Goal: Task Accomplishment & Management: Manage account settings

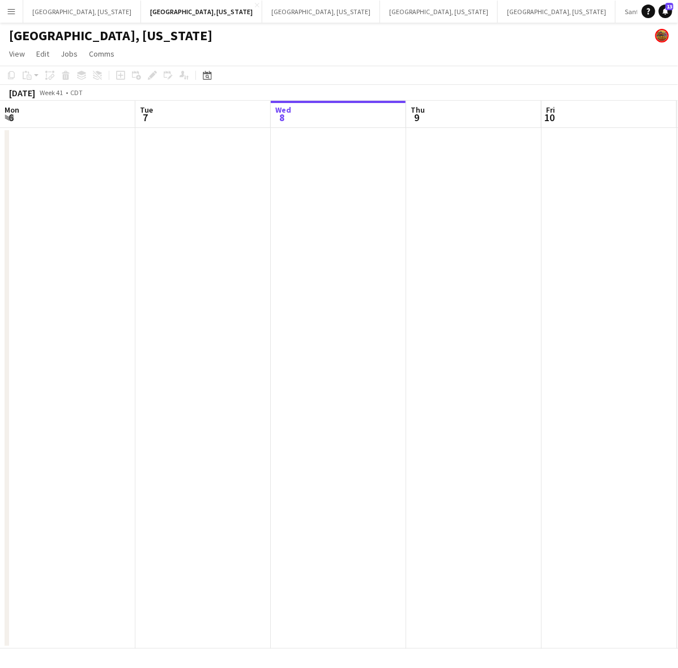
scroll to position [0, 388]
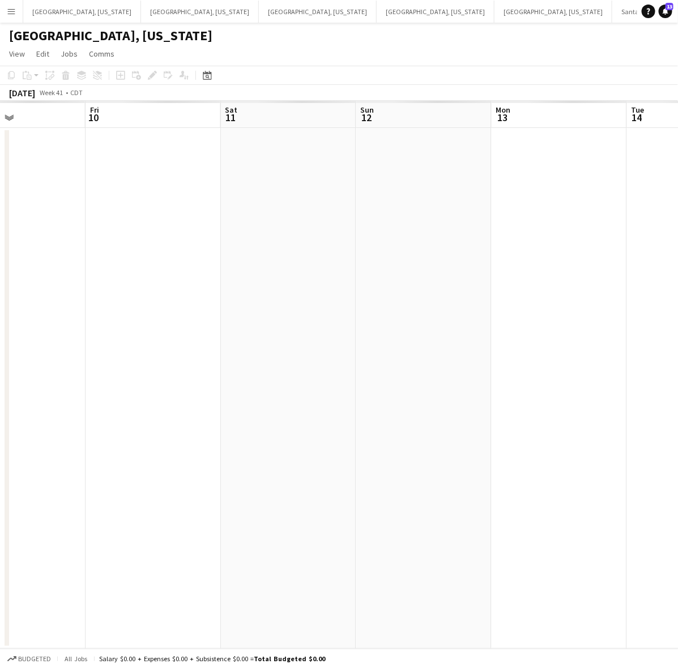
drag, startPoint x: 395, startPoint y: 351, endPoint x: 166, endPoint y: 397, distance: 233.8
click at [167, 400] on app-calendar-viewport "Mon 6 Tue 7 Wed 8 Thu 9 Fri 10 Sat 11 Sun 12 Mon 13 Tue 14 Wed 15" at bounding box center [339, 375] width 678 height 548
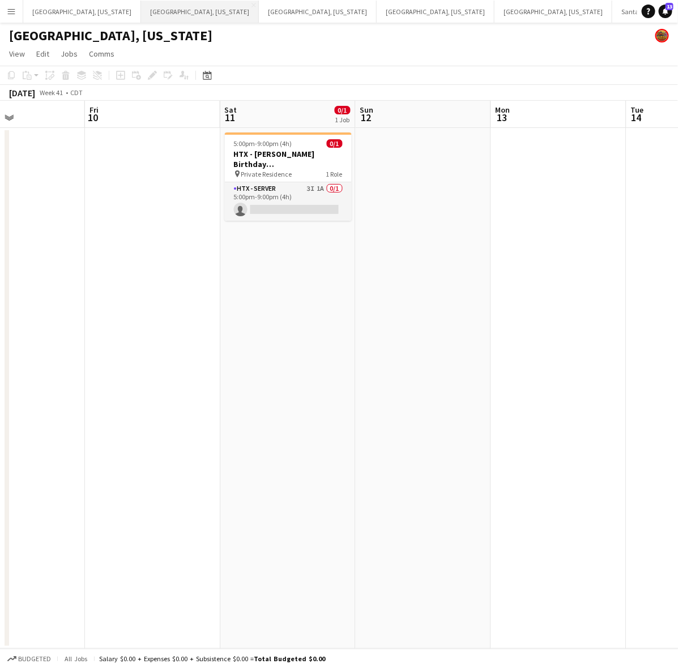
click at [141, 11] on button "Dallas, Texas Close" at bounding box center [200, 12] width 118 height 22
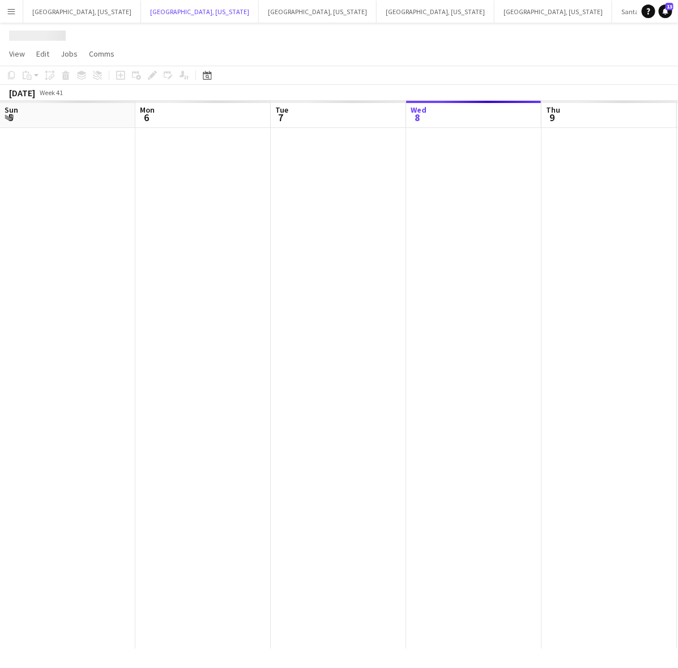
scroll to position [0, 270]
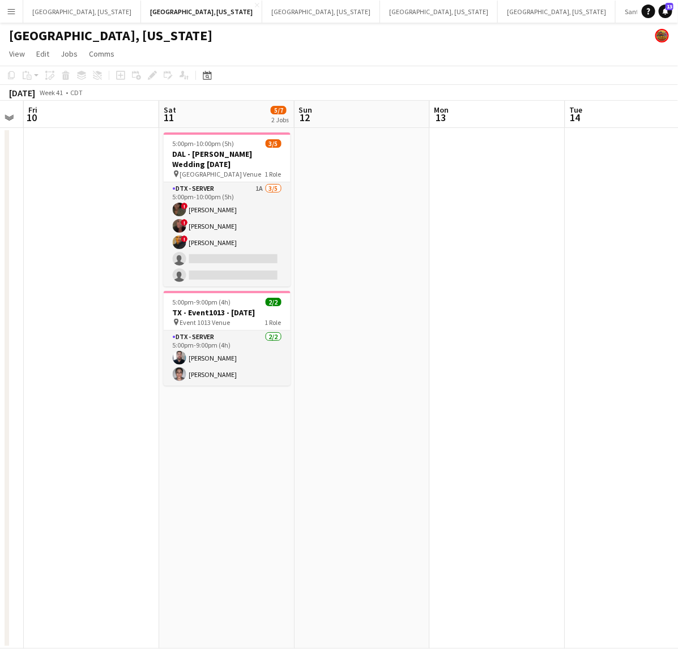
drag, startPoint x: 516, startPoint y: 326, endPoint x: 179, endPoint y: 408, distance: 346.7
click at [179, 408] on app-calendar-viewport "Tue 7 Wed 8 Thu 9 Fri 10 Sat 11 5/7 2 Jobs Sun 12 Mon 13 Tue 14 Wed 15 Thu 16 5…" at bounding box center [339, 375] width 678 height 548
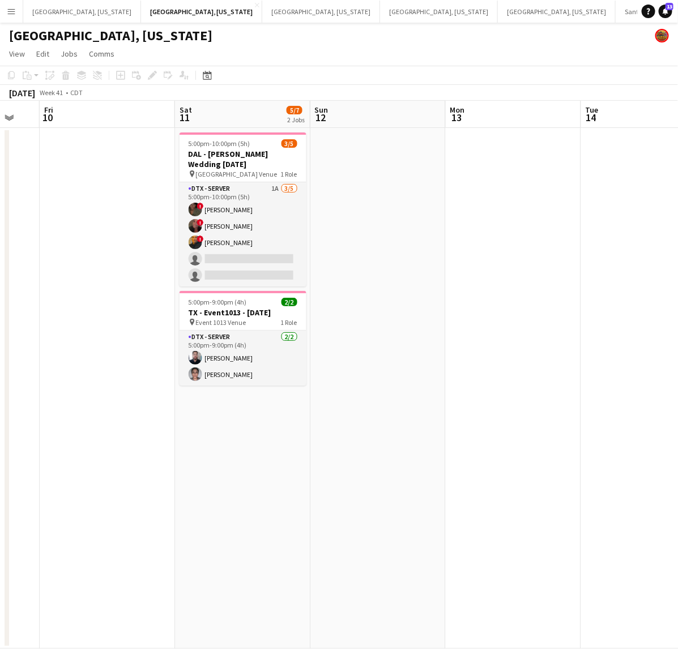
drag, startPoint x: 533, startPoint y: 286, endPoint x: 181, endPoint y: 357, distance: 358.6
click at [267, 342] on app-calendar-viewport "Tue 7 Wed 8 Thu 9 Fri 10 Sat 11 5/7 2 Jobs Sun 12 Mon 13 Tue 14 Wed 15 Thu 16 5…" at bounding box center [339, 375] width 678 height 548
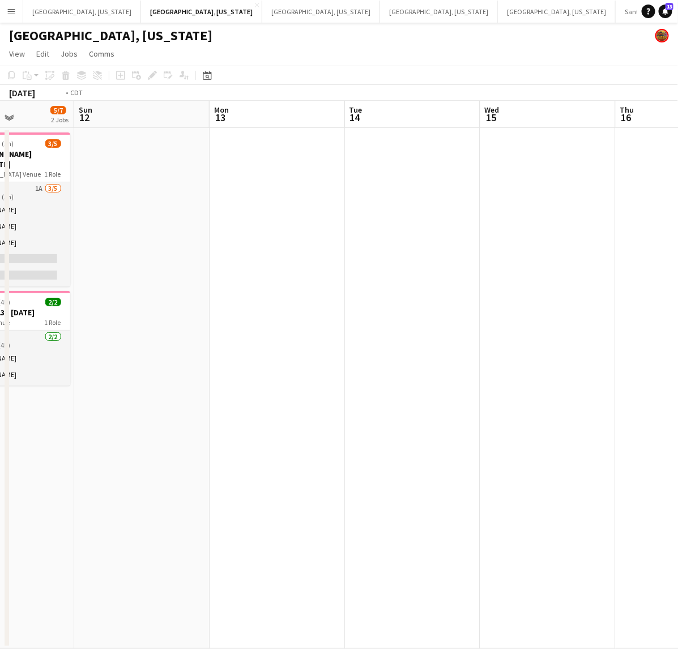
drag, startPoint x: 369, startPoint y: 310, endPoint x: 100, endPoint y: 366, distance: 274.7
click at [154, 357] on app-calendar-viewport "Thu 9 Fri 10 Sat 11 5/7 2 Jobs Sun 12 Mon 13 Tue 14 Wed 15 Thu 16 Fri 17 Sat 18…" at bounding box center [339, 375] width 678 height 548
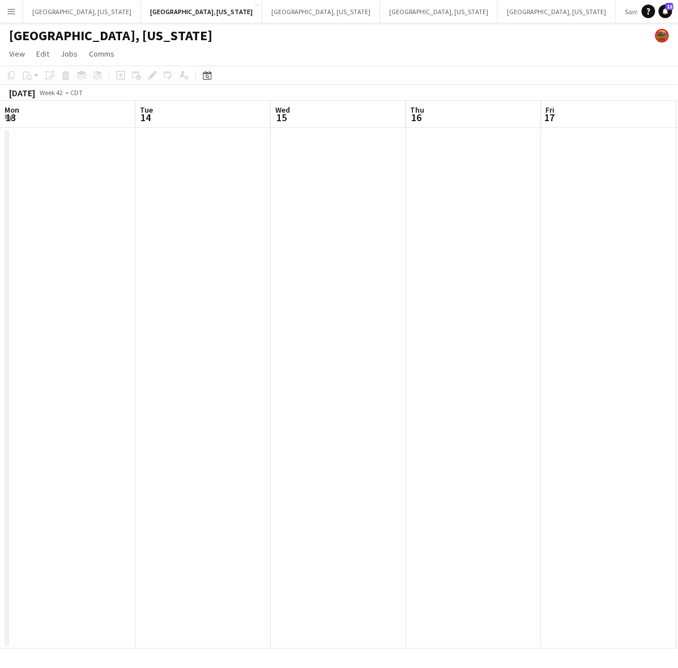
drag, startPoint x: 296, startPoint y: 355, endPoint x: 66, endPoint y: 392, distance: 233.3
click at [88, 392] on app-calendar-viewport "Sat 11 5/7 2 Jobs Sun 12 Mon 13 Tue 14 Wed 15 Thu 16 Fri 17 Sat 18 Sun 19 Mon 2…" at bounding box center [339, 375] width 678 height 548
drag, startPoint x: 461, startPoint y: 322, endPoint x: 106, endPoint y: 377, distance: 359.2
click at [109, 379] on app-calendar-viewport "Tue 14 Wed 15 Thu 16 Fri 17 Sat 18 Sun 19 Mon 20 Tue 21 Wed 22 Thu 23" at bounding box center [339, 375] width 678 height 548
drag, startPoint x: 575, startPoint y: 305, endPoint x: 139, endPoint y: 378, distance: 441.9
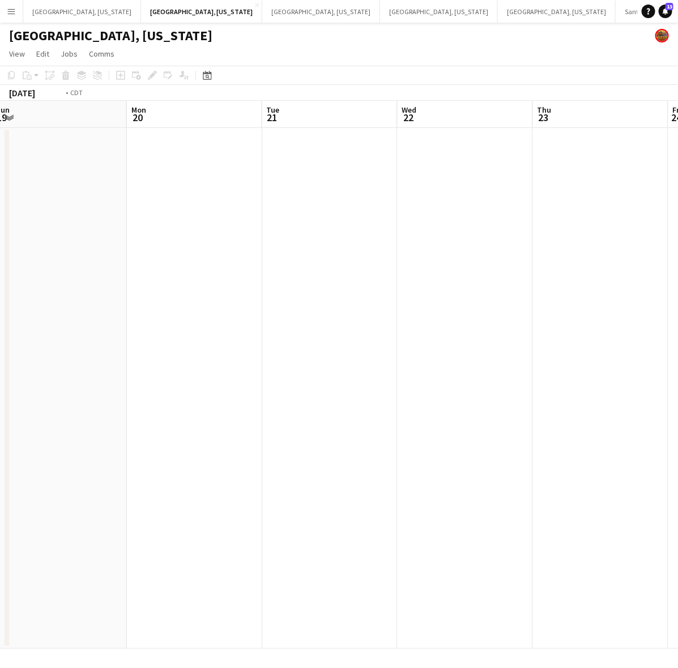
click at [191, 371] on app-calendar-viewport "Thu 16 Fri 17 Sat 18 Sun 19 Mon 20 Tue 21 Wed 22 Thu 23 Fri 24 Sat 25" at bounding box center [339, 375] width 678 height 548
drag, startPoint x: 524, startPoint y: 296, endPoint x: 160, endPoint y: 352, distance: 367.7
click at [166, 353] on app-calendar-viewport "Mon 20 Tue 21 Wed 22 Thu 23 Fri 24 Sat 25 Sun 26 Mon 27 Tue 28 Wed 29" at bounding box center [339, 375] width 678 height 548
drag, startPoint x: 496, startPoint y: 302, endPoint x: 375, endPoint y: 296, distance: 121.3
click at [122, 372] on app-calendar-viewport "Fri 24 Sat 25 Sun 26 Mon 27 Tue 28 Wed 29 Thu 30 Fri 31 Sat 1 Sun 2" at bounding box center [339, 375] width 678 height 548
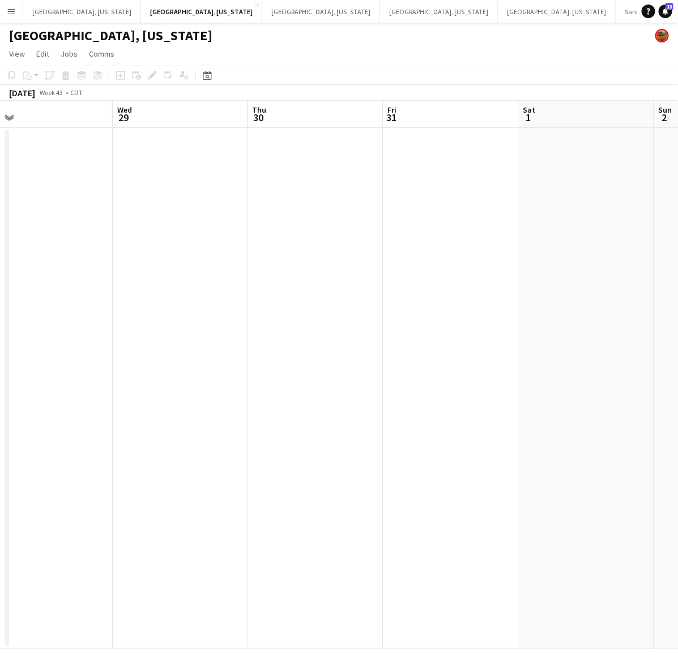
drag, startPoint x: 517, startPoint y: 269, endPoint x: 89, endPoint y: 359, distance: 437.3
click at [109, 357] on app-calendar-viewport "Sat 25 Sun 26 Mon 27 Tue 28 Wed 29 Thu 30 Fri 31 Sat 1 Sun 2 Mon 3" at bounding box center [339, 375] width 678 height 548
drag, startPoint x: 545, startPoint y: 290, endPoint x: 138, endPoint y: 352, distance: 412.2
click at [152, 350] on app-calendar-viewport "Tue 28 Wed 29 Thu 30 Fri 31 Sat 1 Sun 2 Mon 3 Tue 4 Wed 5 Thu 6" at bounding box center [339, 375] width 678 height 548
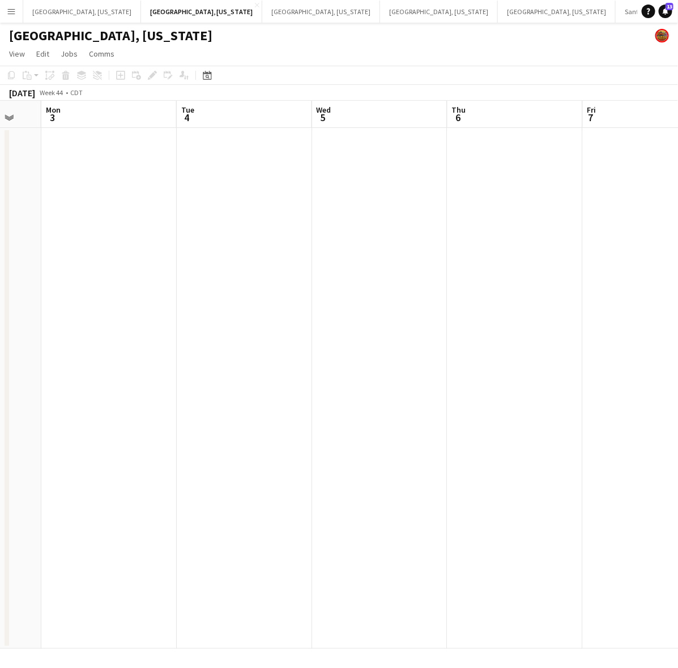
drag, startPoint x: 555, startPoint y: 303, endPoint x: 92, endPoint y: 385, distance: 470.3
click at [92, 385] on app-calendar-viewport "Fri 31 Sat 1 Sun 2 Mon 3 Tue 4 Wed 5 Thu 6 Fri 7 Sat 8 0/4 1 Job Sun 9 5:00pm-9…" at bounding box center [339, 375] width 678 height 548
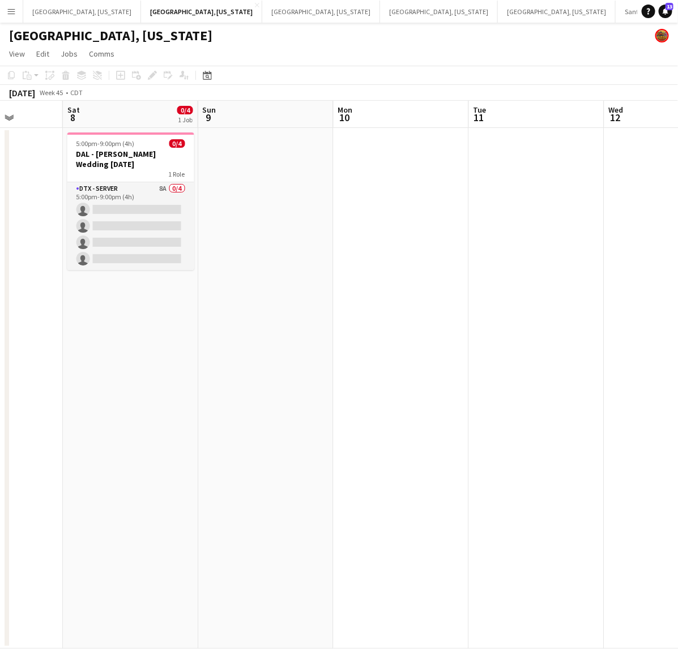
drag, startPoint x: 184, startPoint y: 297, endPoint x: 160, endPoint y: 304, distance: 24.7
click at [160, 304] on app-calendar-viewport "Tue 4 Wed 5 Thu 6 Fri 7 Sat 8 0/4 1 Job Sun 9 Mon 10 Tue 11 Wed 12 Thu 13 5:00p…" at bounding box center [339, 375] width 678 height 548
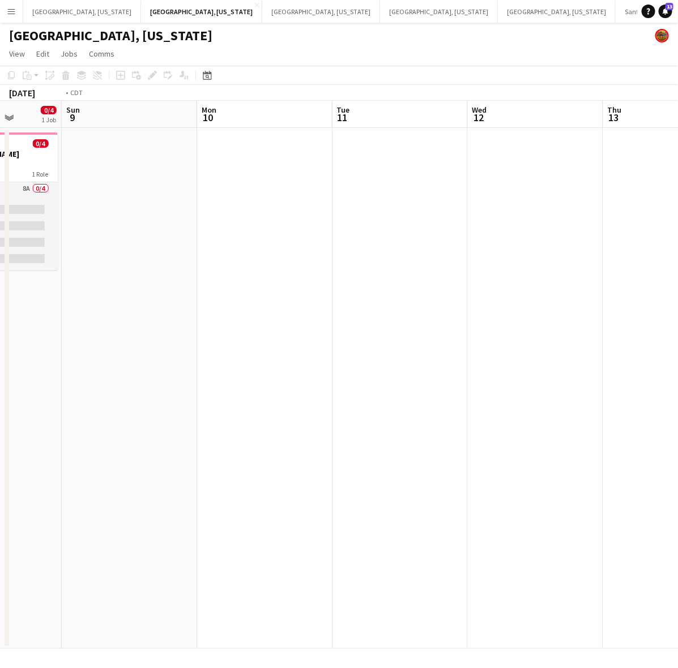
drag, startPoint x: 493, startPoint y: 243, endPoint x: 336, endPoint y: 300, distance: 167.2
click at [252, 317] on app-calendar-viewport "Thu 6 Fri 7 Sat 8 0/4 1 Job Sun 9 Mon 10 Tue 11 Wed 12 Thu 13 Fri 14 Sat 15 5:0…" at bounding box center [339, 375] width 678 height 548
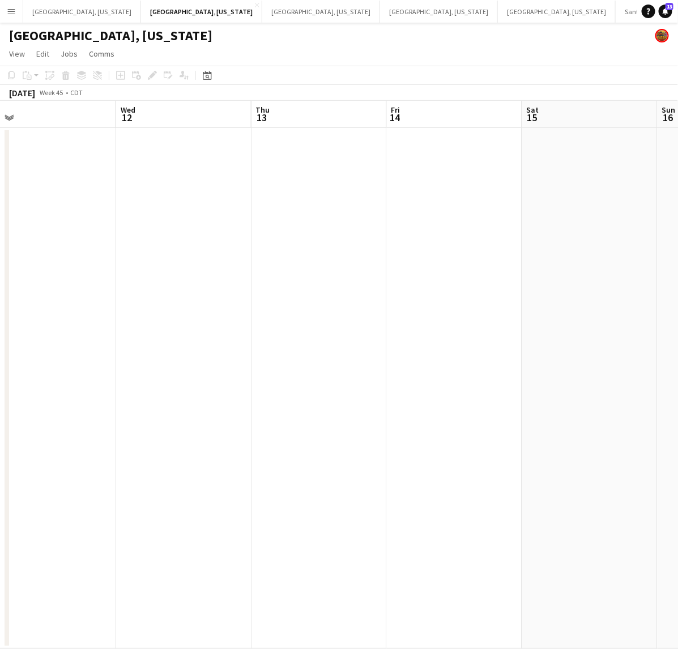
click at [351, 316] on app-calendar-viewport "Sat 8 0/4 1 Job Sun 9 Mon 10 Tue 11 Wed 12 Thu 13 Fri 14 Sat 15 Sun 16 Mon 17 5…" at bounding box center [339, 375] width 678 height 548
drag, startPoint x: 511, startPoint y: 292, endPoint x: 236, endPoint y: 331, distance: 277.3
click at [264, 326] on app-calendar-viewport "Mon 10 Tue 11 Wed 12 Thu 13 Fri 14 Sat 15 Sun 16 Mon 17 Tue 18 Wed 19" at bounding box center [339, 375] width 678 height 548
drag, startPoint x: 389, startPoint y: 293, endPoint x: 228, endPoint y: 337, distance: 167.7
click at [251, 332] on app-calendar-viewport "Wed 12 Thu 13 Fri 14 Sat 15 Sun 16 Mon 17 Tue 18 Wed 19 Thu 20 Fri 21" at bounding box center [339, 375] width 678 height 548
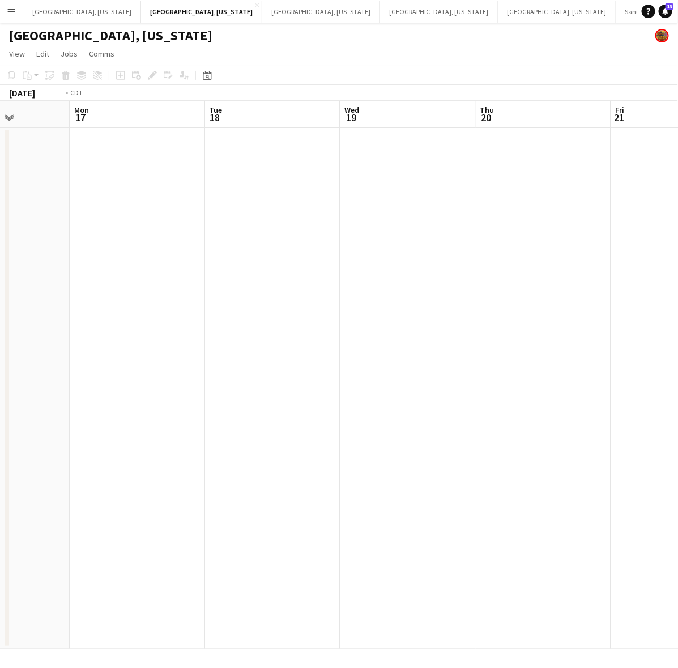
drag, startPoint x: 627, startPoint y: 248, endPoint x: 296, endPoint y: 301, distance: 335.3
click at [296, 301] on app-calendar-viewport "Thu 13 Fri 14 Sat 15 Sun 16 Mon 17 Tue 18 Wed 19 Thu 20 Fri 21 Sat 22" at bounding box center [339, 375] width 678 height 548
drag, startPoint x: 541, startPoint y: 245, endPoint x: 182, endPoint y: 329, distance: 368.5
click at [191, 326] on app-calendar-viewport "Sun 16 Mon 17 Tue 18 Wed 19 Thu 20 Fri 21 Sat 22 Sun 23 Mon 24 Tue 25" at bounding box center [339, 375] width 678 height 548
drag, startPoint x: 333, startPoint y: 324, endPoint x: 241, endPoint y: 349, distance: 95.0
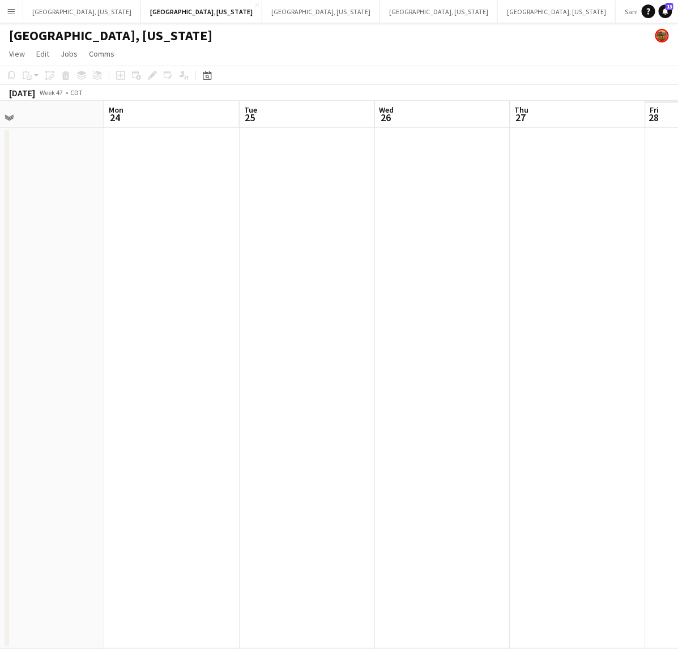
click at [174, 361] on app-calendar-viewport "Fri 21 Sat 22 Sun 23 Mon 24 Tue 25 Wed 26 Thu 27 Fri 28 Sat 29 Sun 30" at bounding box center [339, 375] width 678 height 548
drag, startPoint x: 285, startPoint y: 343, endPoint x: 258, endPoint y: 349, distance: 27.8
click at [280, 344] on app-calendar-viewport "Fri 21 Sat 22 Sun 23 Mon 24 Tue 25 Wed 26 Thu 27 Fri 28 Sat 29 Sun 30" at bounding box center [339, 375] width 678 height 548
drag, startPoint x: 539, startPoint y: 295, endPoint x: 181, endPoint y: 363, distance: 364.2
click at [182, 363] on app-calendar-viewport "Mon 24 Tue 25 Wed 26 Thu 27 Fri 28 Sat 29 Sun 30 Mon 1 Tue 2 Wed 3" at bounding box center [339, 375] width 678 height 548
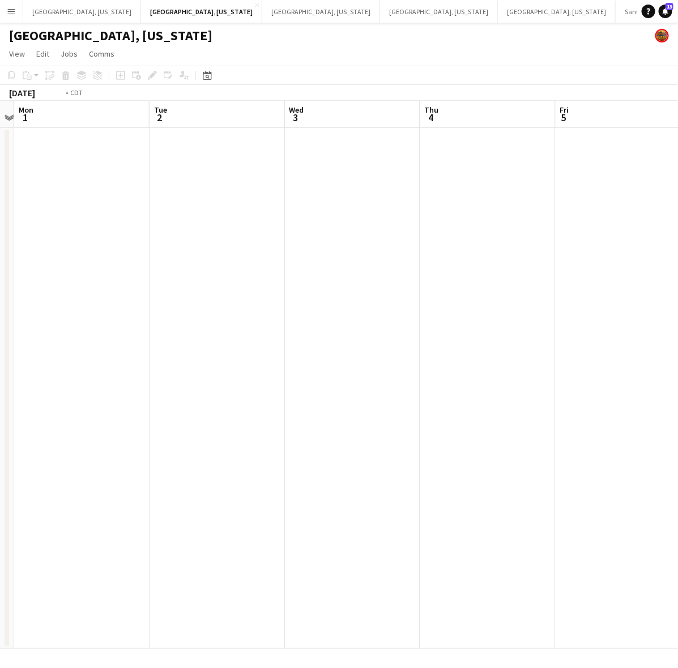
drag, startPoint x: 476, startPoint y: 307, endPoint x: 214, endPoint y: 355, distance: 266.5
click at [230, 349] on app-calendar-viewport "Fri 28 Sat 29 Sun 30 Mon 1 Tue 2 Wed 3 Thu 4 Fri 5 Sat 6 Sun 7" at bounding box center [339, 375] width 678 height 548
click at [173, 343] on app-calendar-viewport "Sat 29 Sun 30 Mon 1 Tue 2 Wed 3 Thu 4 Fri 5 Sat 6 Sun 7 Mon 8" at bounding box center [339, 375] width 678 height 548
drag, startPoint x: 468, startPoint y: 283, endPoint x: 400, endPoint y: 275, distance: 67.8
click at [213, 330] on app-calendar-viewport "Wed 3 Thu 4 Fri 5 Sat 6 Sun 7 Mon 8 Tue 9 Wed 10 Thu 11 Fri 12" at bounding box center [339, 375] width 678 height 548
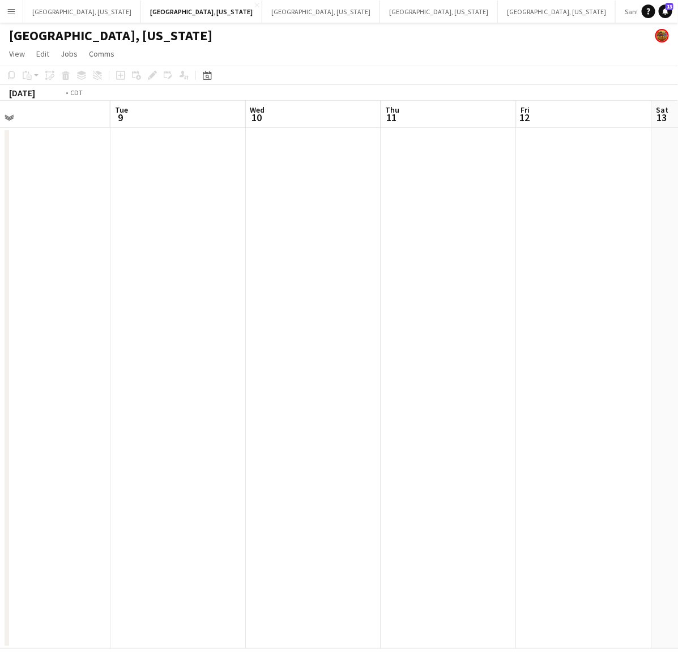
drag, startPoint x: 524, startPoint y: 272, endPoint x: 170, endPoint y: 341, distance: 360.4
click at [171, 341] on app-calendar-viewport "Fri 5 Sat 6 Sun 7 Mon 8 Tue 9 Wed 10 Thu 11 Fri 12 Sat 13 Sun 14" at bounding box center [339, 375] width 678 height 548
drag, startPoint x: 587, startPoint y: 271, endPoint x: 284, endPoint y: 333, distance: 309.2
click at [290, 332] on app-calendar-viewport "Mon 8 Tue 9 Wed 10 Thu 11 Fri 12 Sat 13 Sun 14 Mon 15 Tue 16 Wed 17" at bounding box center [339, 375] width 678 height 548
drag, startPoint x: 369, startPoint y: 314, endPoint x: 264, endPoint y: 337, distance: 107.8
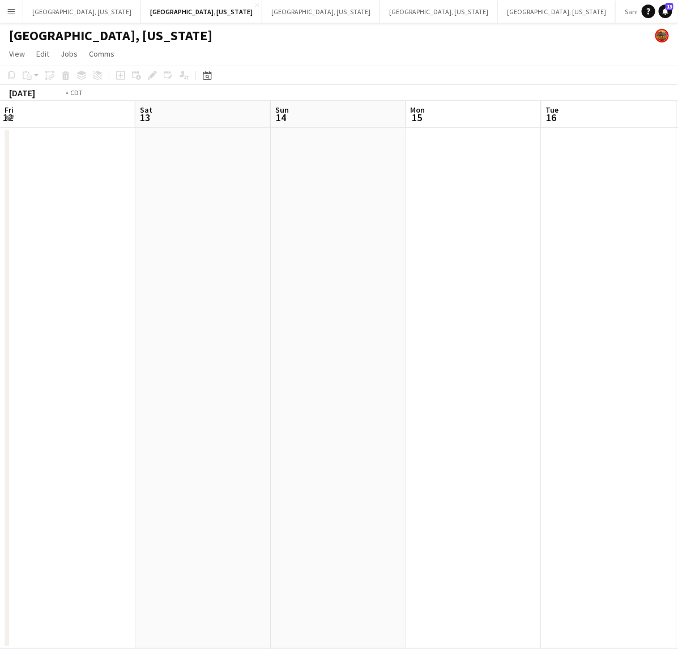
click at [272, 335] on app-calendar-viewport "Wed 10 Thu 11 Fri 12 Sat 13 Sun 14 Mon 15 Tue 16 Wed 17 Thu 18 Fri 19" at bounding box center [339, 375] width 678 height 548
drag, startPoint x: 584, startPoint y: 262, endPoint x: 170, endPoint y: 359, distance: 425.8
click at [170, 359] on app-calendar-viewport "Sat 13 Sun 14 Mon 15 Tue 16 Wed 17 Thu 18 Fri 19 Sat 20 Sun 21 Mon 22" at bounding box center [339, 375] width 678 height 548
drag, startPoint x: 415, startPoint y: 306, endPoint x: 175, endPoint y: 355, distance: 244.5
click at [175, 355] on app-calendar-viewport "Tue 16 Wed 17 Thu 18 Fri 19 Sat 20 Sun 21 Mon 22 Tue 23 Wed 24 Thu 25" at bounding box center [339, 375] width 678 height 548
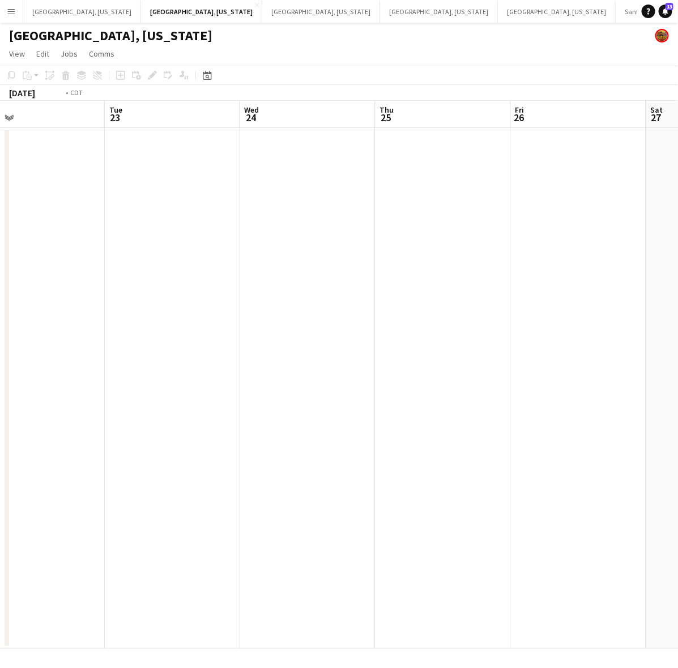
drag, startPoint x: 427, startPoint y: 281, endPoint x: -116, endPoint y: 383, distance: 553.0
click at [0, 383] on html "Menu Boards Boards Boards All jobs Status Workforce Workforce My Workforce Recr…" at bounding box center [339, 334] width 678 height 668
drag, startPoint x: 442, startPoint y: 250, endPoint x: -24, endPoint y: 327, distance: 472.2
click at [0, 327] on html "Menu Boards Boards Boards All jobs Status Workforce Workforce My Workforce Recr…" at bounding box center [339, 334] width 678 height 668
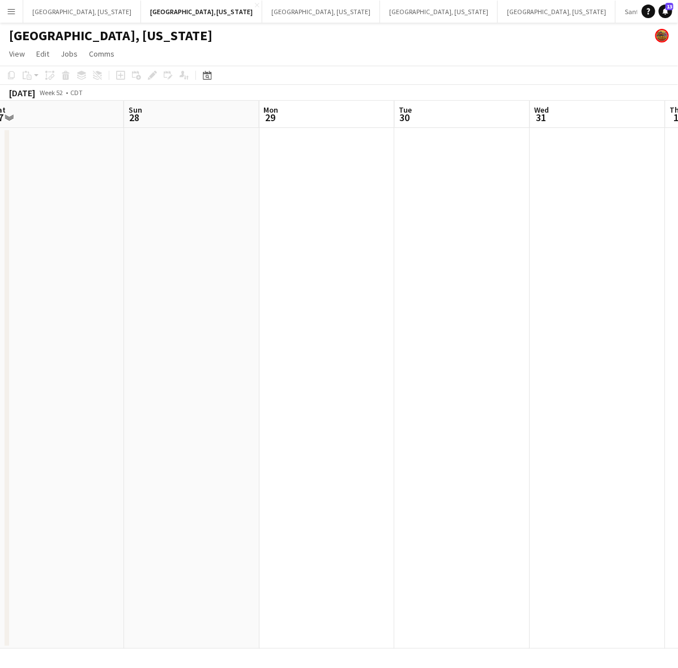
click at [323, 195] on app-date-cell at bounding box center [326, 388] width 135 height 521
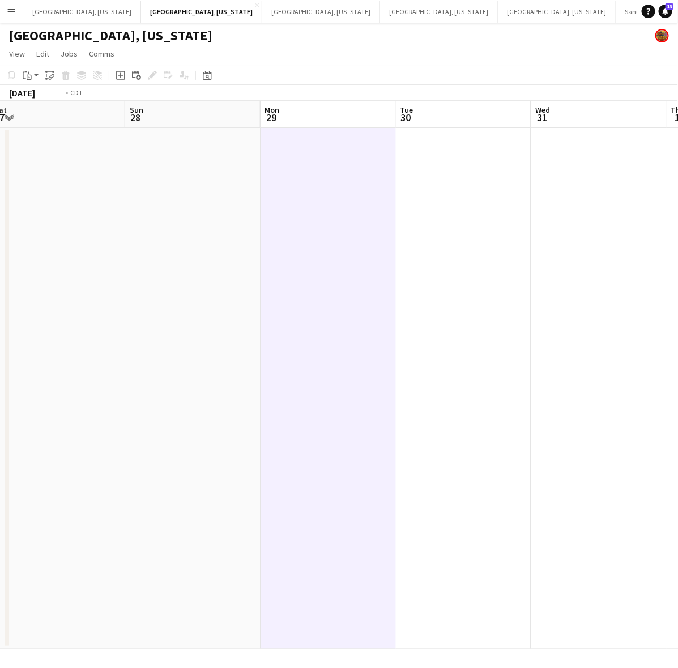
drag
click at [136, 260] on app-calendar-viewport "Wed 24 Thu 25 Fri 26 Sat 27 Sun 28 Mon 29 Tue 30 Wed 31 Thu 1 Fri 2" at bounding box center [339, 375] width 678 height 548
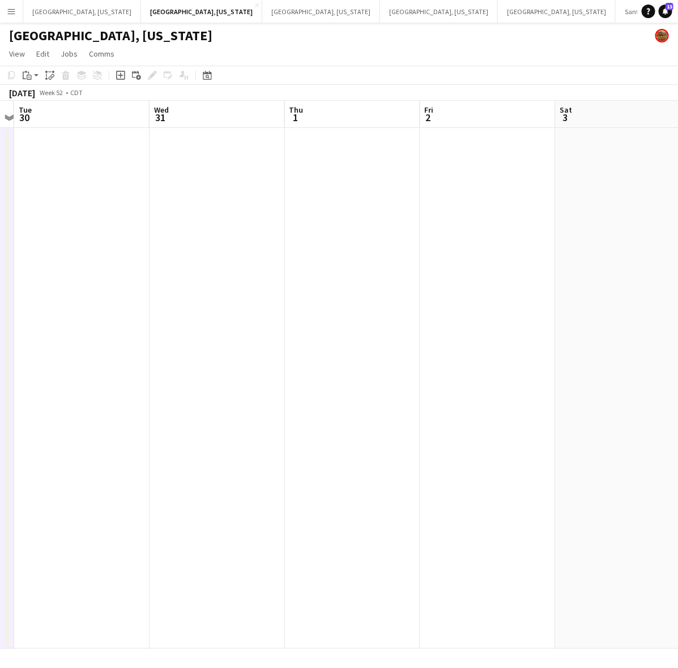
click at [205, 251] on app-calendar-viewport "Sat 27 Sun 28 Mon 29 Tue 30 Wed 31 Thu 1 Fri 2 Sat 3 Sun 4 Mon 5" at bounding box center [339, 375] width 678 height 548
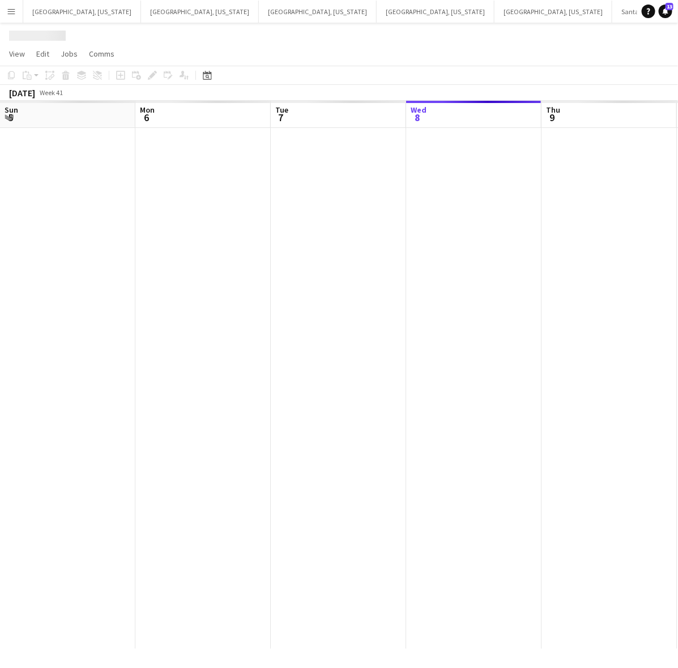
scroll to position [0, 270]
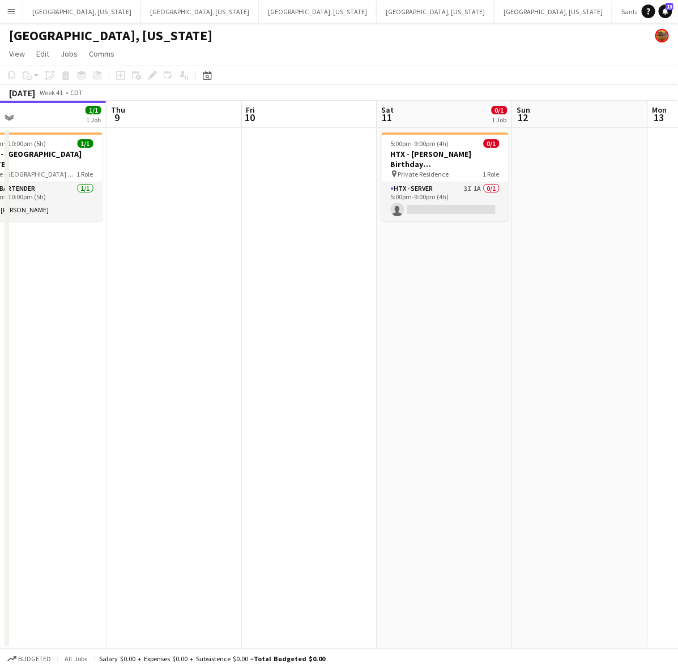
click at [256, 188] on app-calendar-viewport "Sun 5 Mon 6 Tue 7 Wed 8 1/1 1 Job Thu 9 Fri 10 Sat 11 0/1 1 Job Sun 12 Mon 13 T…" at bounding box center [339, 375] width 678 height 548
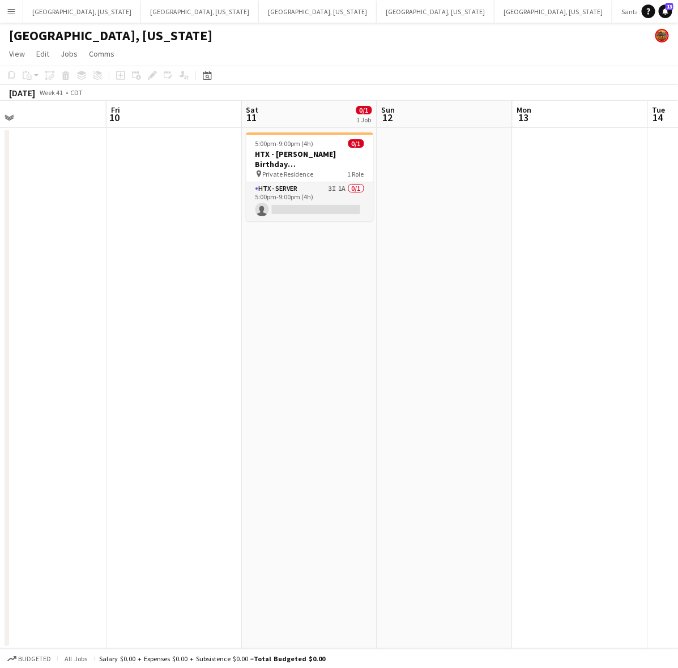
scroll to position [0, 330]
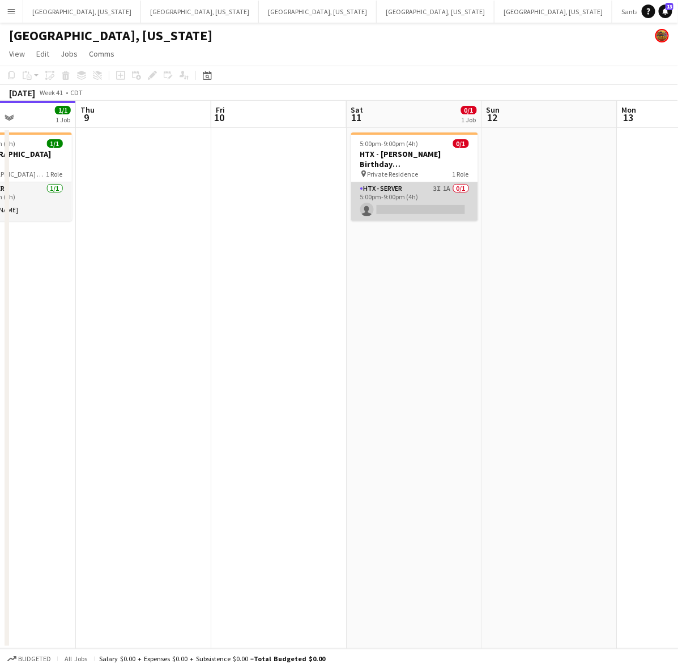
click at [417, 193] on app-card-role "HTX - Server 3I 1A 0/1 5:00pm-9:00pm (4h) single-neutral-actions" at bounding box center [414, 201] width 127 height 38
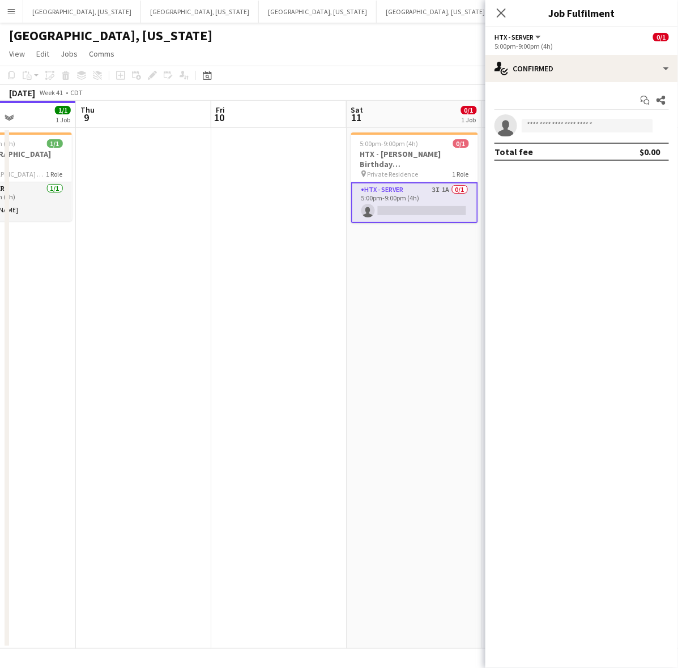
click at [584, 44] on div "5:00pm-9:00pm (4h)" at bounding box center [581, 46] width 174 height 8
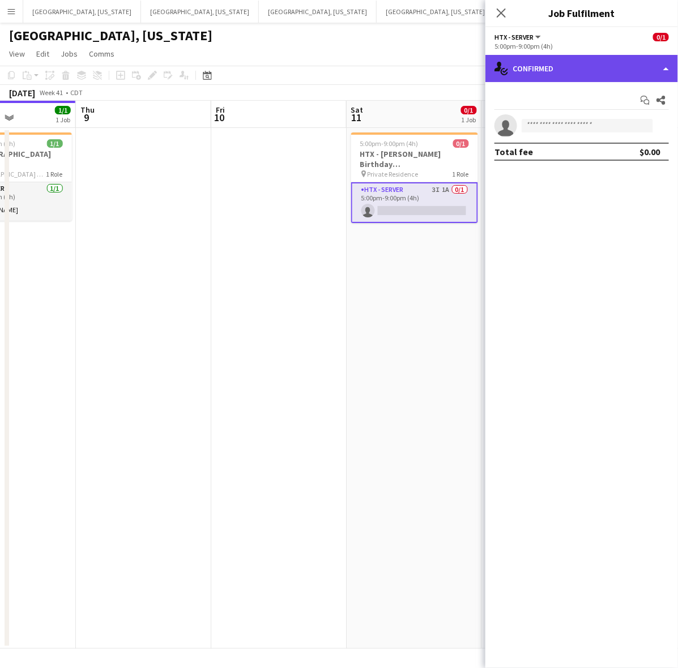
click at [586, 57] on div "single-neutral-actions-check-2 Confirmed" at bounding box center [581, 68] width 192 height 27
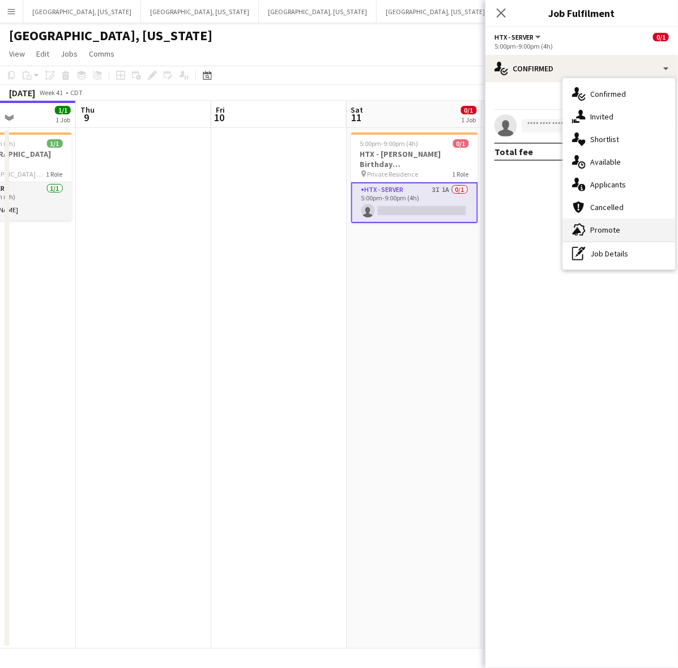
click at [605, 229] on span "Promote" at bounding box center [605, 230] width 30 height 10
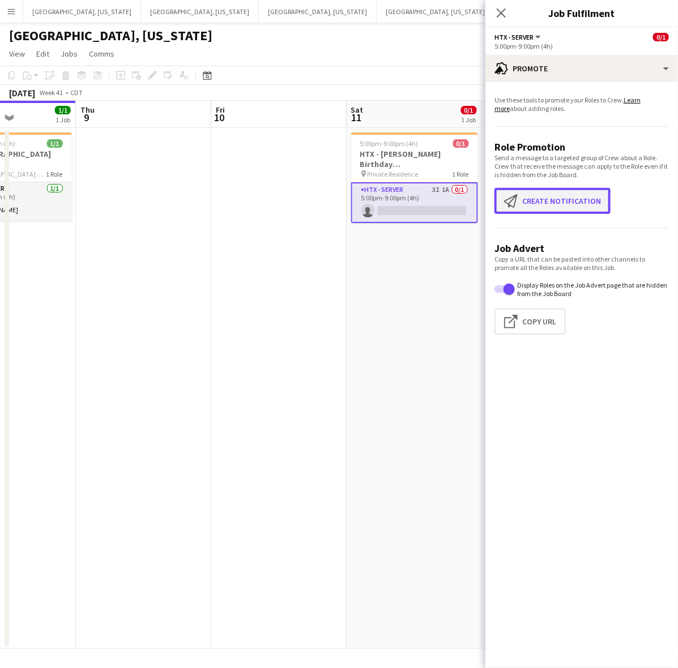
click at [559, 204] on button "Create notification Create notification" at bounding box center [552, 201] width 116 height 26
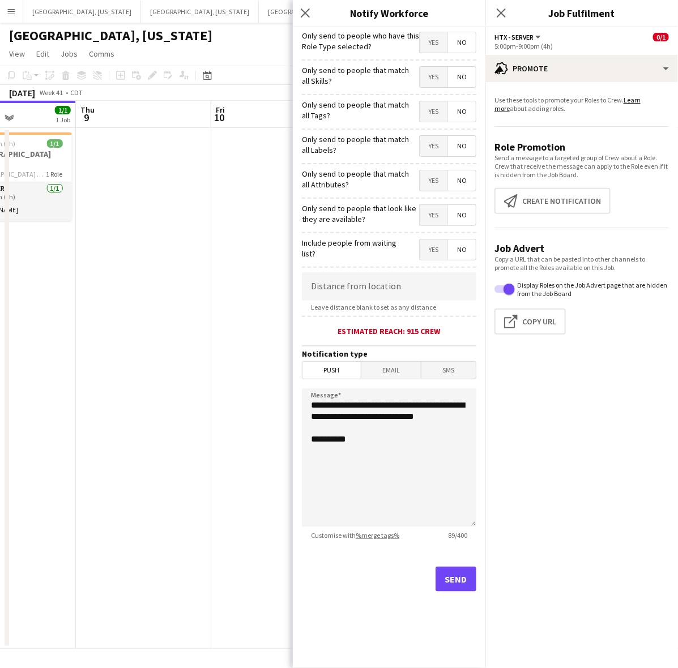
click at [430, 49] on span "Yes" at bounding box center [433, 42] width 28 height 20
click at [397, 364] on span "Email" at bounding box center [391, 370] width 60 height 17
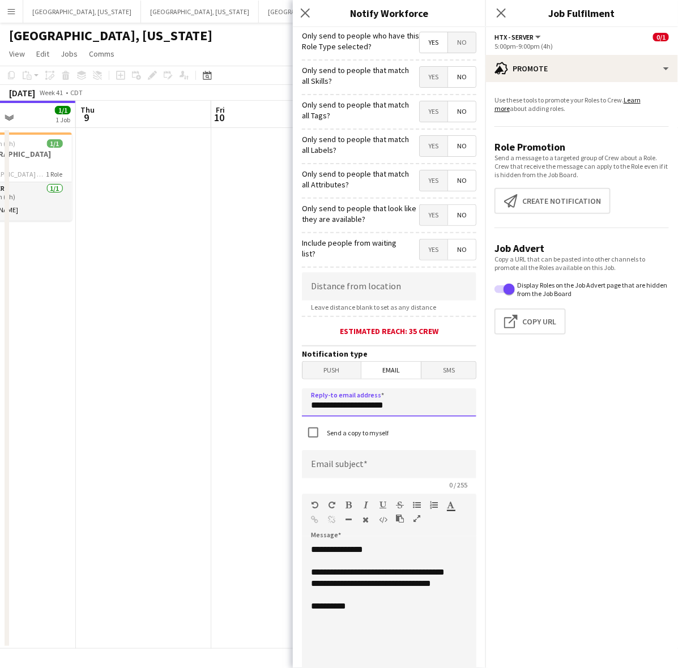
click at [289, 403] on body "Menu Boards Boards Boards All jobs Status Workforce Workforce My Workforce Recr…" at bounding box center [339, 334] width 678 height 668
type input "**********"
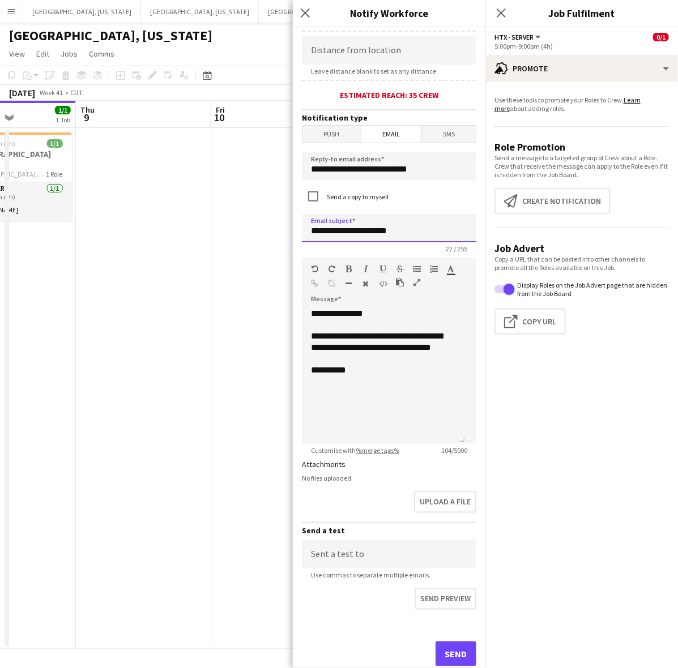
scroll to position [264, 0]
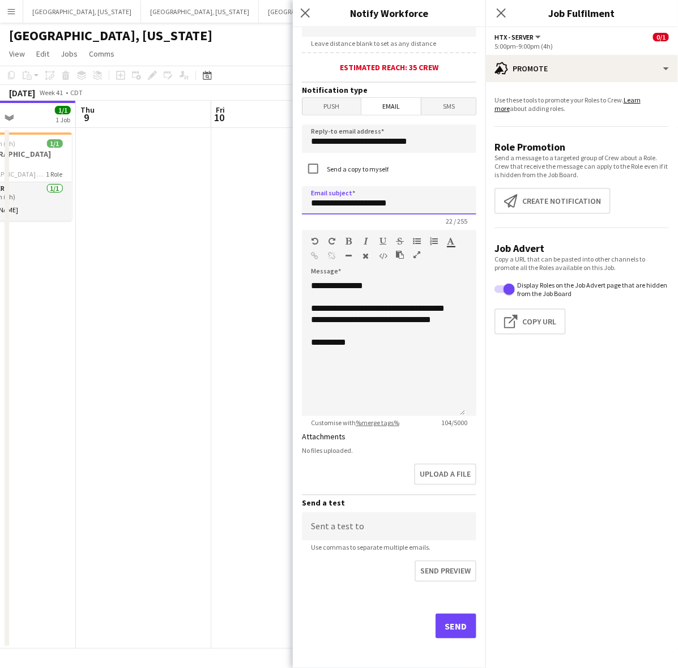
type input "**********"
click at [451, 626] on button "Send" at bounding box center [455, 626] width 41 height 25
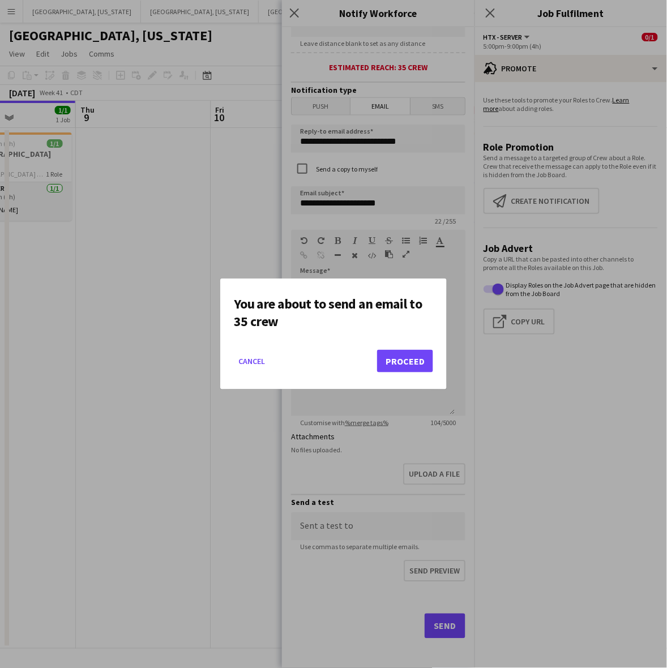
click at [405, 343] on mat-dialog-actions "Cancel Proceed" at bounding box center [333, 365] width 199 height 48
click at [405, 355] on button "Proceed" at bounding box center [405, 361] width 56 height 23
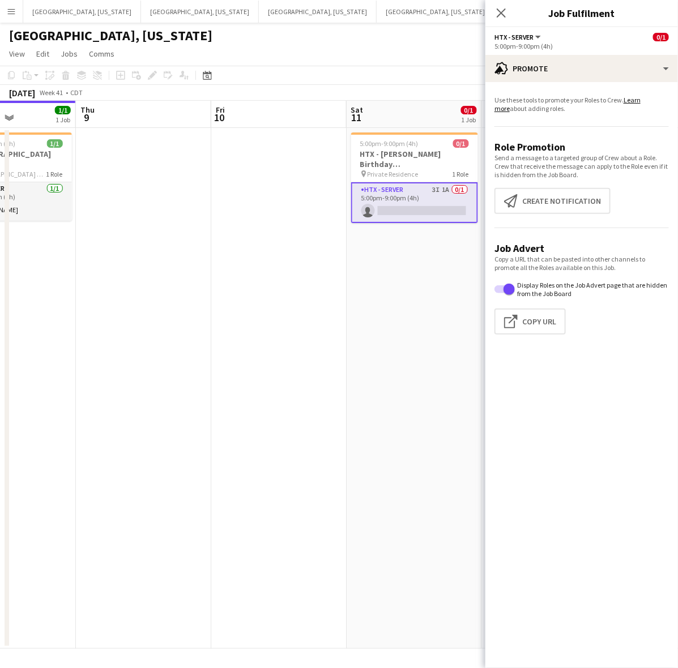
drag, startPoint x: 233, startPoint y: 42, endPoint x: 134, endPoint y: 24, distance: 101.3
click at [233, 42] on div "[GEOGRAPHIC_DATA], [US_STATE]" at bounding box center [339, 34] width 678 height 22
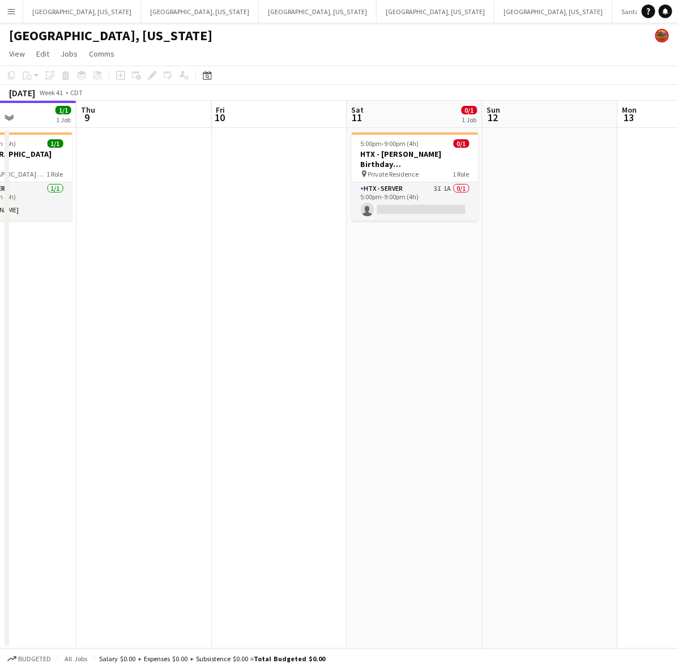
drag, startPoint x: 502, startPoint y: 301, endPoint x: 303, endPoint y: 321, distance: 200.3
click at [305, 324] on app-calendar-viewport "Sun 5 Mon 6 Tue 7 Wed 8 1/1 1 Job Thu 9 Fri 10 Sat 11 0/1 1 Job Sun 12 Mon 13 T…" at bounding box center [339, 375] width 678 height 548
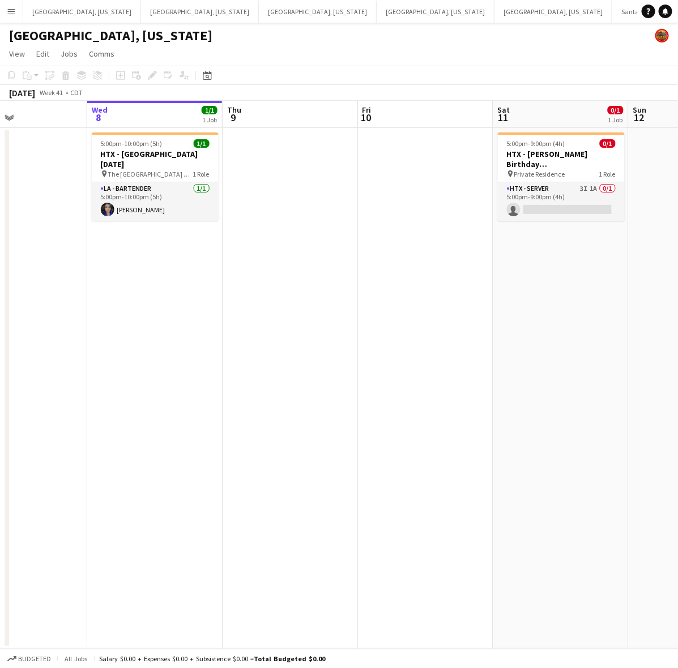
drag, startPoint x: 259, startPoint y: 241, endPoint x: 473, endPoint y: 200, distance: 217.9
click at [473, 200] on app-calendar-viewport "Sun 5 Mon 6 Tue 7 Wed 8 1/1 1 Job Thu 9 Fri 10 Sat 11 0/1 1 Job Sun 12 Mon 13 T…" at bounding box center [339, 375] width 678 height 548
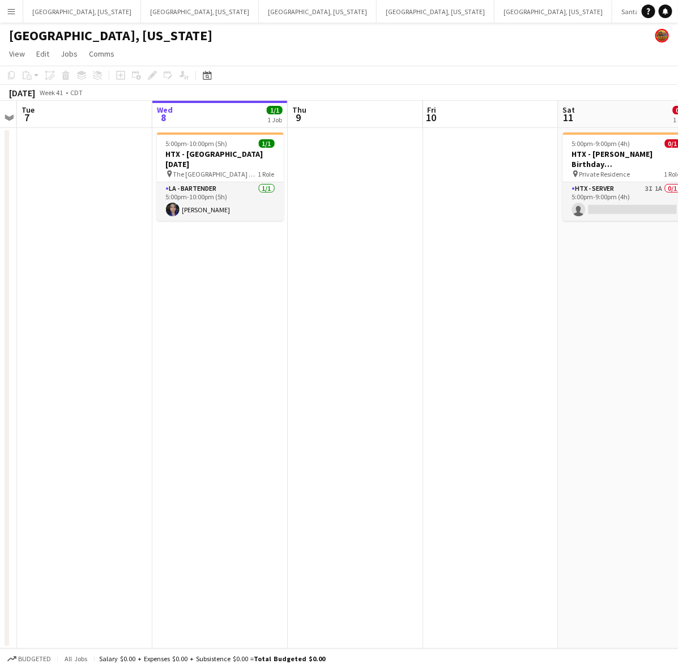
click at [403, 222] on app-calendar-viewport "Sun 5 Mon 6 Tue 7 Wed 8 1/1 1 Job Thu 9 Fri 10 Sat 11 0/1 1 Job Sun 12 Mon 13 T…" at bounding box center [339, 375] width 678 height 548
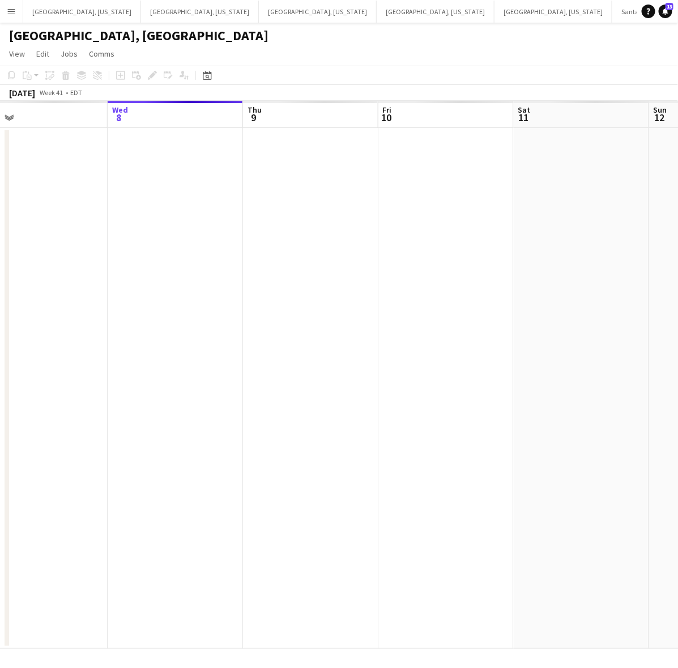
drag, startPoint x: 585, startPoint y: 315, endPoint x: 185, endPoint y: 451, distance: 421.9
click at [185, 451] on app-calendar-viewport "Sun 5 Mon 6 Tue 7 Wed 8 Thu 9 Fri 10 Sat 11 Sun 12 Mon 13 Tue 14" at bounding box center [339, 375] width 678 height 548
drag, startPoint x: 473, startPoint y: 385, endPoint x: 92, endPoint y: 460, distance: 387.8
click at [94, 460] on app-calendar-viewport "Wed 8 Thu 9 Fri 10 Sat 11 Sun 12 Mon 13 Tue 14 Wed 15 Thu 16 1/11 1 Job Fri 17 …" at bounding box center [339, 375] width 678 height 548
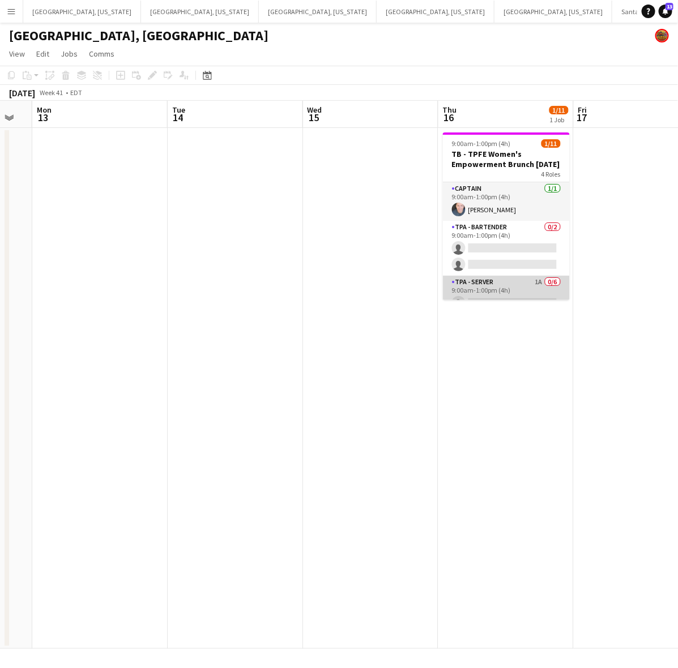
click at [497, 284] on app-card-role "TPA - Server 1A 0/6 9:00am-1:00pm (4h) single-neutral-actions single-neutral-ac…" at bounding box center [506, 336] width 127 height 121
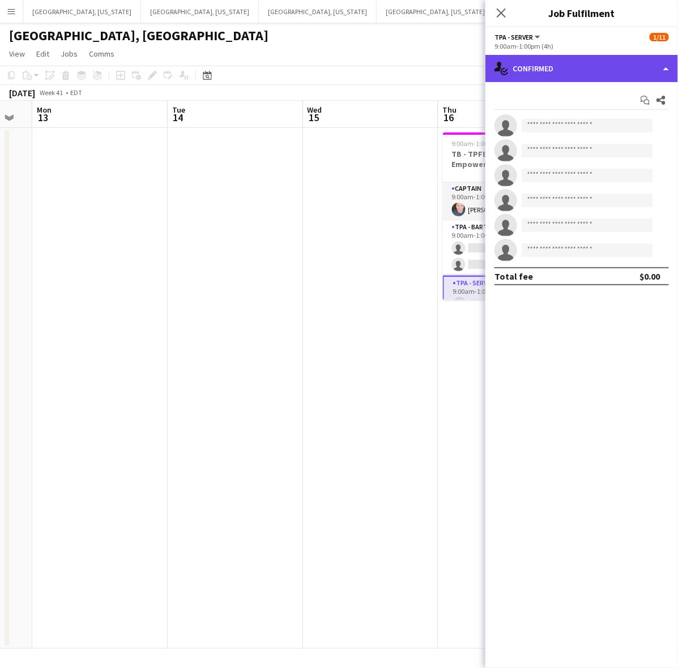
click at [578, 77] on div "single-neutral-actions-check-2 Confirmed" at bounding box center [581, 68] width 192 height 27
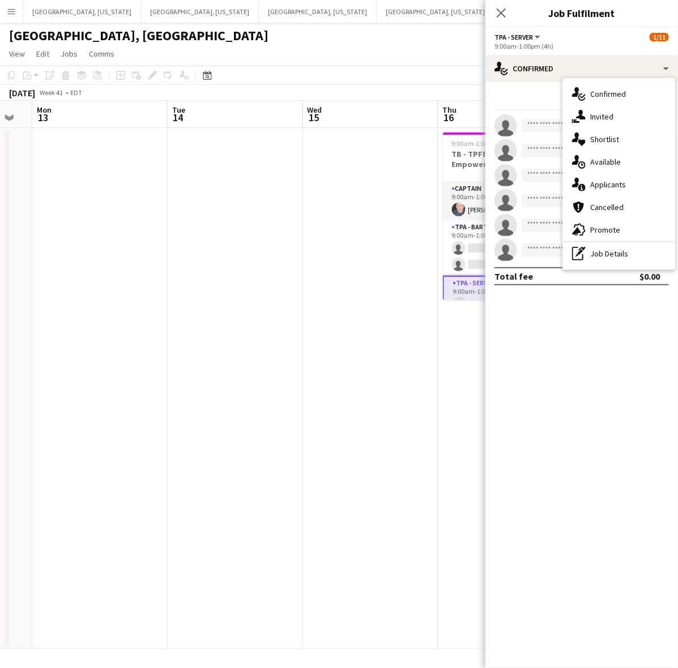
click at [623, 182] on span "Applicants" at bounding box center [608, 184] width 36 height 10
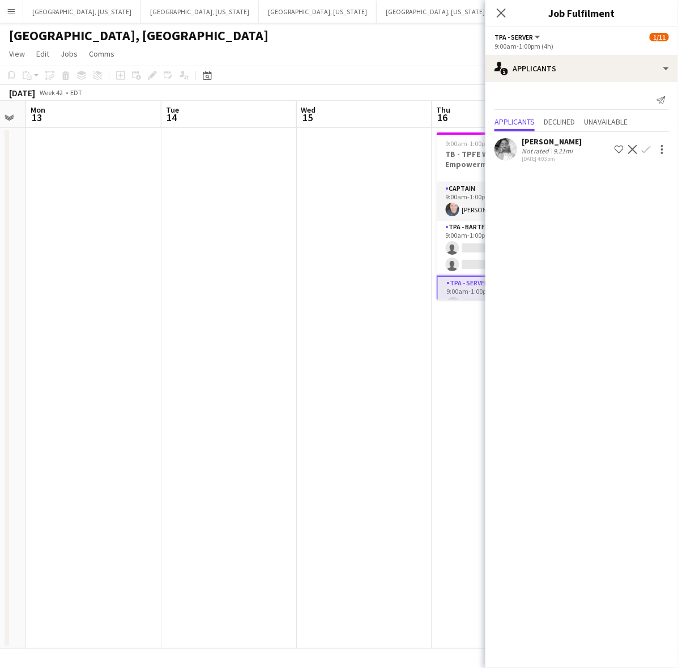
drag, startPoint x: 333, startPoint y: 374, endPoint x: 233, endPoint y: 401, distance: 103.3
click at [233, 405] on app-calendar-viewport "Fri 10 Sat 11 Sun 12 Mon 13 Tue 14 Wed 15 Thu 16 1/11 1 Job Fri 17 Sat 18 Sun 1…" at bounding box center [339, 375] width 678 height 548
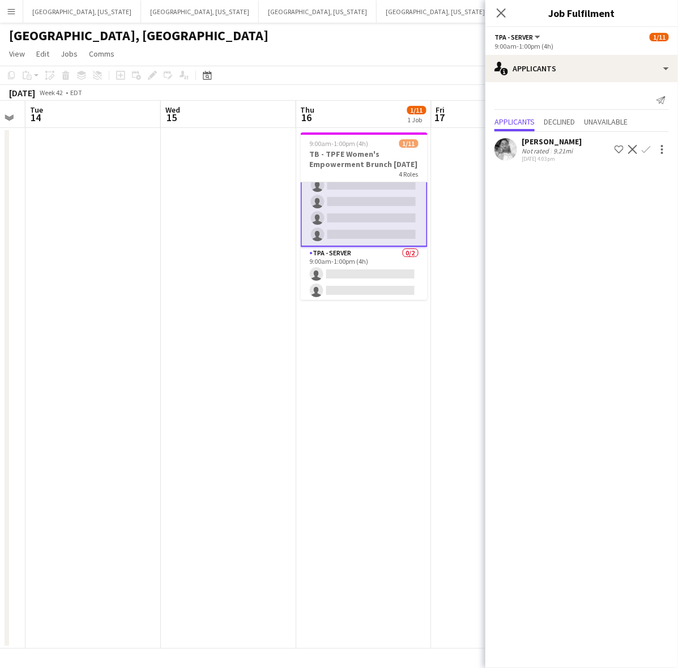
scroll to position [153, 0]
click at [507, 149] on app-user-avatar at bounding box center [505, 149] width 23 height 23
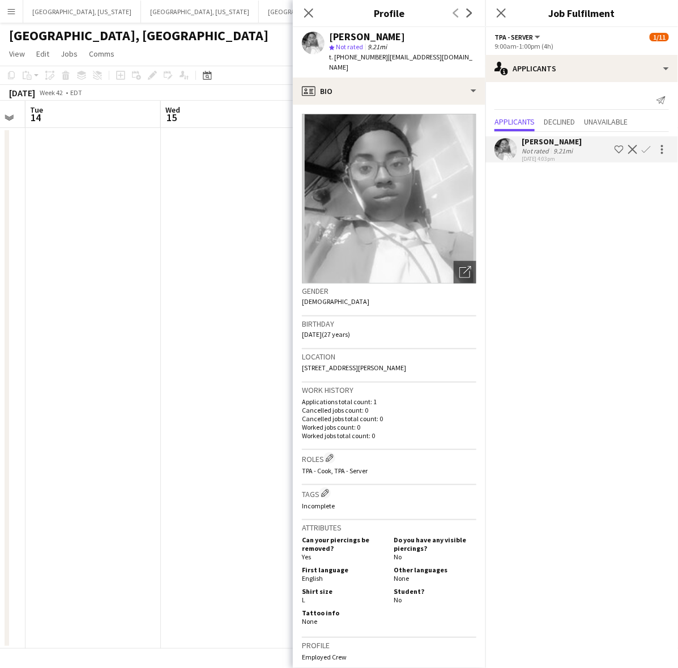
click at [646, 147] on app-icon "Confirm" at bounding box center [645, 149] width 9 height 9
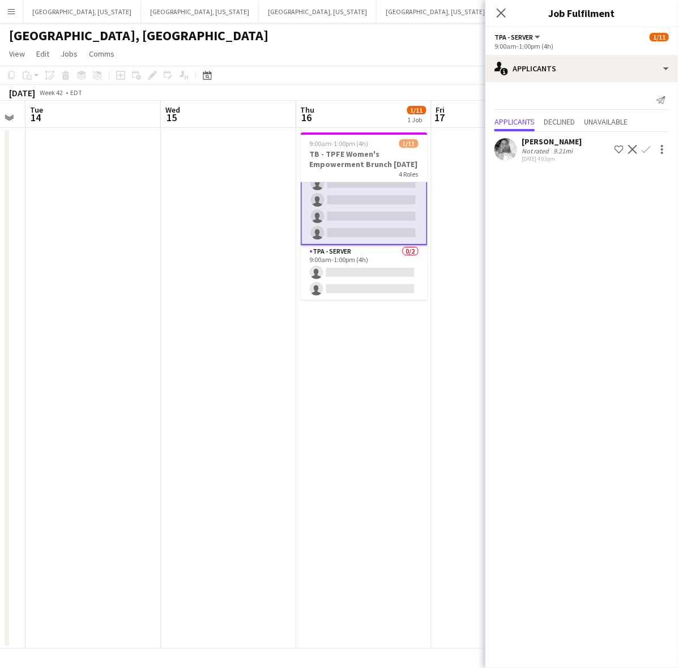
click at [646, 147] on app-icon "Confirm" at bounding box center [645, 149] width 9 height 9
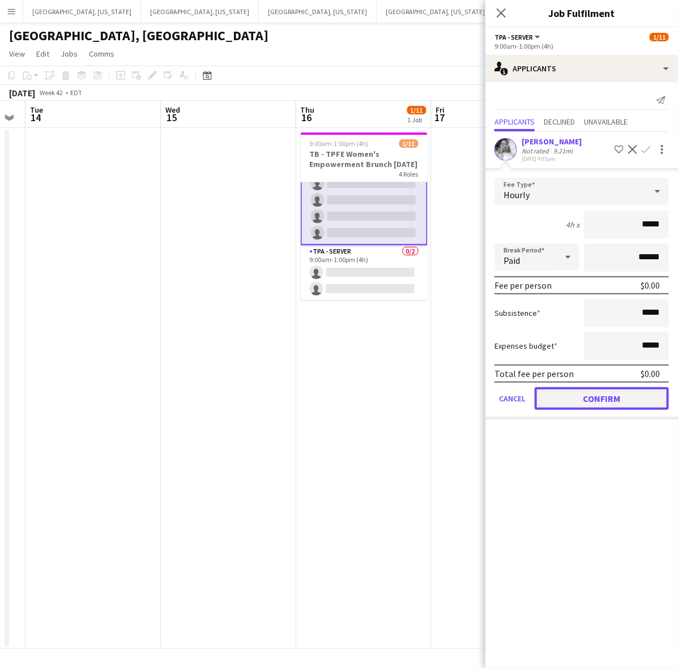
drag, startPoint x: 635, startPoint y: 398, endPoint x: 432, endPoint y: 391, distance: 202.8
click at [634, 397] on button "Confirm" at bounding box center [601, 398] width 134 height 23
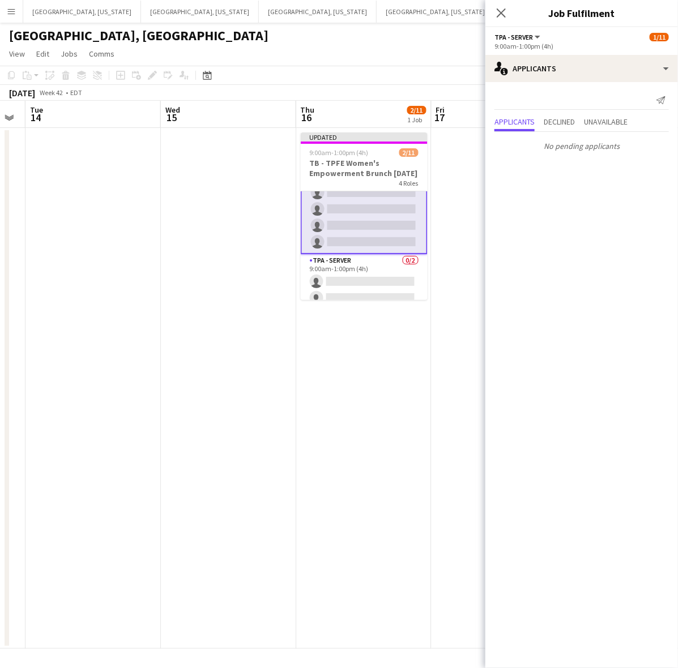
drag, startPoint x: 393, startPoint y: 380, endPoint x: 457, endPoint y: 273, distance: 125.1
click at [393, 377] on app-date-cell "Updated 9:00am-1:00pm (4h) 2/11 TB - TPFE Women's Empowerment Brunch 10.16.25 4…" at bounding box center [363, 388] width 135 height 521
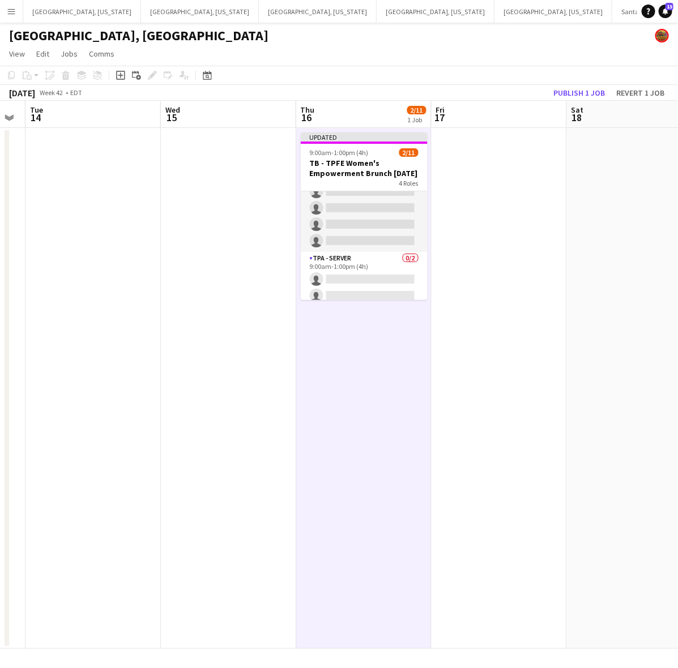
scroll to position [153, 0]
click at [579, 93] on button "Publish 1 job" at bounding box center [579, 92] width 61 height 15
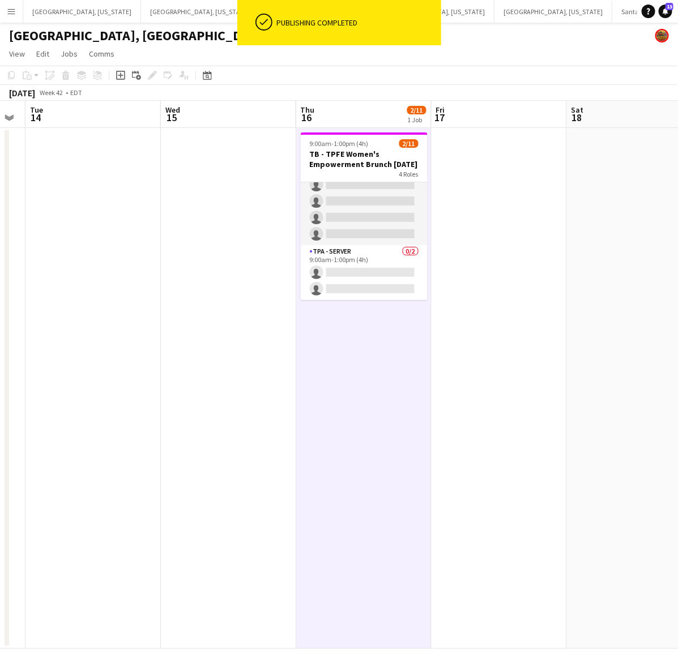
scroll to position [152, 0]
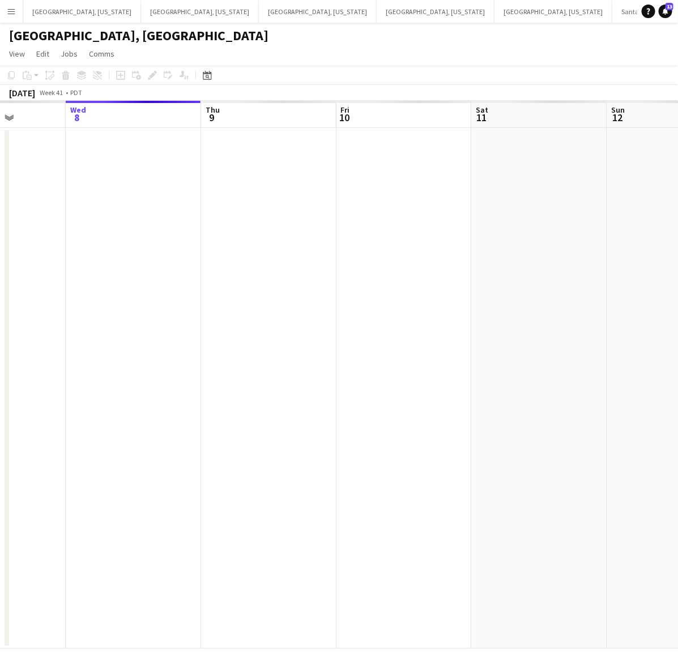
drag, startPoint x: 388, startPoint y: 305, endPoint x: 235, endPoint y: 349, distance: 159.8
click at [235, 349] on app-calendar-viewport "Sun 5 Mon 6 Tue 7 Wed 8 Thu 9 Fri 10 Sat 11 Sun 12 Mon 13 Tue 14" at bounding box center [339, 375] width 678 height 548
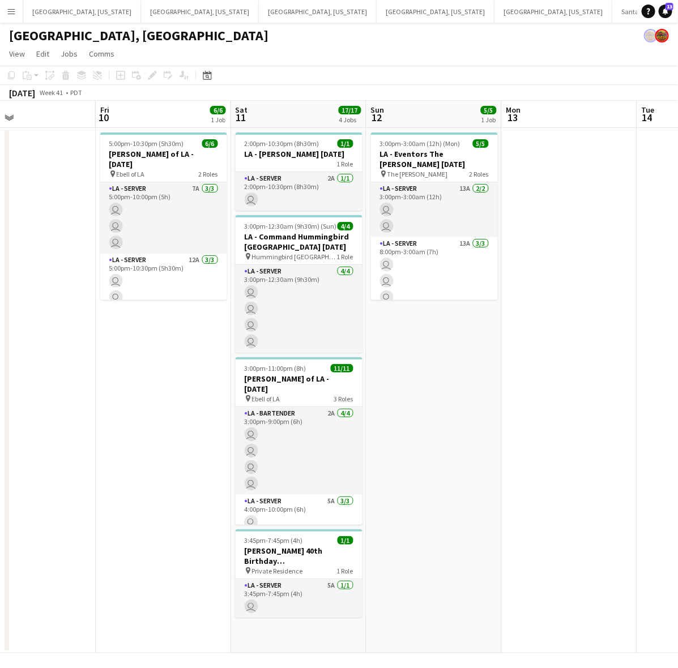
scroll to position [0, 447]
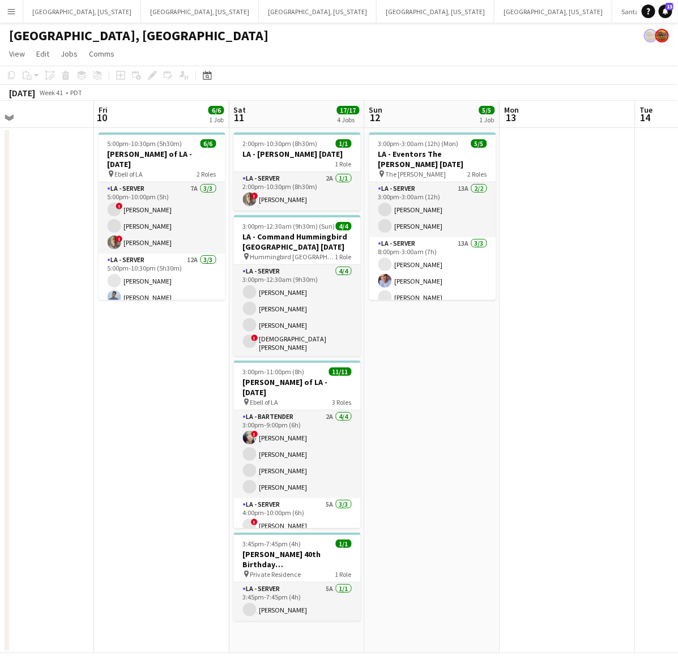
drag, startPoint x: 457, startPoint y: 307, endPoint x: 444, endPoint y: 310, distance: 12.8
click at [444, 310] on app-calendar-viewport "Mon 6 Tue 7 Wed 8 11/11 1 Job Thu 9 Fri 10 6/6 1 Job Sat 11 17/17 4 Jobs Sun 12…" at bounding box center [339, 377] width 678 height 552
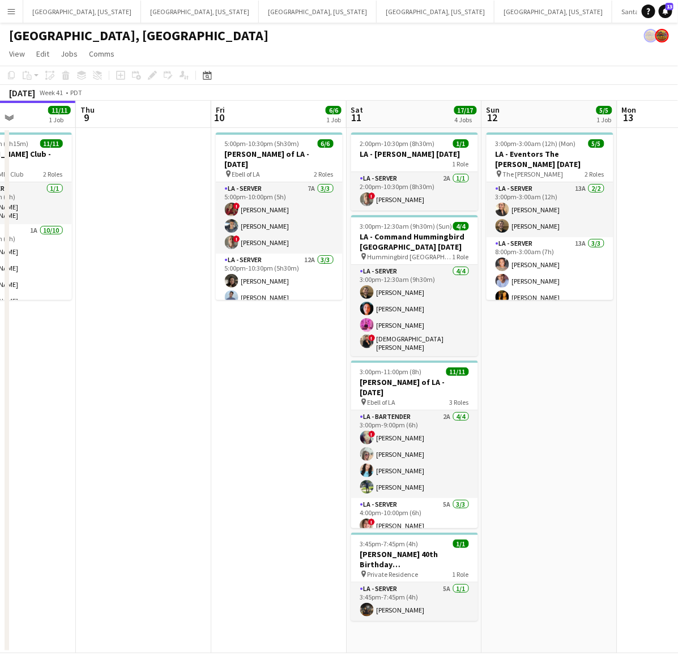
scroll to position [0, 336]
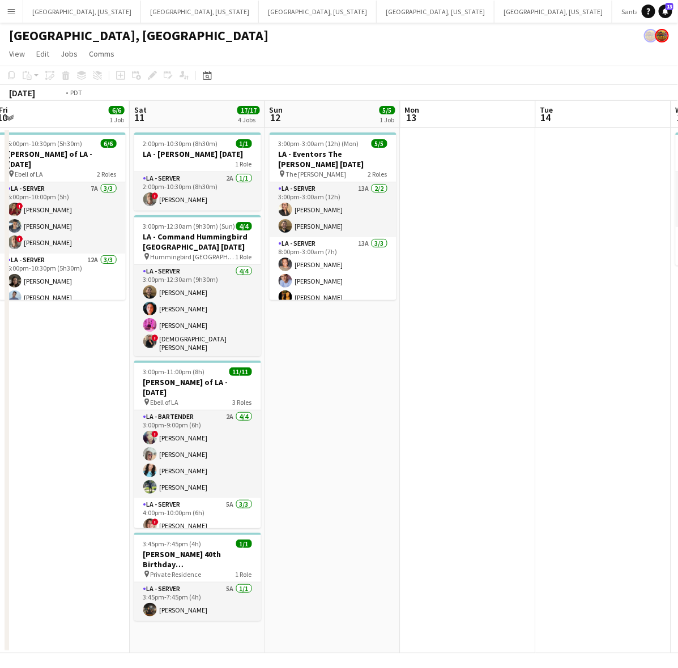
drag, startPoint x: 528, startPoint y: 322, endPoint x: 48, endPoint y: 487, distance: 507.9
click at [15, 508] on app-calendar-viewport "Tue 7 Wed 8 11/11 1 Job Thu 9 Fri 10 6/6 1 Job Sat 11 17/17 4 Jobs Sun 12 5/5 1…" at bounding box center [339, 377] width 678 height 552
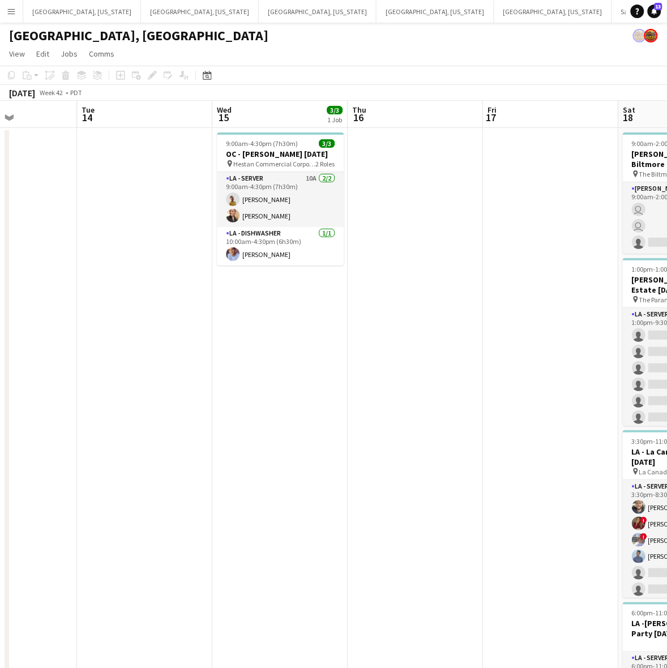
drag, startPoint x: 389, startPoint y: 359, endPoint x: 55, endPoint y: 432, distance: 342.3
click at [0, 457] on html "Menu Boards Boards Boards All jobs Status Workforce Workforce My Workforce Recr…" at bounding box center [333, 374] width 667 height 748
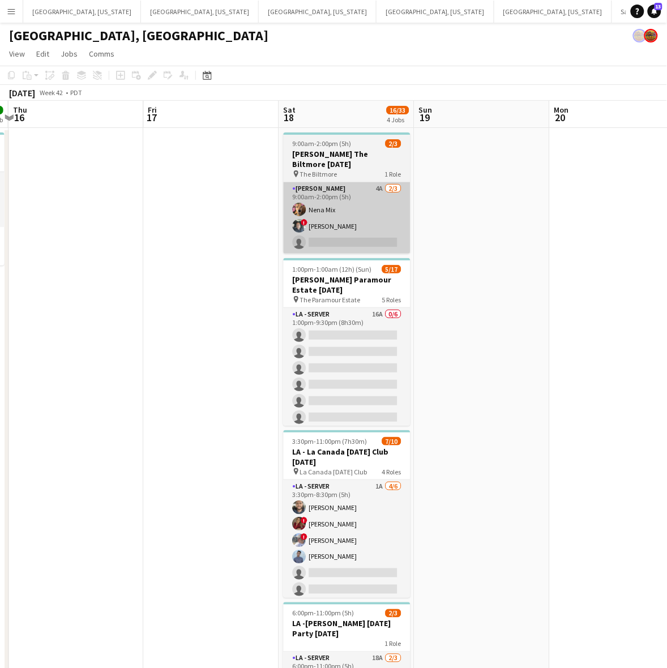
click at [363, 228] on app-card-role "LA - Cook 4A 2/3 9:00am-2:00pm (5h) Nena Mix ! Stephen Benavides single-neutral…" at bounding box center [347, 217] width 127 height 71
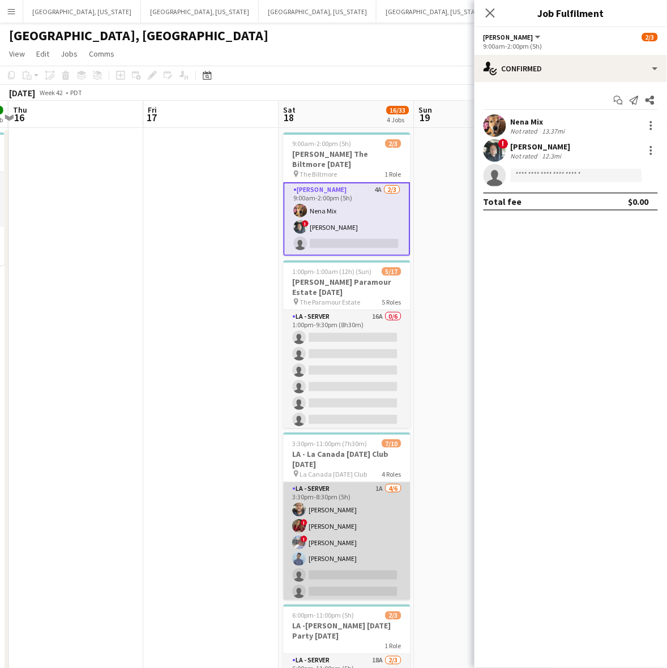
click at [381, 498] on app-card-role "LA - Server 1A 4/6 3:30pm-8:30pm (5h) Gerardo Mejia ! Kristina Vo ! David Melen…" at bounding box center [347, 542] width 127 height 121
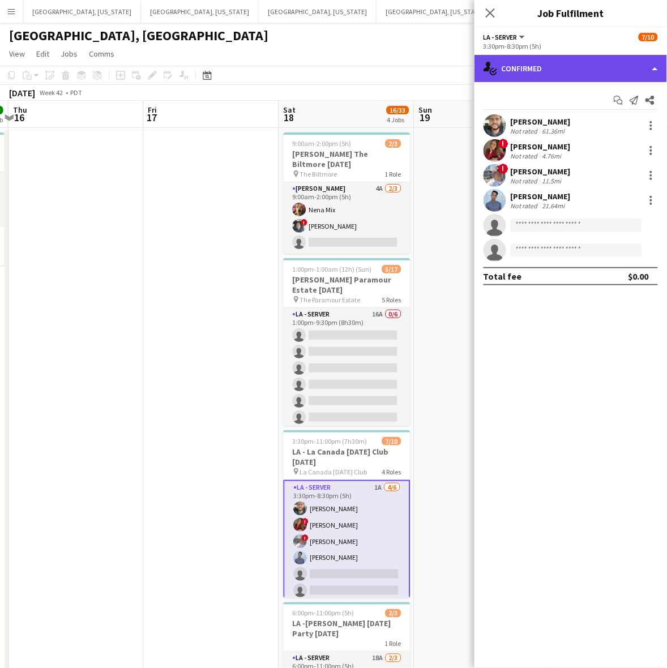
click at [562, 69] on div "single-neutral-actions-check-2 Confirmed" at bounding box center [570, 68] width 192 height 27
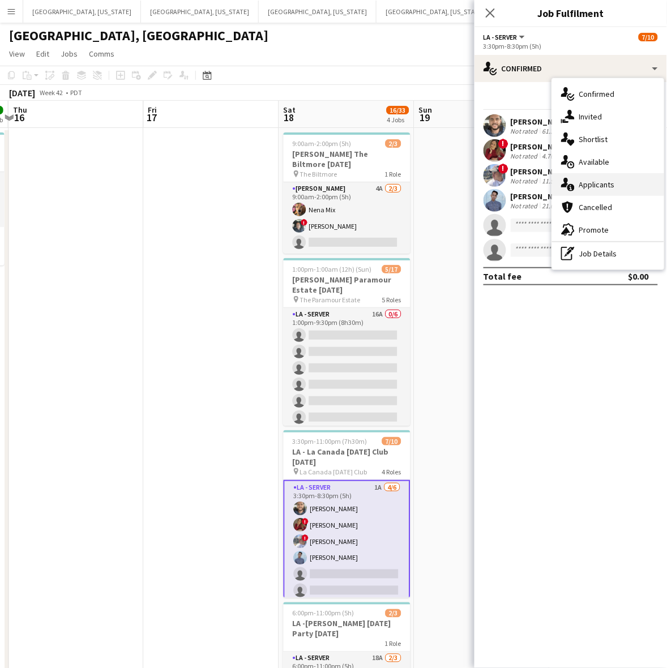
click at [620, 179] on div "single-neutral-actions-information Applicants" at bounding box center [608, 184] width 112 height 23
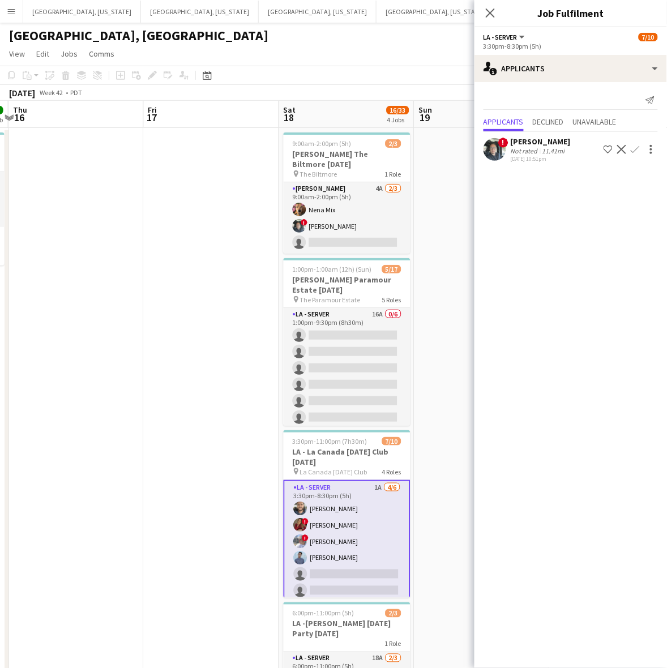
click at [146, 389] on app-date-cell at bounding box center [211, 438] width 135 height 620
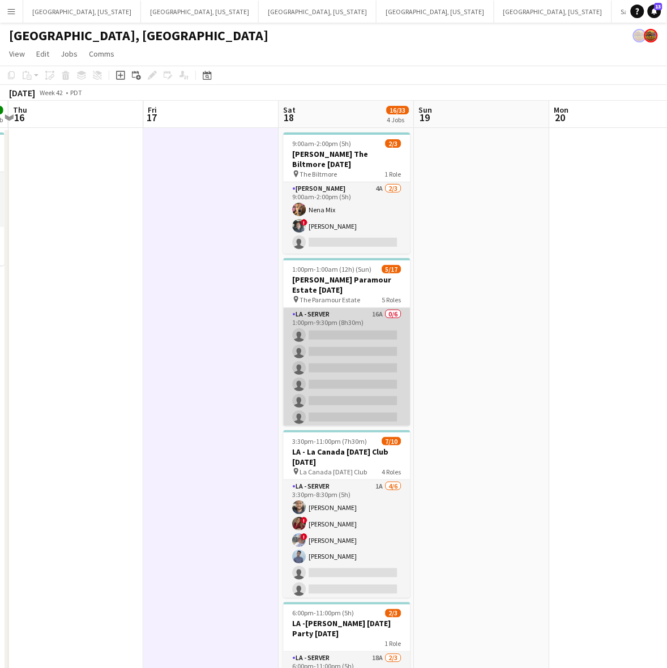
click at [357, 367] on app-card-role "LA - Server 16A 0/6 1:00pm-9:30pm (8h30m) single-neutral-actions single-neutral…" at bounding box center [347, 368] width 127 height 121
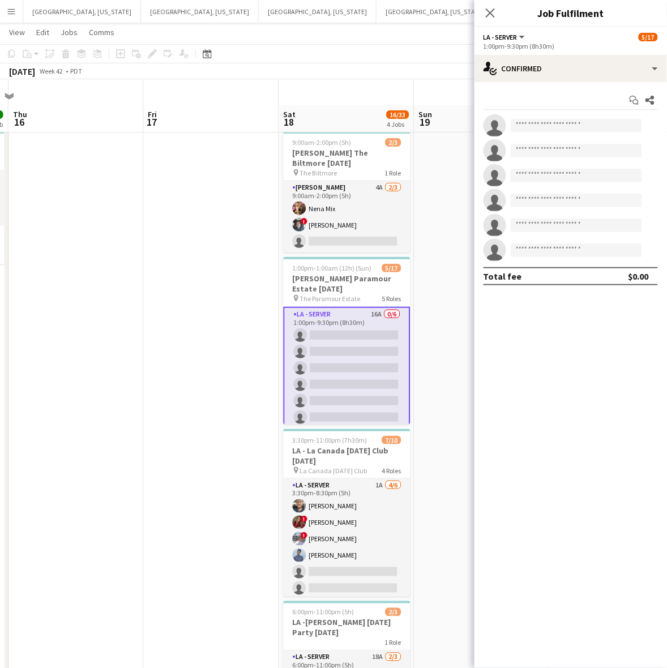
scroll to position [71, 0]
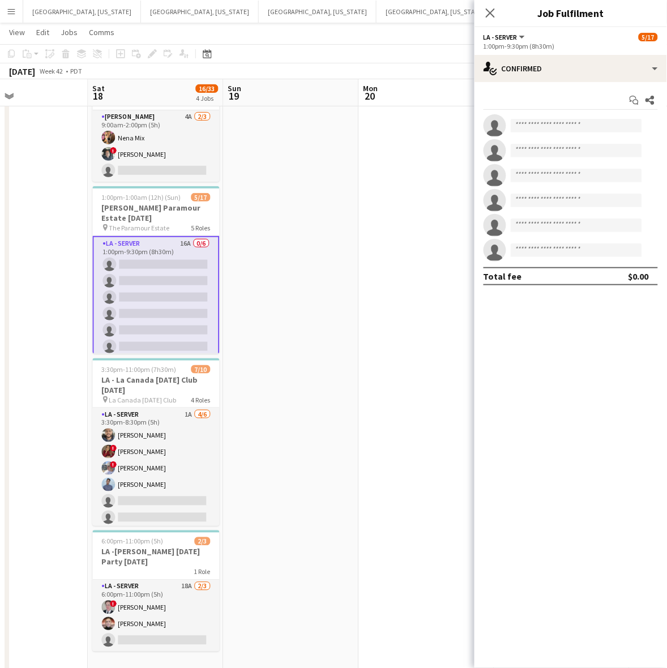
drag, startPoint x: 215, startPoint y: 428, endPoint x: -3, endPoint y: 457, distance: 219.8
click at [0, 457] on html "Menu Boards Boards Boards All jobs Status Workforce Workforce My Workforce Recr…" at bounding box center [333, 302] width 667 height 747
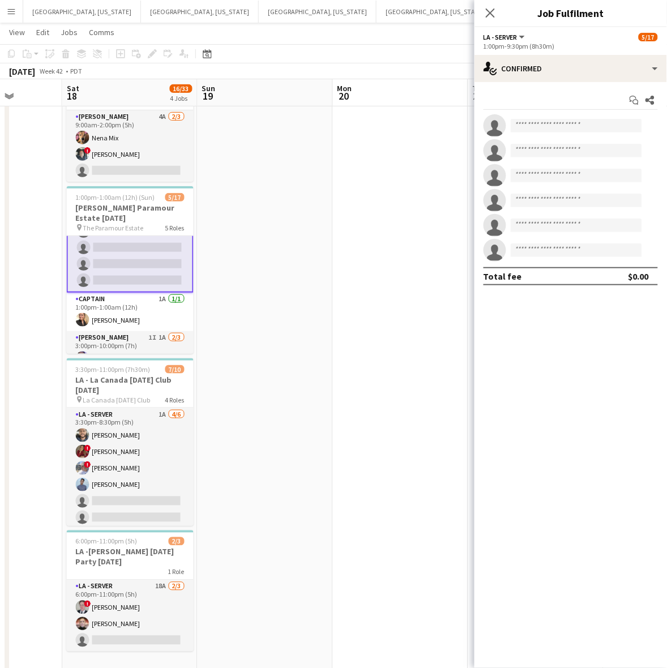
scroll to position [142, 0]
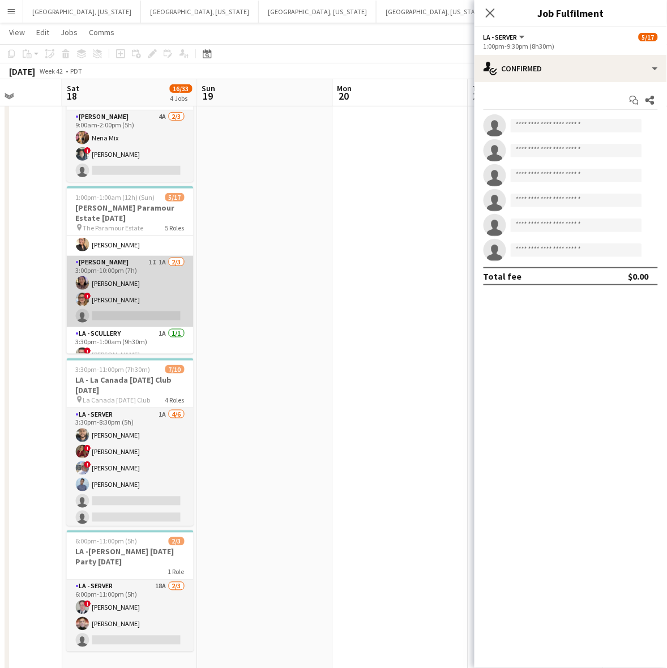
click at [160, 295] on app-card-role "LA - Cook 1I 1A 2/3 3:00pm-10:00pm (7h) Laura Pak ! Kyana Gagnon single-neutral…" at bounding box center [130, 291] width 127 height 71
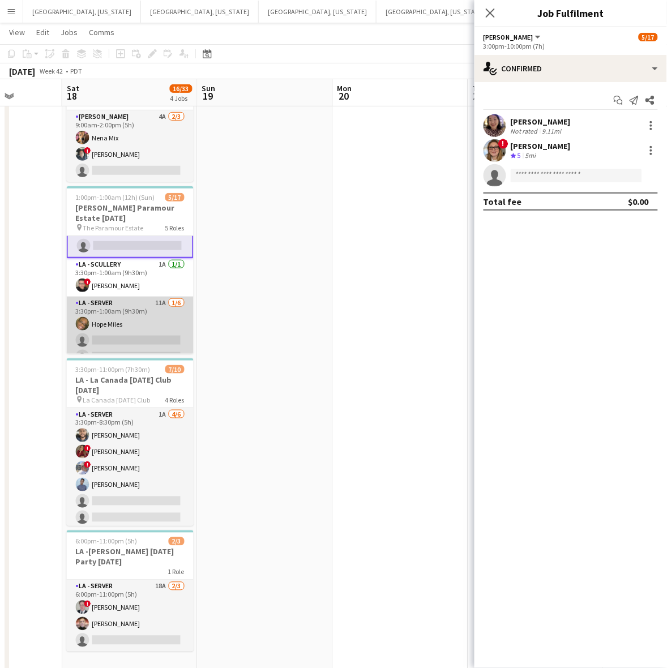
click at [153, 314] on app-card-role "LA - Server 11A 1/6 3:30pm-1:00am (9h30m) Hope Miles single-neutral-actions sin…" at bounding box center [130, 357] width 127 height 121
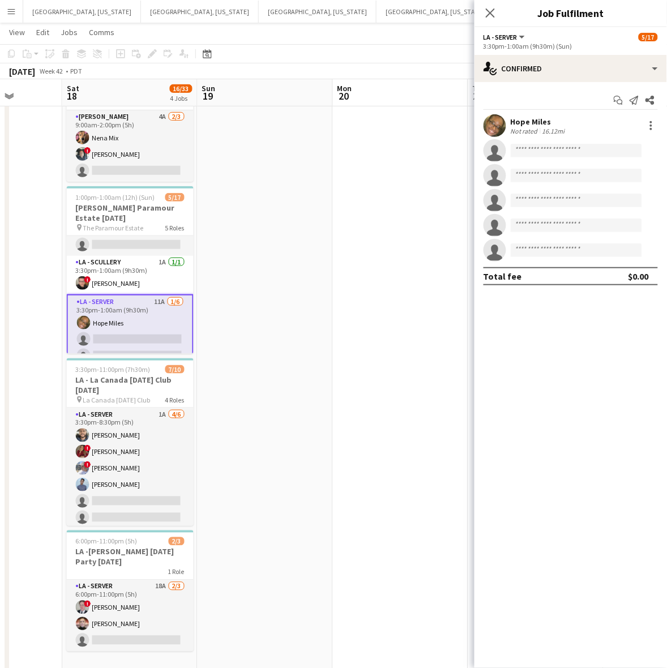
scroll to position [210, 0]
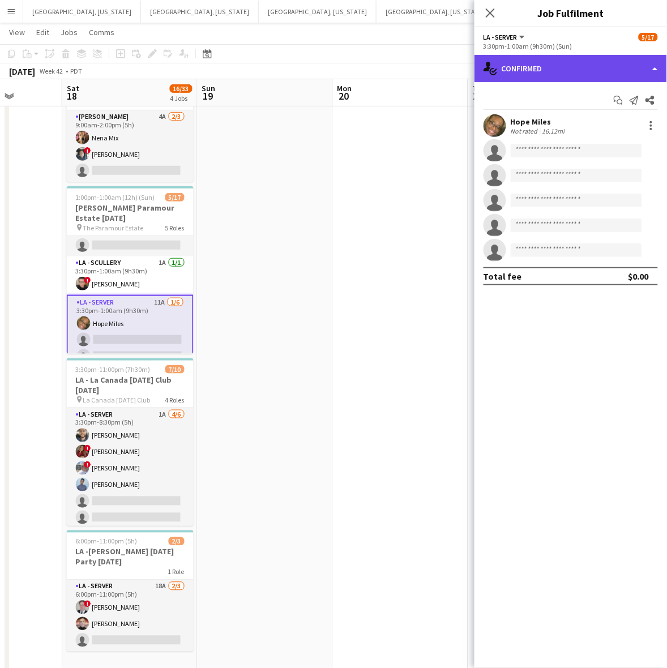
click at [559, 68] on div "single-neutral-actions-check-2 Confirmed" at bounding box center [570, 68] width 192 height 27
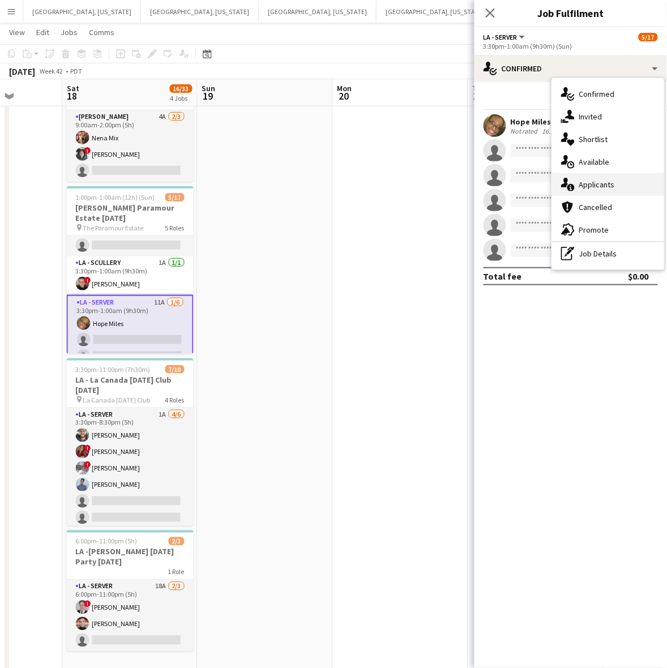
click at [596, 188] on span "Applicants" at bounding box center [597, 184] width 36 height 10
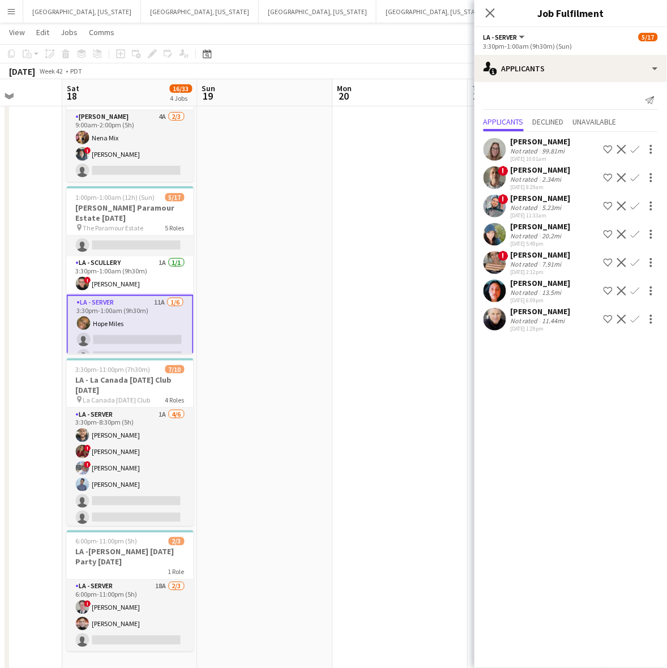
click at [638, 264] on app-icon "Confirm" at bounding box center [635, 262] width 9 height 9
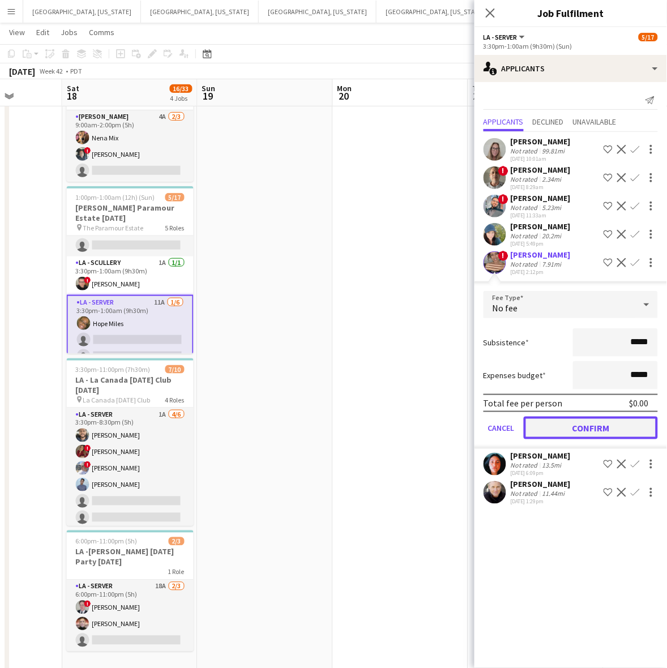
click at [601, 429] on button "Confirm" at bounding box center [591, 428] width 134 height 23
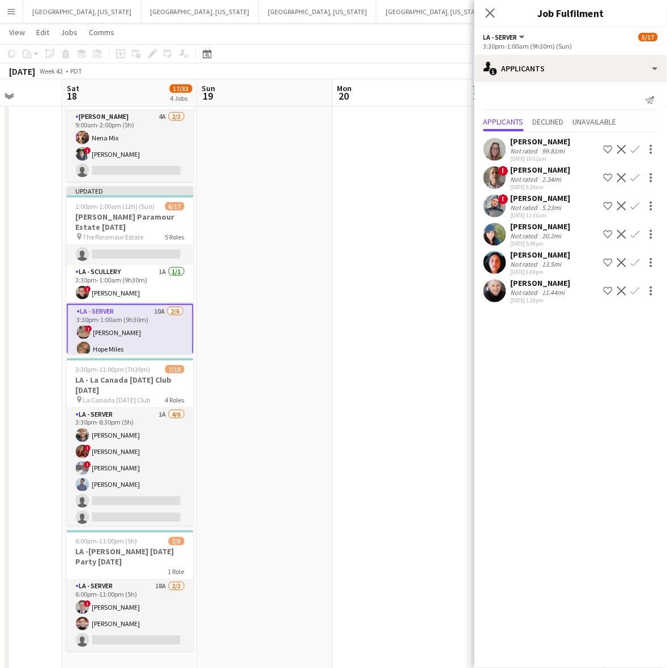
click at [638, 146] on app-icon "Confirm" at bounding box center [635, 149] width 9 height 9
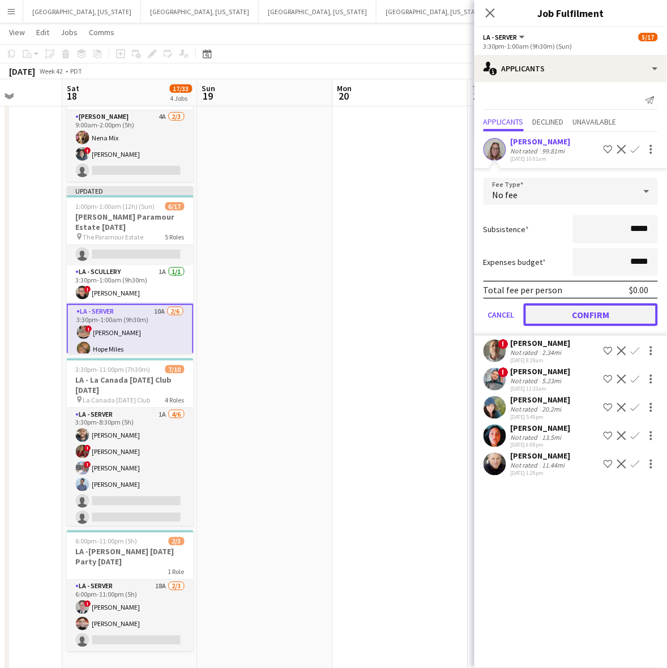
click at [603, 309] on button "Confirm" at bounding box center [591, 314] width 134 height 23
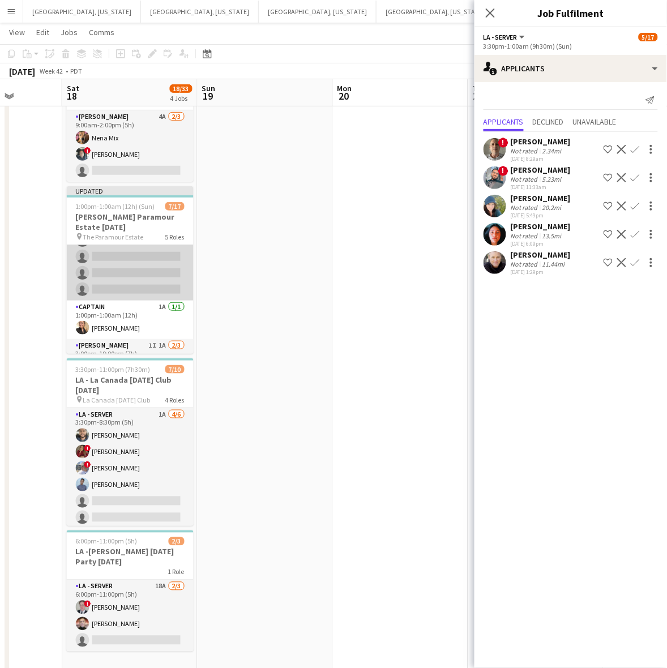
scroll to position [0, 0]
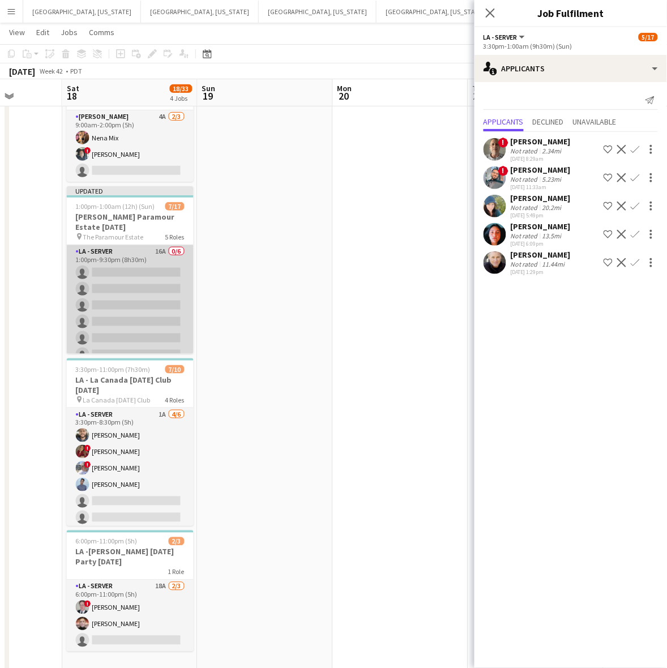
click at [148, 292] on app-card-role "LA - Server 16A 0/6 1:00pm-9:30pm (8h30m) single-neutral-actions single-neutral…" at bounding box center [130, 305] width 127 height 121
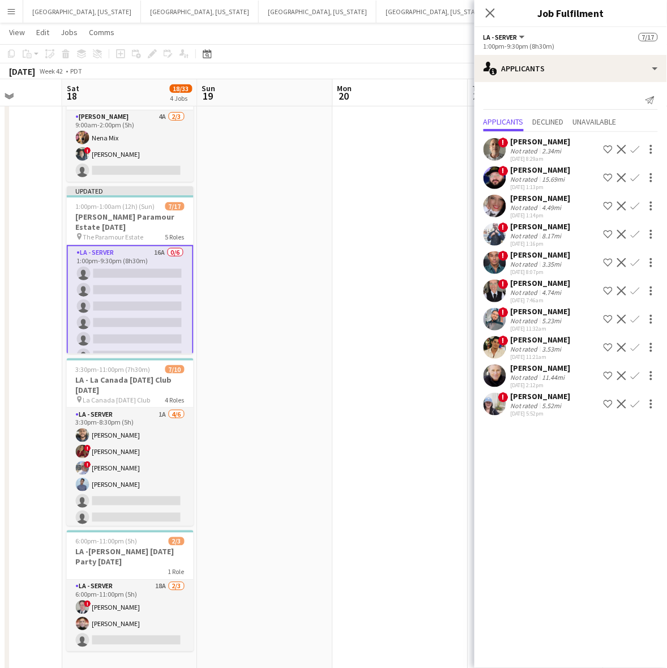
click at [642, 345] on div at bounding box center [650, 348] width 16 height 14
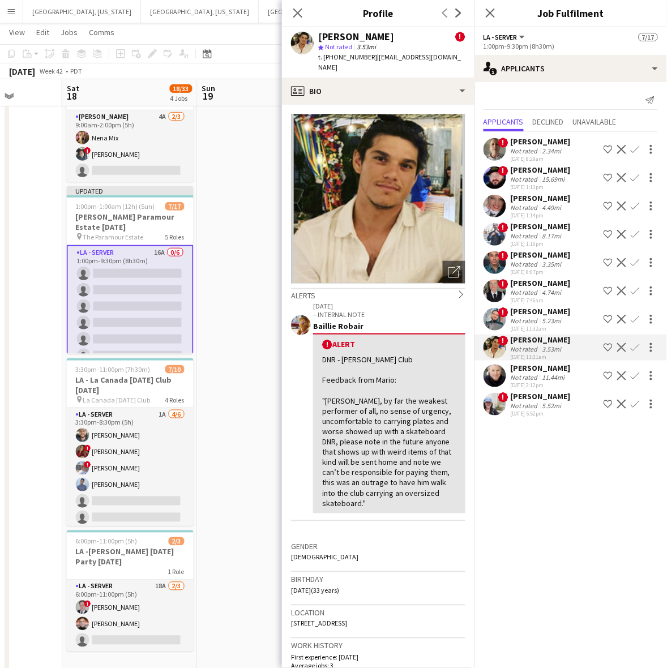
click at [638, 344] on app-icon "Confirm" at bounding box center [635, 347] width 9 height 9
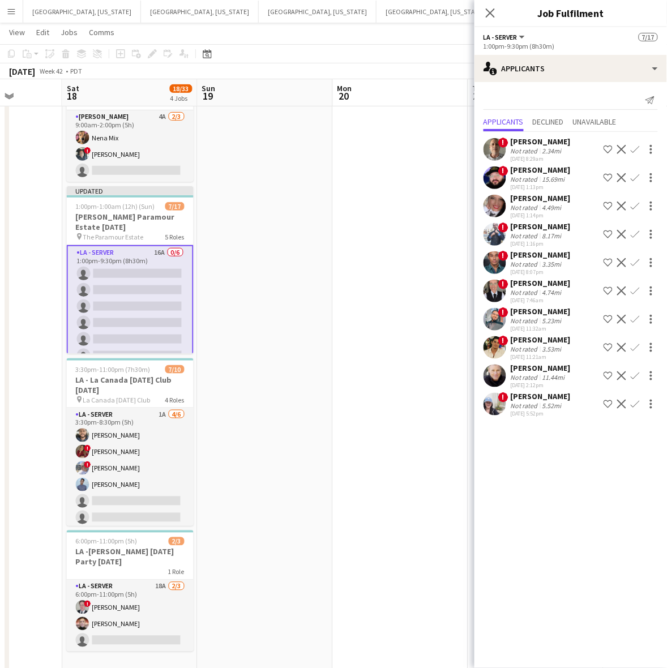
click at [637, 347] on app-icon "Confirm" at bounding box center [635, 347] width 9 height 9
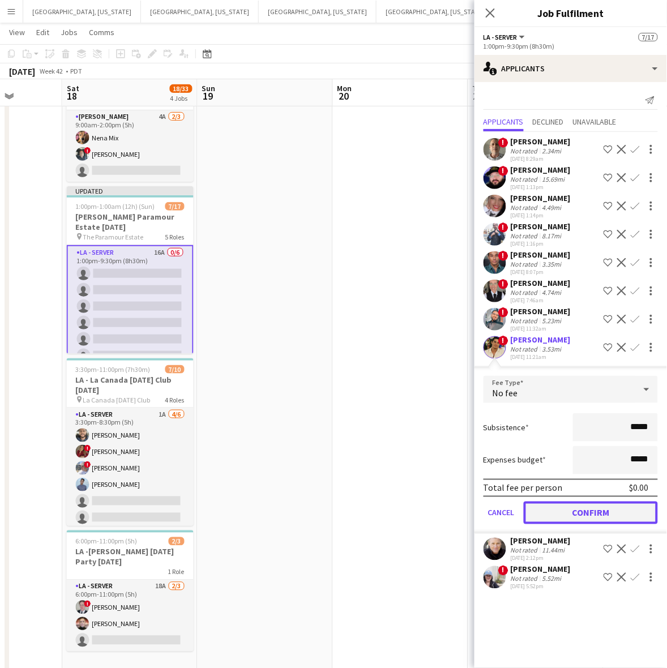
click at [569, 521] on button "Confirm" at bounding box center [591, 513] width 134 height 23
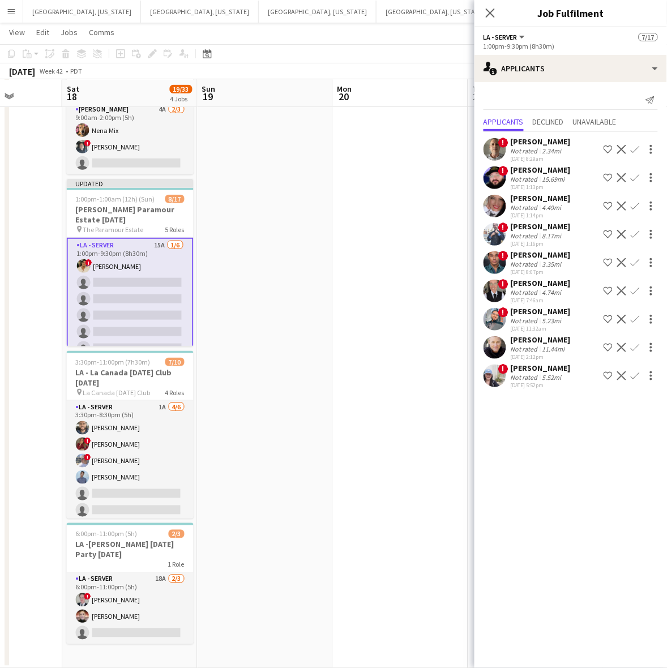
click at [637, 259] on app-icon "Confirm" at bounding box center [635, 262] width 9 height 9
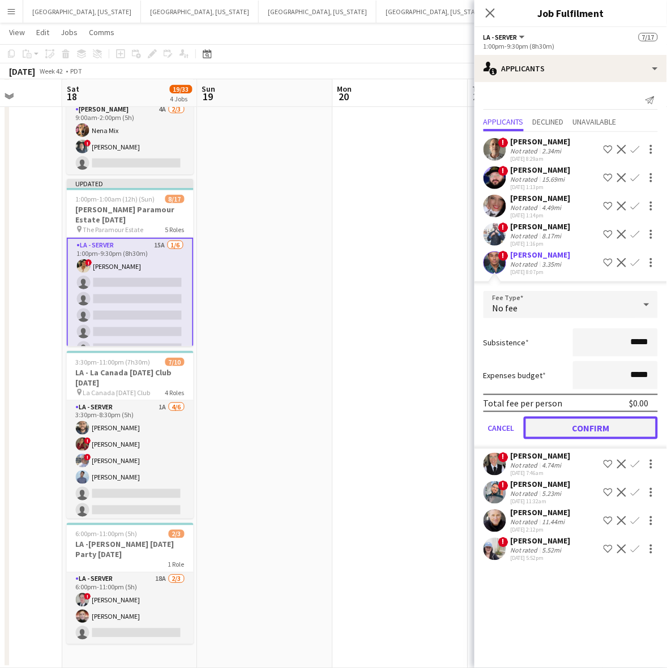
click at [590, 423] on button "Confirm" at bounding box center [591, 428] width 134 height 23
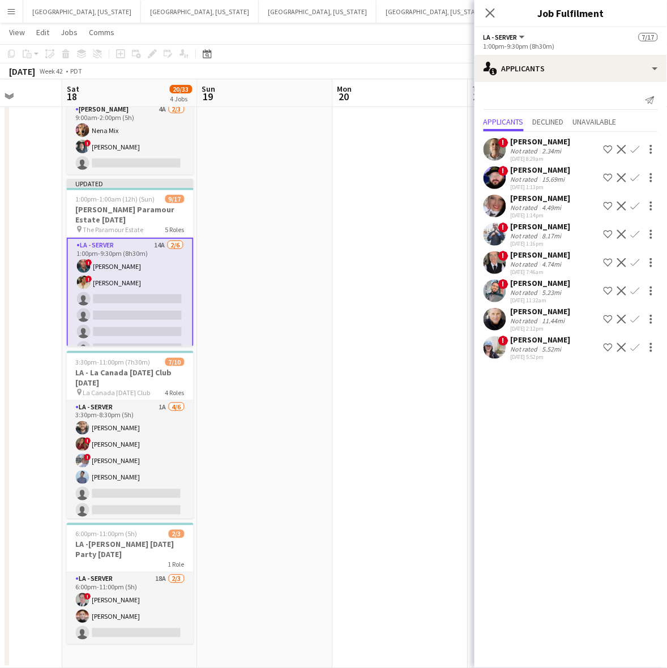
click at [637, 174] on app-icon "Confirm" at bounding box center [635, 177] width 9 height 9
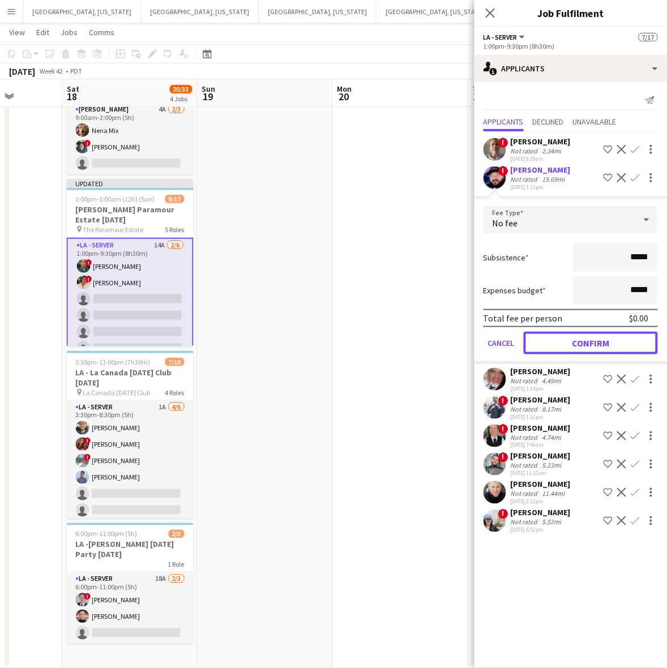
click at [601, 342] on button "Confirm" at bounding box center [591, 343] width 134 height 23
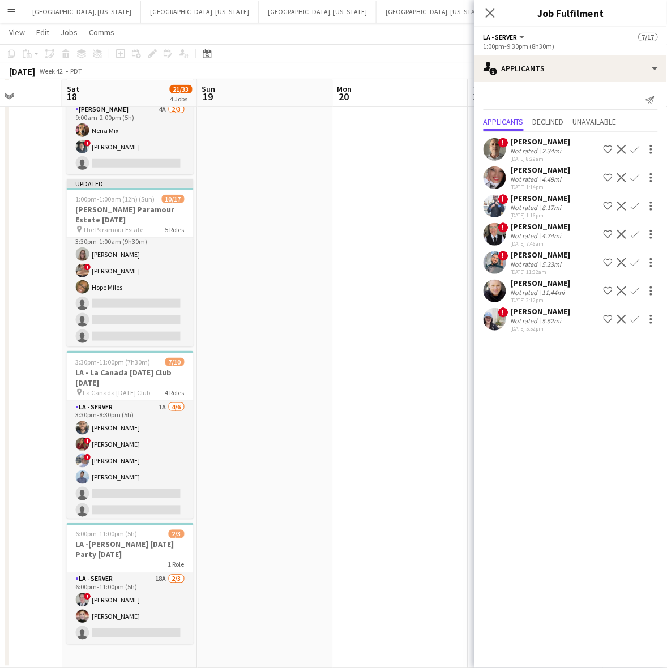
scroll to position [283, 0]
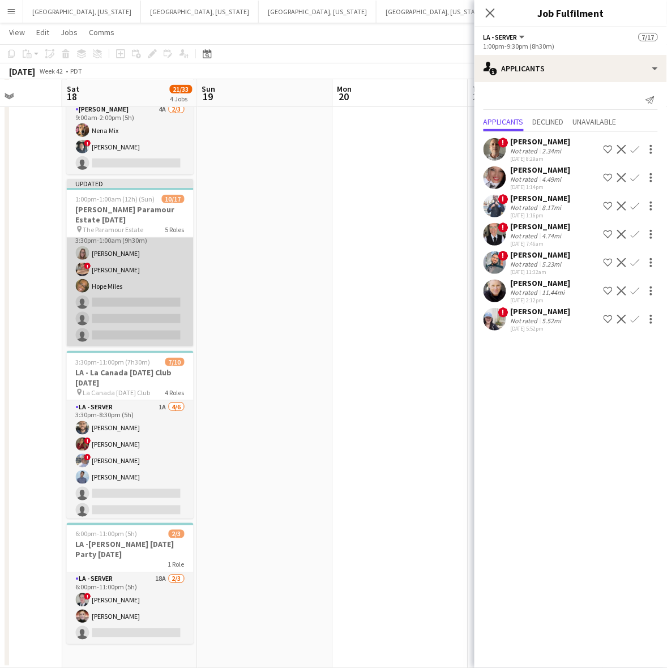
click at [134, 310] on app-card-role "LA - Server 9A 3/6 3:30pm-1:00am (9h30m) randee martins ! Emily Hawkins Hope Mi…" at bounding box center [130, 286] width 127 height 121
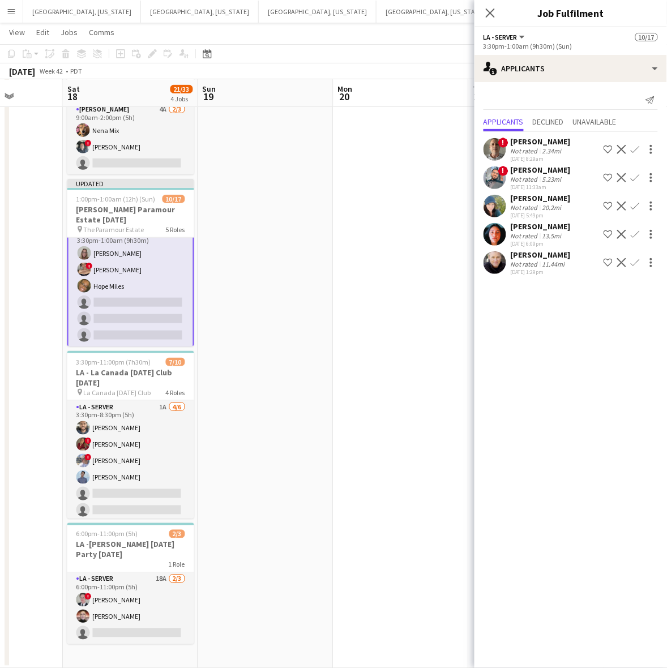
click at [639, 201] on button "Confirm" at bounding box center [635, 206] width 14 height 14
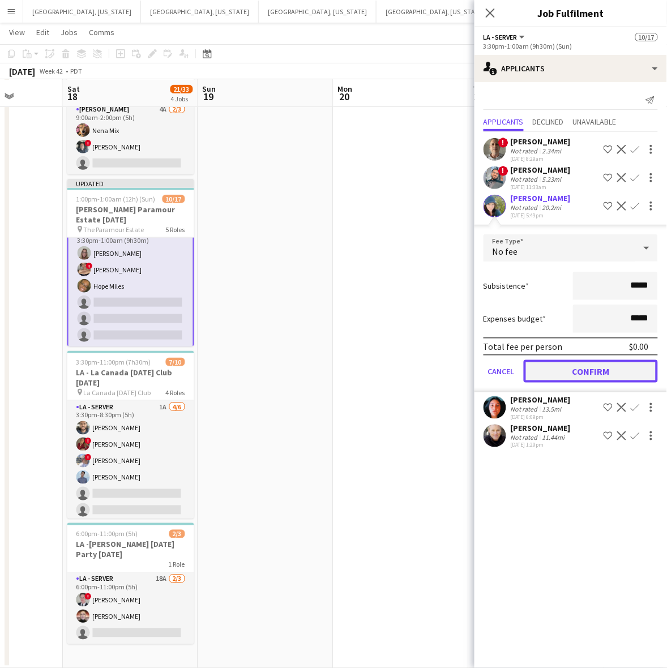
click at [588, 361] on button "Confirm" at bounding box center [591, 371] width 134 height 23
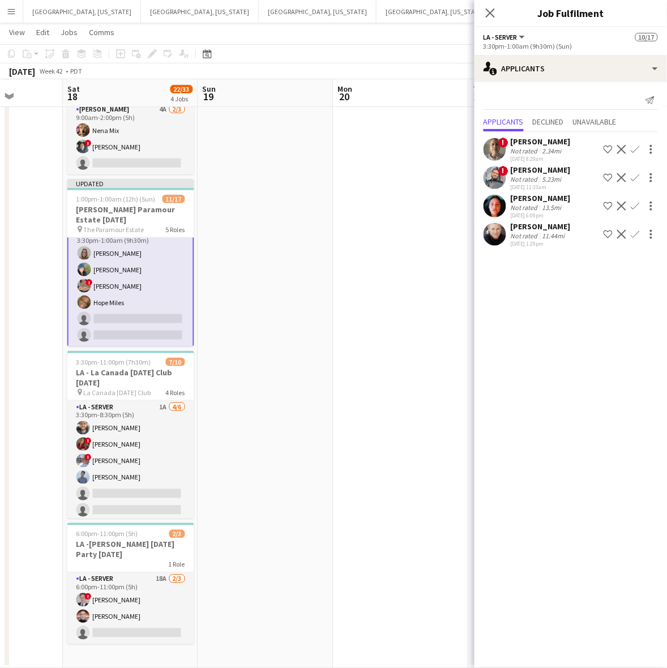
click at [637, 207] on app-icon "Confirm" at bounding box center [635, 206] width 9 height 9
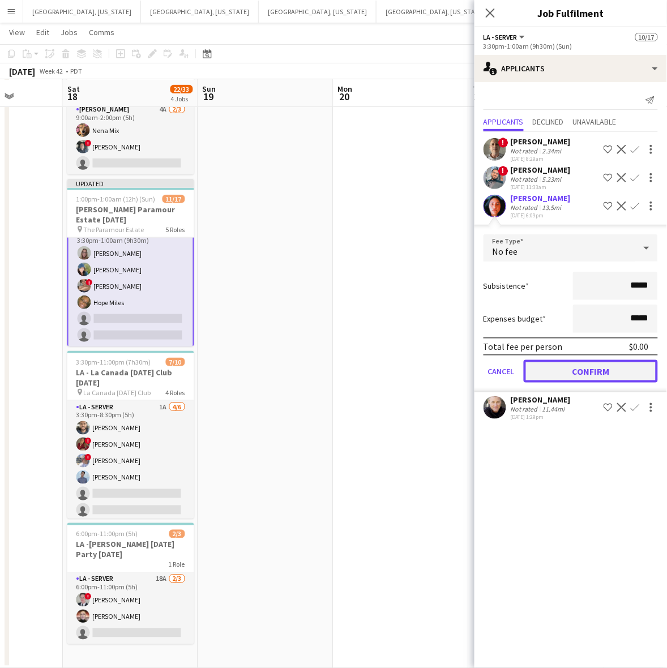
click at [586, 374] on button "Confirm" at bounding box center [591, 371] width 134 height 23
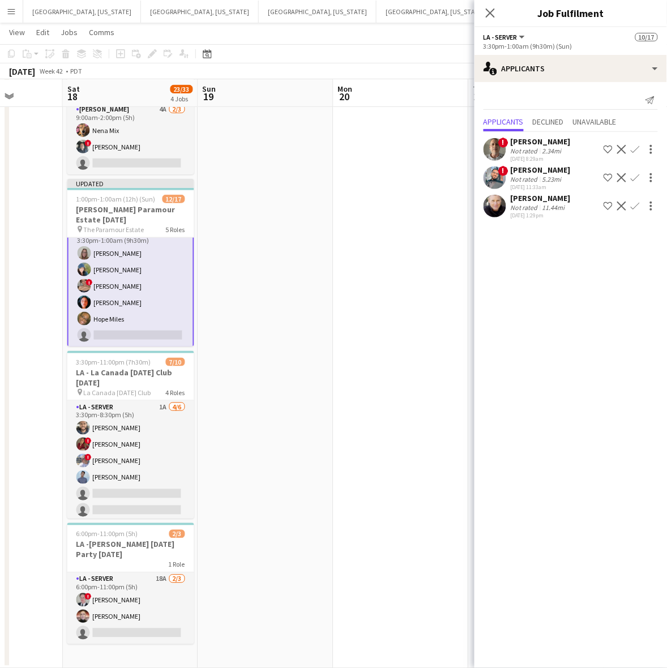
click at [638, 203] on app-icon "Confirm" at bounding box center [635, 206] width 9 height 9
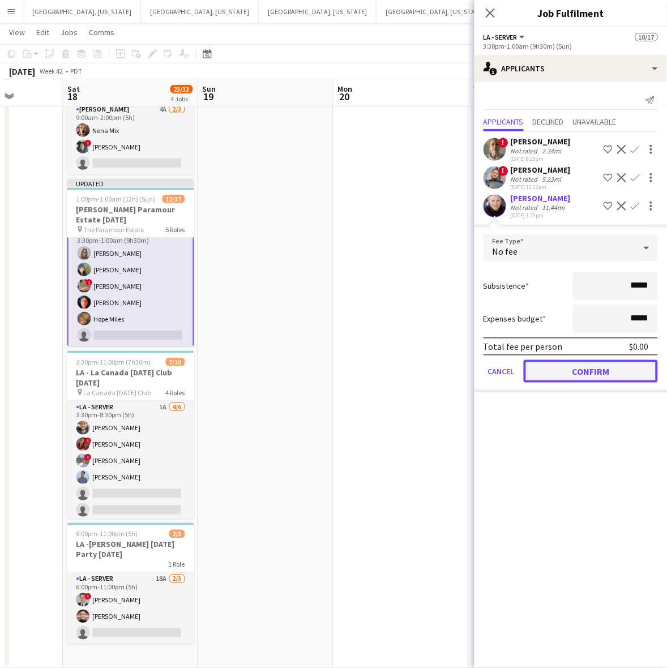
click at [593, 368] on button "Confirm" at bounding box center [591, 371] width 134 height 23
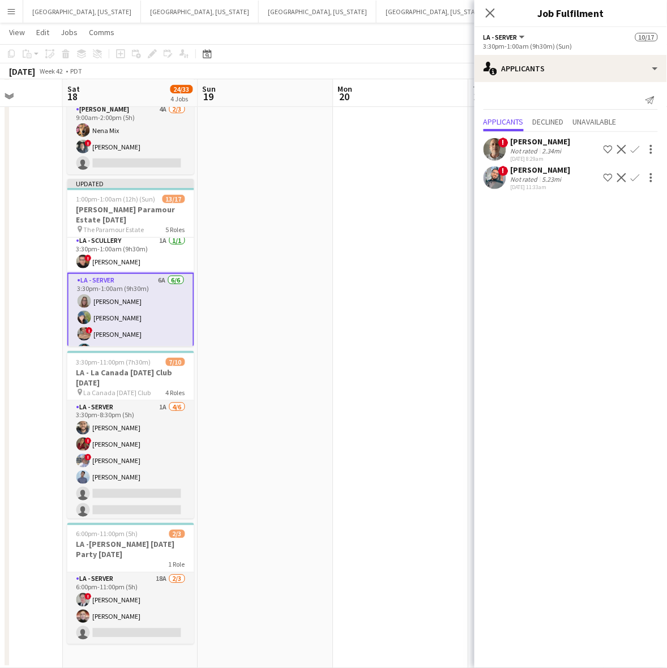
scroll to position [211, 0]
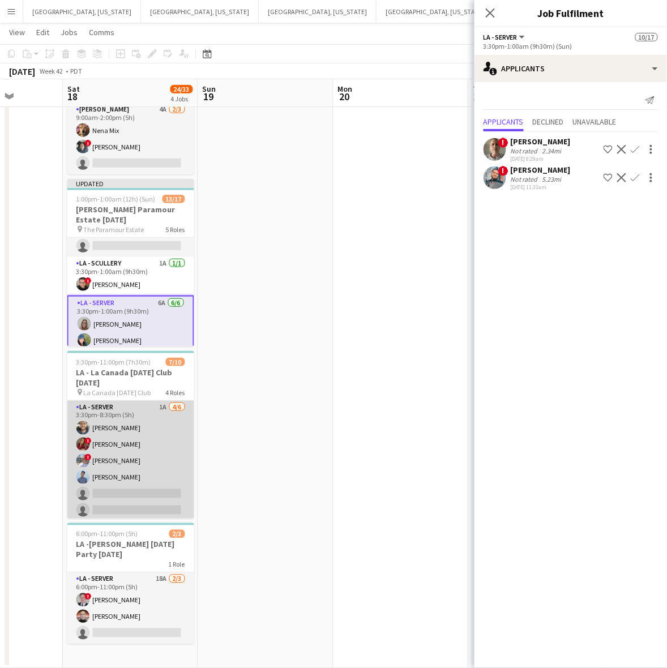
click at [148, 431] on app-card-role "LA - Server 1A 4/6 3:30pm-8:30pm (5h) Gerardo Mejia ! Kristina Vo ! David Melen…" at bounding box center [130, 461] width 127 height 121
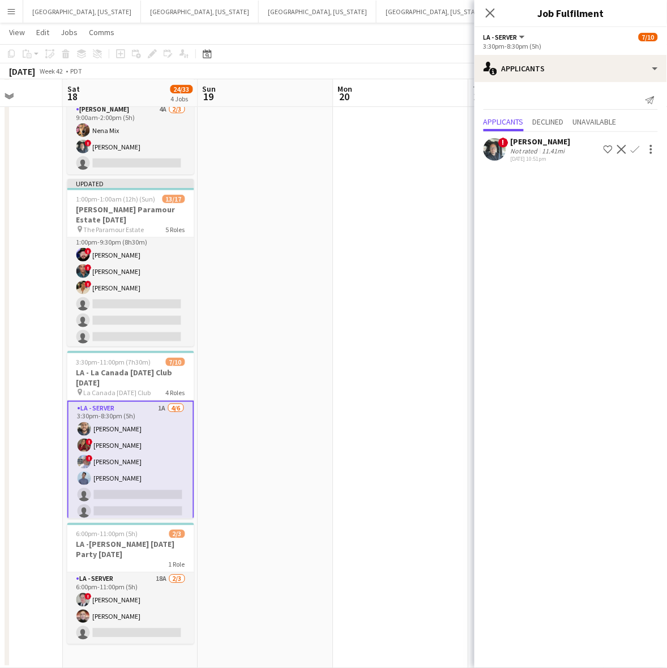
scroll to position [0, 0]
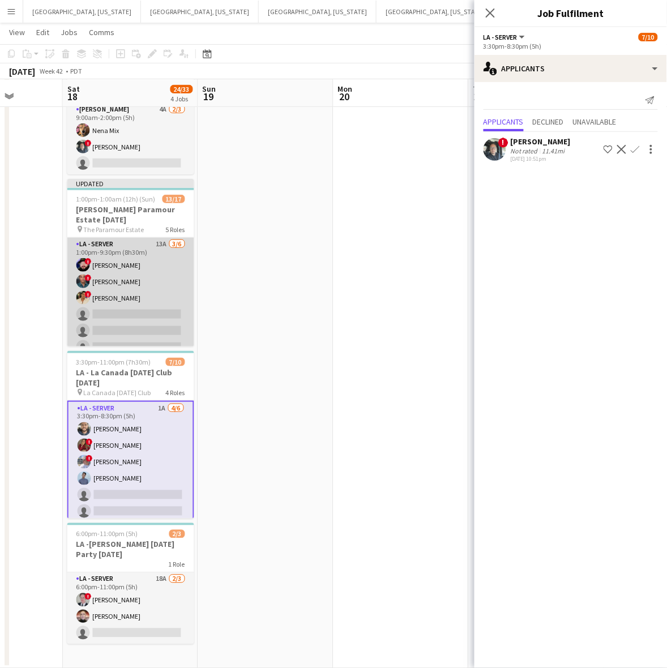
click at [140, 289] on app-card-role "LA - Server 13A 3/6 1:00pm-9:30pm (8h30m) ! Anthony Cantiello ! Ramon Rae ! Edg…" at bounding box center [130, 298] width 127 height 121
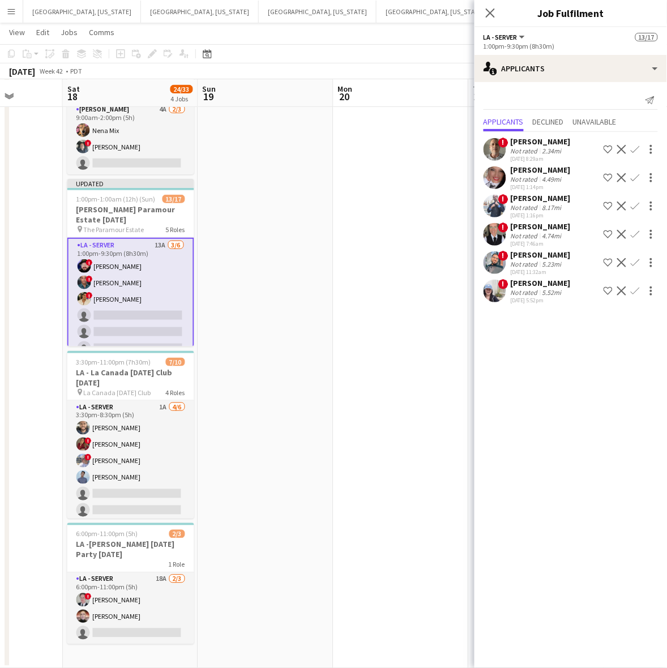
click at [637, 148] on app-icon "Confirm" at bounding box center [635, 149] width 9 height 9
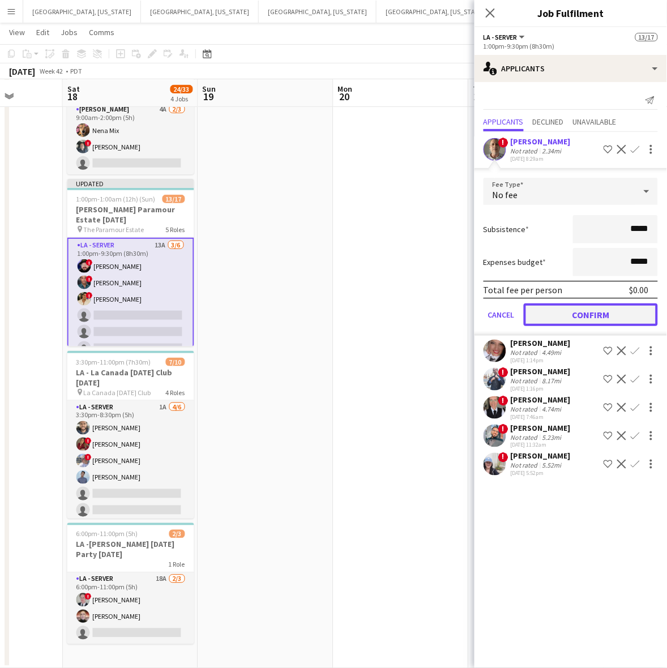
click at [567, 316] on button "Confirm" at bounding box center [591, 314] width 134 height 23
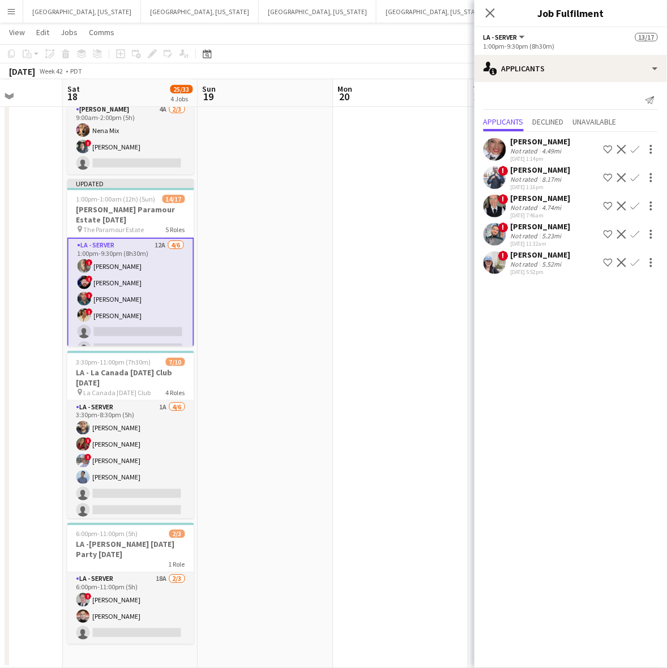
click at [637, 204] on app-icon "Confirm" at bounding box center [635, 206] width 9 height 9
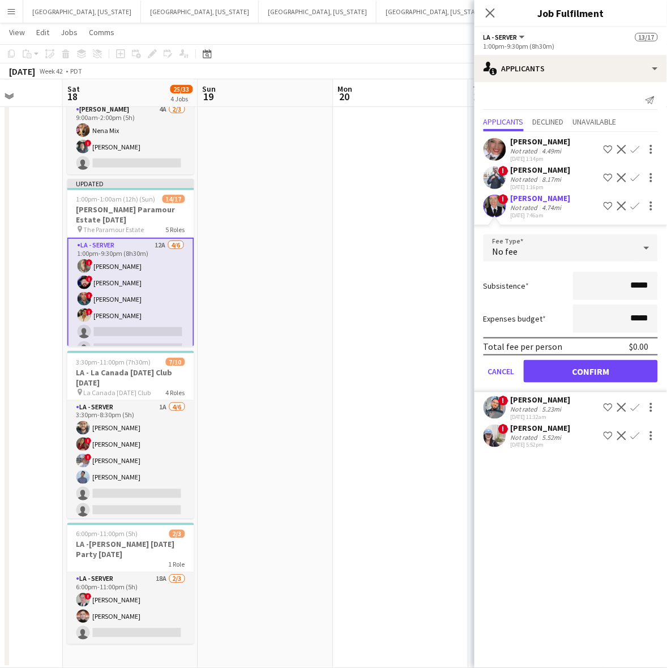
click at [569, 385] on form "Fee Type No fee Subsistence ***** Expenses budget ***** Total fee per person $0…" at bounding box center [570, 313] width 192 height 158
click at [569, 374] on button "Confirm" at bounding box center [591, 371] width 134 height 23
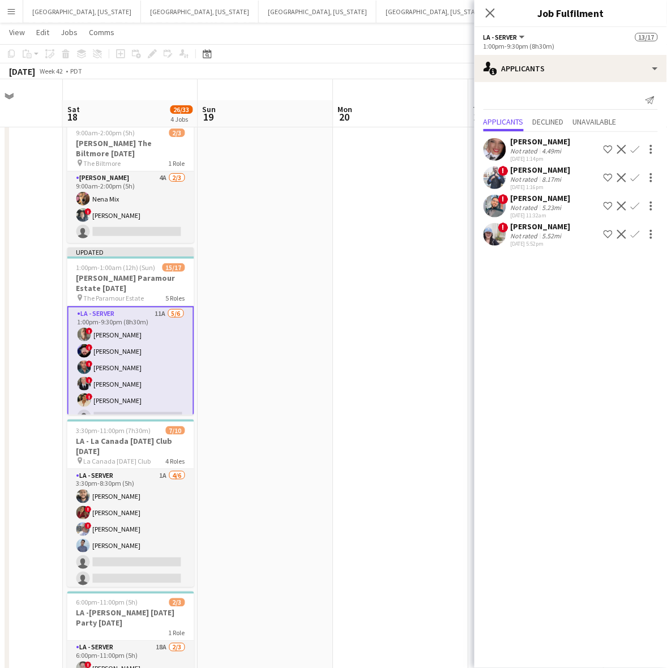
scroll to position [7, 0]
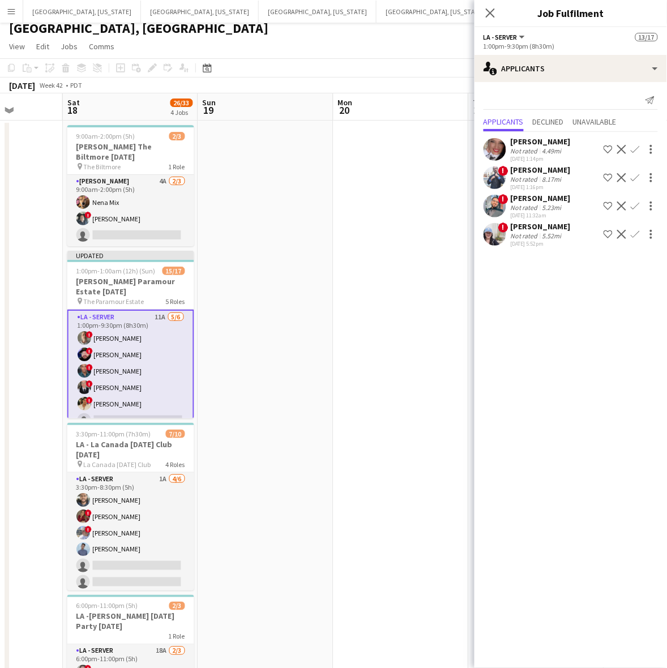
click at [397, 219] on app-date-cell at bounding box center [400, 431] width 135 height 620
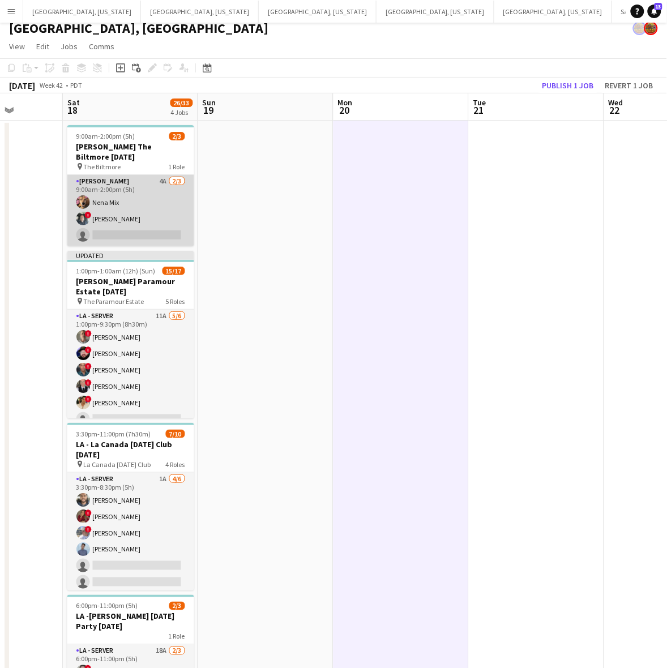
click at [154, 199] on app-card-role "LA - Cook 4A 2/3 9:00am-2:00pm (5h) Nena Mix ! Stephen Benavides single-neutral…" at bounding box center [130, 210] width 127 height 71
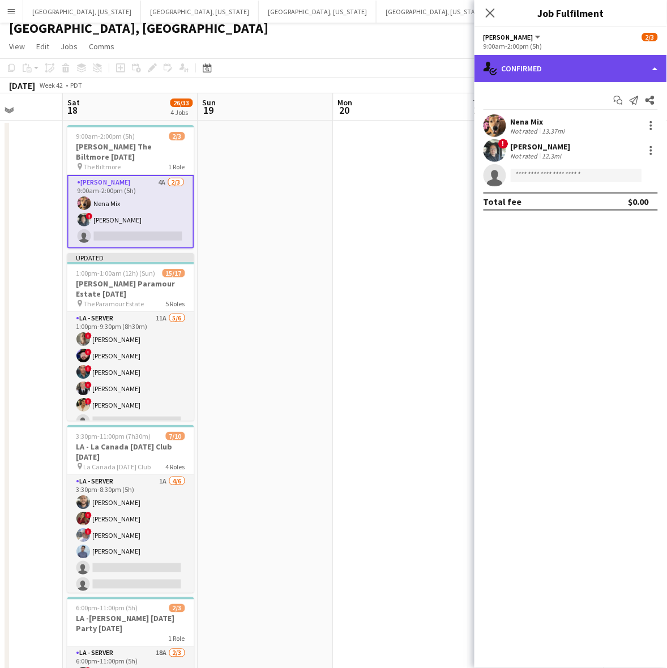
click at [606, 60] on div "single-neutral-actions-check-2 Confirmed" at bounding box center [570, 68] width 192 height 27
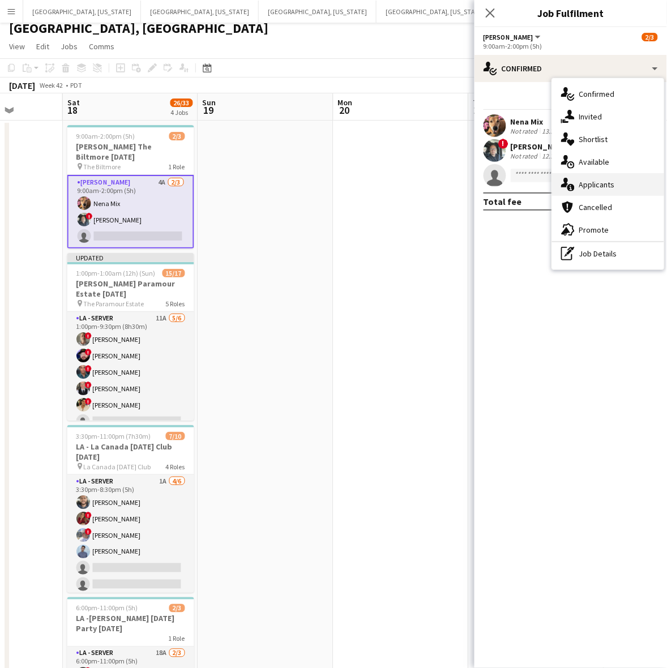
click at [606, 178] on div "single-neutral-actions-information Applicants" at bounding box center [608, 184] width 112 height 23
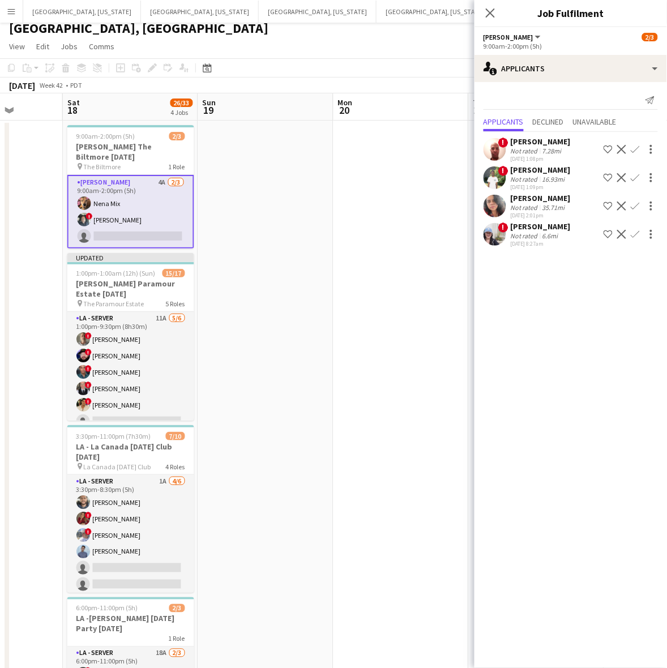
click at [636, 203] on app-icon "Confirm" at bounding box center [635, 206] width 9 height 9
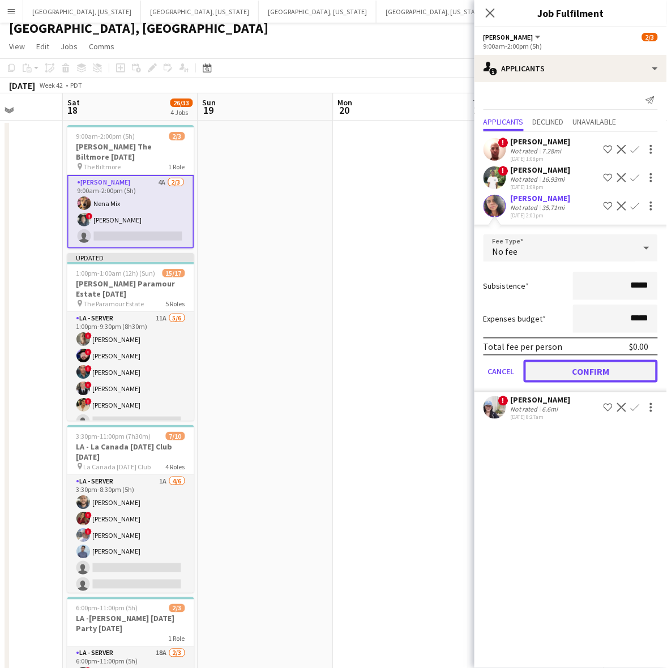
click at [589, 370] on button "Confirm" at bounding box center [591, 371] width 134 height 23
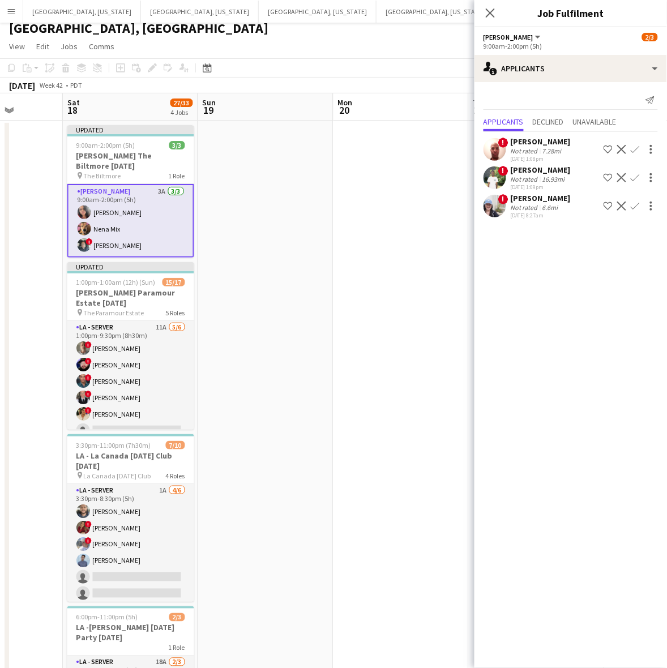
click at [505, 190] on div "! Malik Aziz Not rated 16.93mi 09-30-2025 1:09pm Shortlist crew Decline Confirm" at bounding box center [570, 178] width 192 height 26
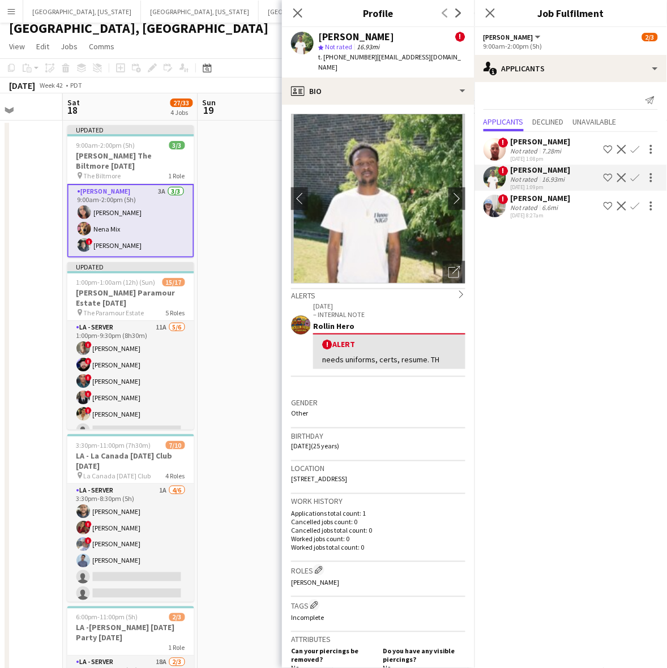
click at [505, 181] on app-user-avatar at bounding box center [494, 177] width 23 height 23
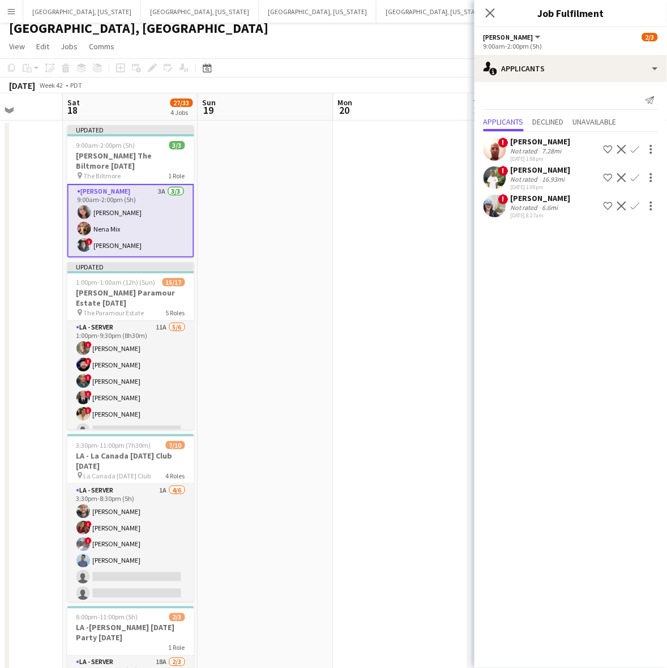
click at [440, 47] on app-page-menu "View Day view expanded Day view collapsed Month view Date picker Jump to today …" at bounding box center [333, 48] width 667 height 22
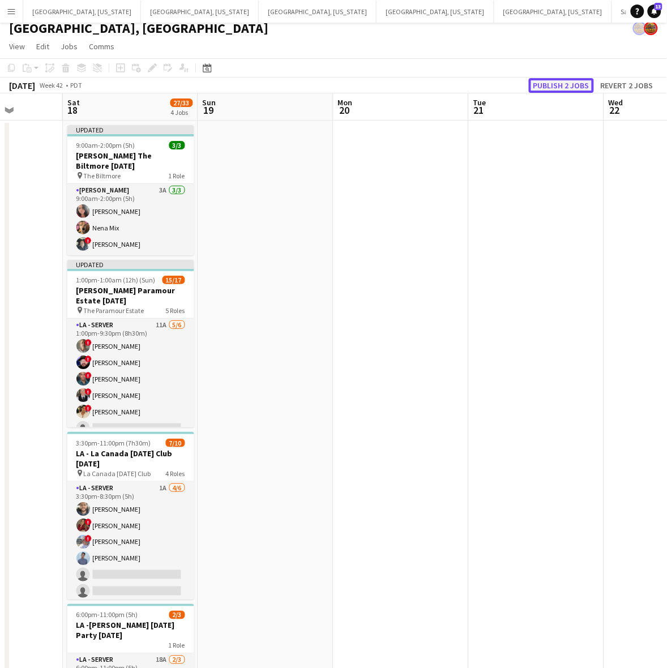
click at [575, 87] on button "Publish 2 jobs" at bounding box center [561, 85] width 65 height 15
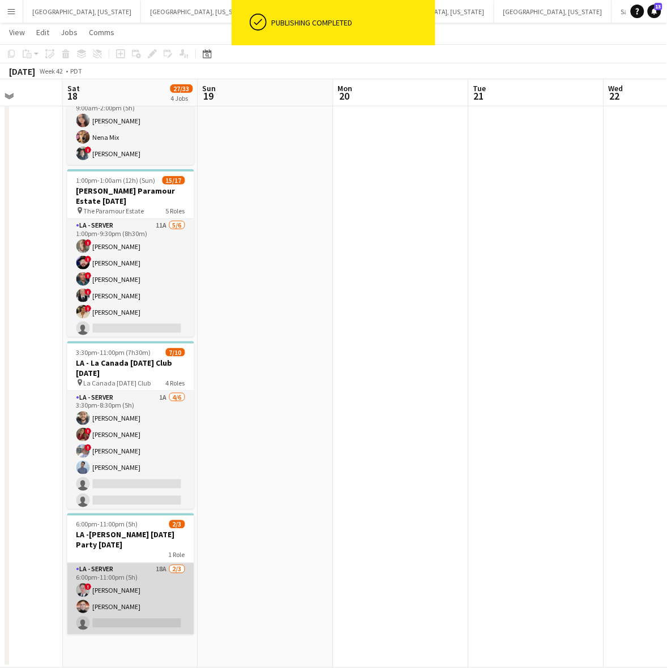
drag, startPoint x: 174, startPoint y: 581, endPoint x: 217, endPoint y: 533, distance: 64.2
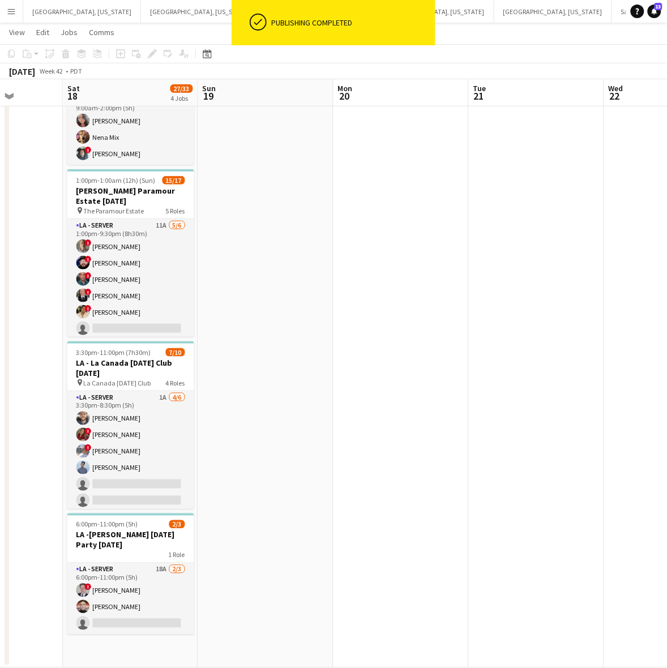
click at [174, 579] on app-card-role "LA - Server 18A 2/3 6:00pm-11:00pm (5h) ! Ginger Pennington Alicia Tanzer singl…" at bounding box center [130, 598] width 127 height 71
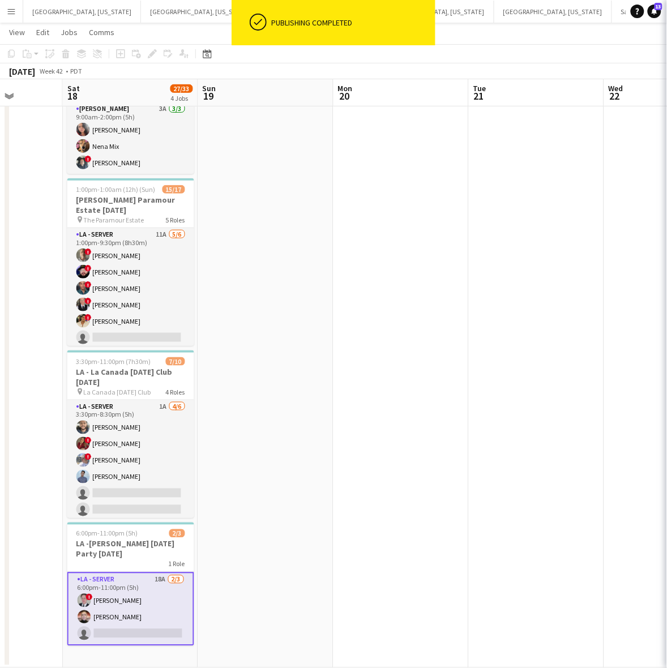
scroll to position [78, 0]
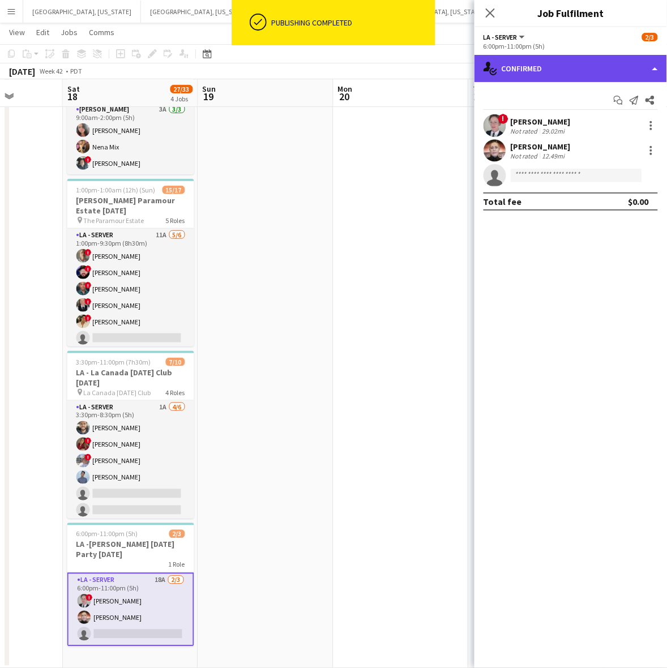
click at [543, 66] on div "single-neutral-actions-check-2 Confirmed" at bounding box center [570, 68] width 192 height 27
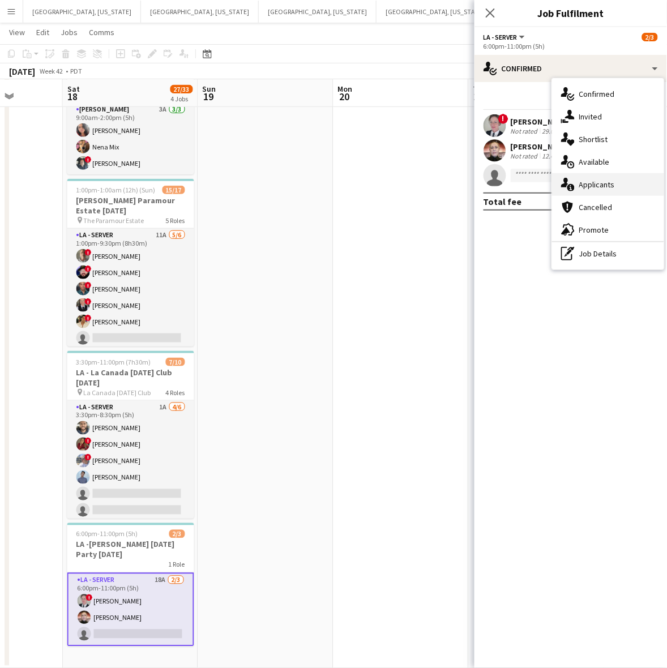
click at [595, 177] on div "single-neutral-actions-information Applicants" at bounding box center [608, 184] width 112 height 23
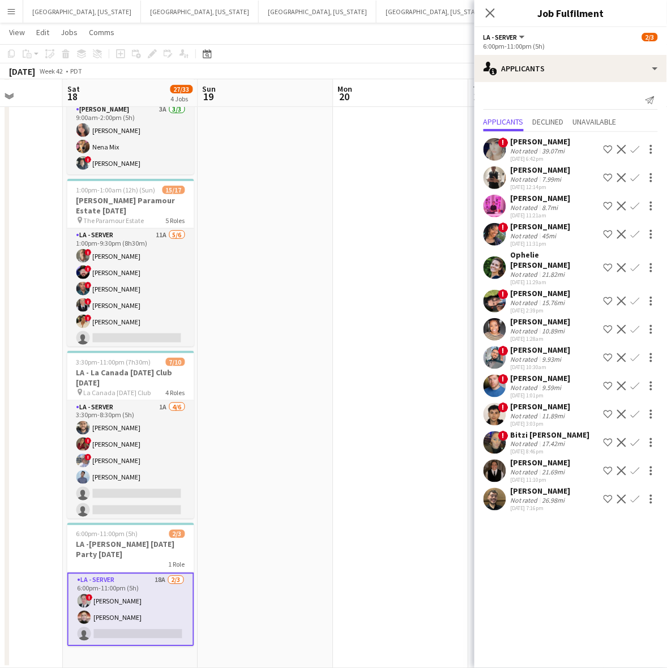
click at [634, 466] on app-icon "Confirm" at bounding box center [635, 470] width 9 height 9
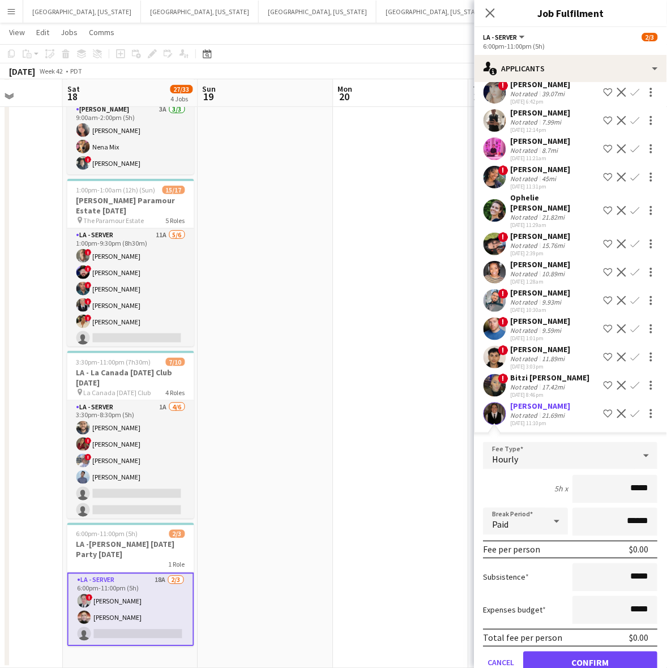
scroll to position [100, 0]
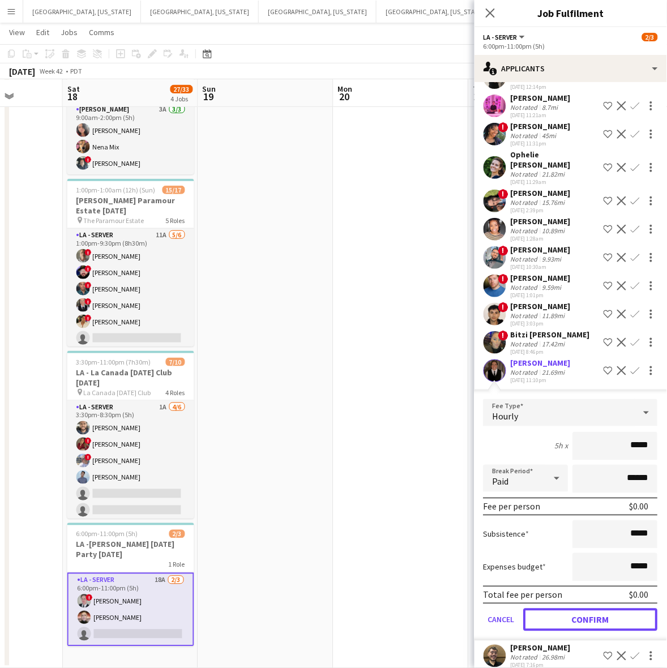
drag, startPoint x: 573, startPoint y: 603, endPoint x: 555, endPoint y: 589, distance: 22.9
click at [573, 609] on button "Confirm" at bounding box center [591, 620] width 134 height 23
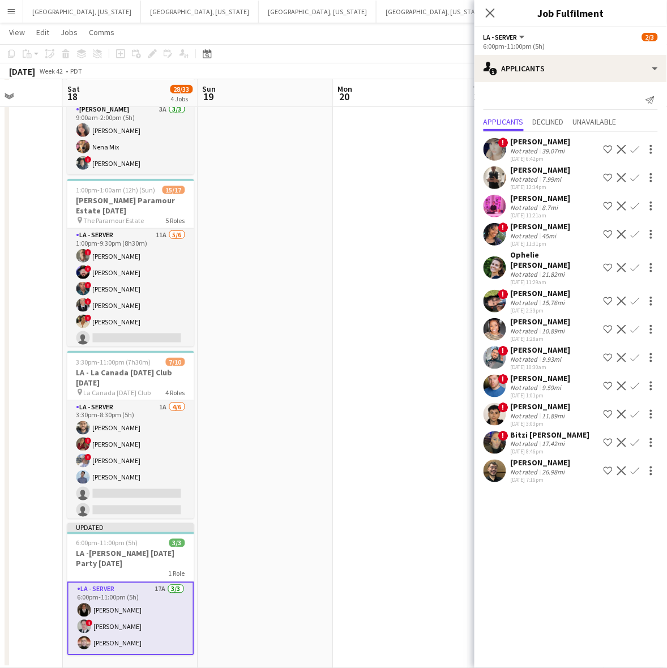
drag, startPoint x: 363, startPoint y: 504, endPoint x: 410, endPoint y: 360, distance: 151.4
click at [364, 496] on app-date-cell at bounding box center [400, 359] width 135 height 620
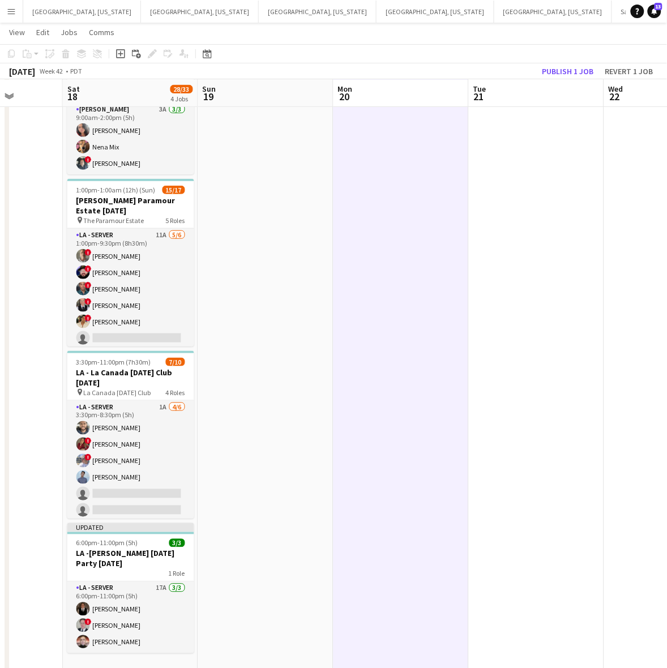
scroll to position [0, 341]
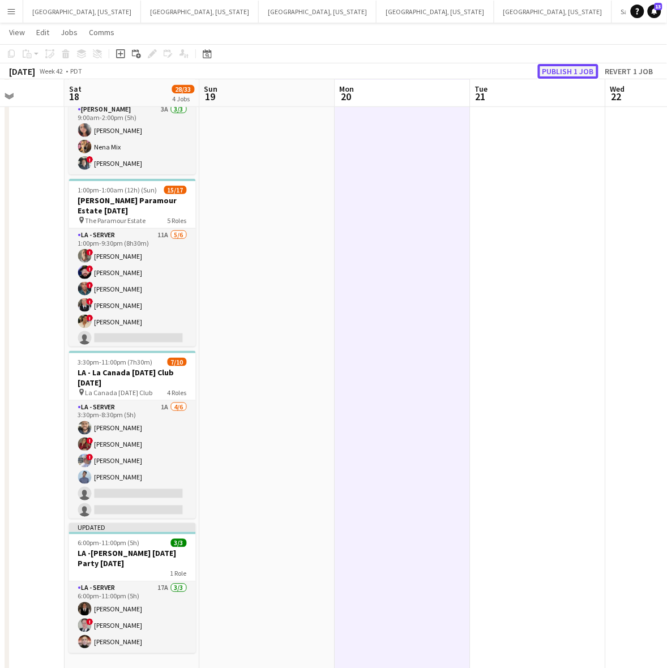
click at [558, 66] on button "Publish 1 job" at bounding box center [568, 71] width 61 height 15
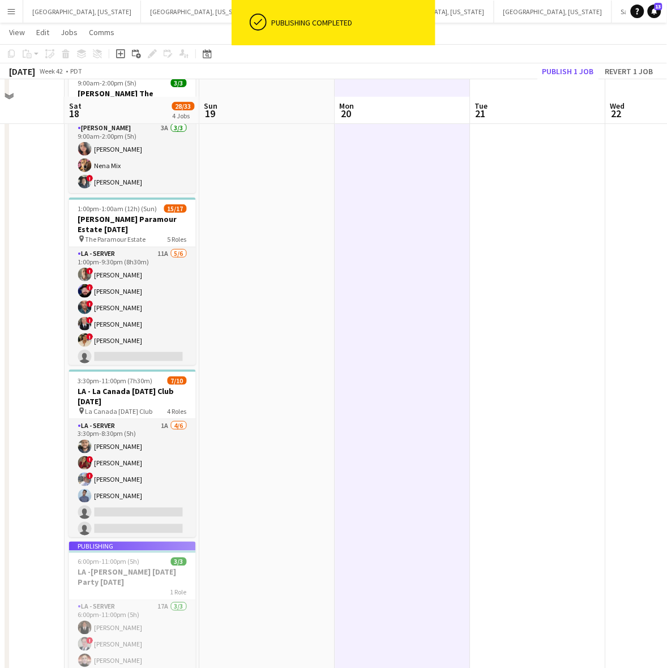
scroll to position [0, 0]
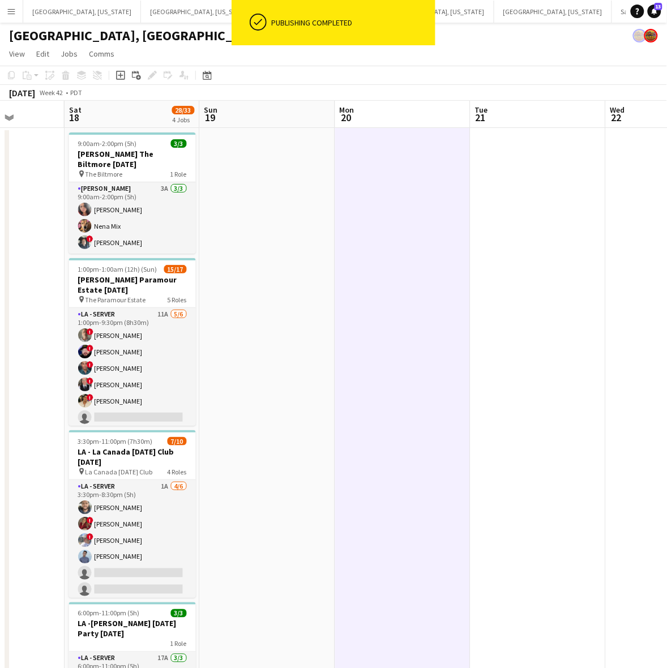
drag, startPoint x: 461, startPoint y: 305, endPoint x: 453, endPoint y: 293, distance: 14.6
click at [454, 294] on app-calendar-viewport "Wed 15 3/3 1 Job Thu 16 Fri 17 Sat 18 28/33 4 Jobs Sun 19 Mon 20 Tue 21 Wed 22 …" at bounding box center [333, 429] width 667 height 656
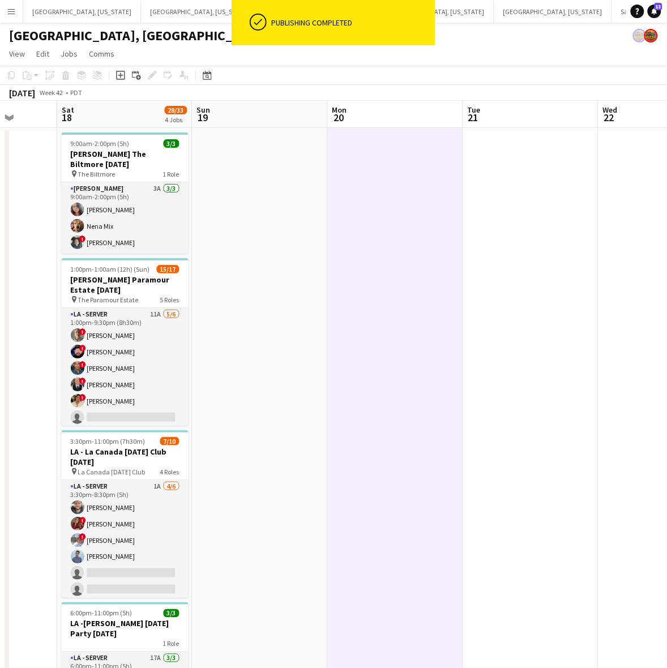
drag, startPoint x: 497, startPoint y: 295, endPoint x: 313, endPoint y: 349, distance: 191.7
click at [315, 348] on app-calendar-viewport "Wed 15 3/3 1 Job Thu 16 Fri 17 Sat 18 28/33 4 Jobs Sun 19 Mon 20 Tue 21 Wed 22 …" at bounding box center [333, 429] width 667 height 656
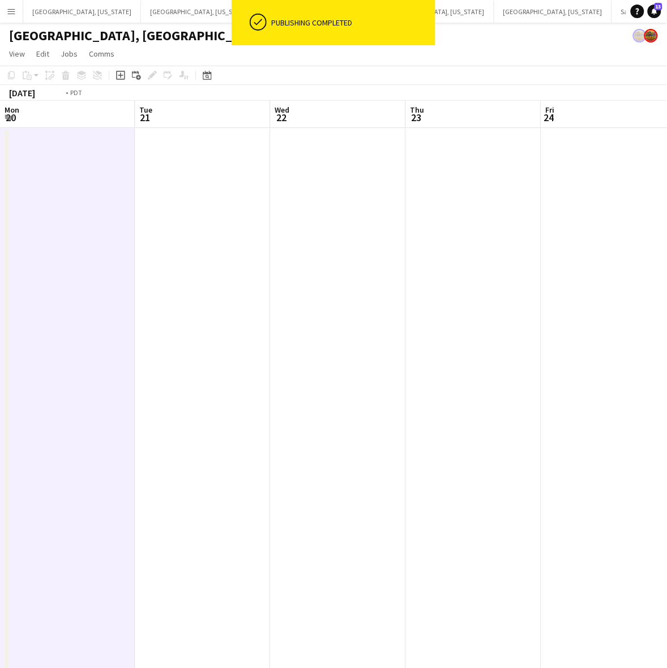
drag, startPoint x: 365, startPoint y: 378, endPoint x: 409, endPoint y: 375, distance: 44.2
click at [207, 404] on app-calendar-viewport "Fri 17 Sat 18 28/33 4 Jobs Sun 19 Mon 20 Tue 21 Wed 22 Thu 23 Fri 24 Sat 25 1/7…" at bounding box center [333, 424] width 667 height 647
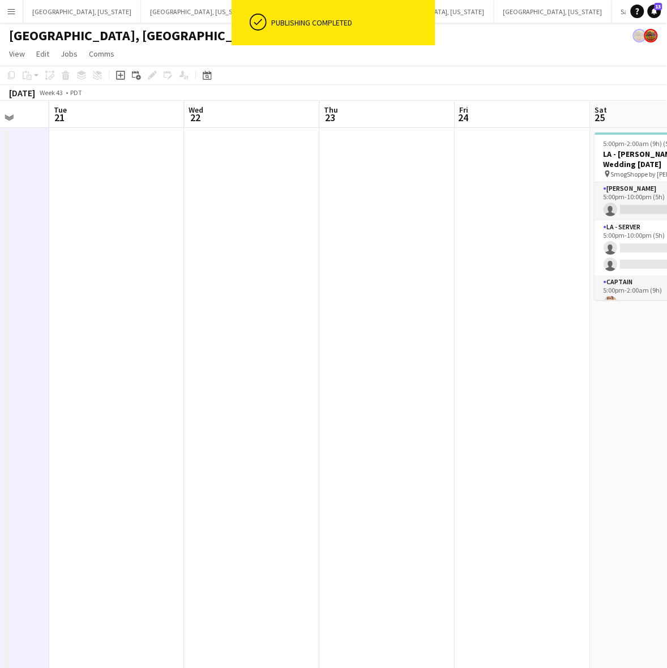
drag, startPoint x: 409, startPoint y: 375, endPoint x: 153, endPoint y: 426, distance: 261.4
click at [153, 426] on app-calendar-viewport "Sat 18 28/33 4 Jobs Sun 19 Mon 20 Tue 21 Wed 22 Thu 23 Fri 24 Sat 25 1/7 1 Job …" at bounding box center [333, 424] width 667 height 647
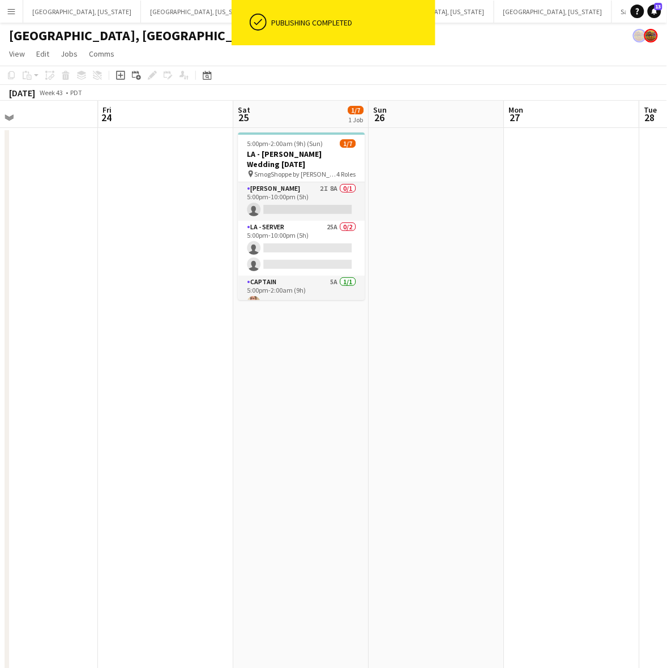
drag, startPoint x: 330, startPoint y: 375, endPoint x: 217, endPoint y: 404, distance: 116.7
click at [218, 404] on app-calendar-viewport "Mon 20 Tue 21 Wed 22 Thu 23 Fri 24 Sat 25 1/7 1 Job Sun 26 Mon 27 Tue 28 Wed 29…" at bounding box center [333, 424] width 667 height 647
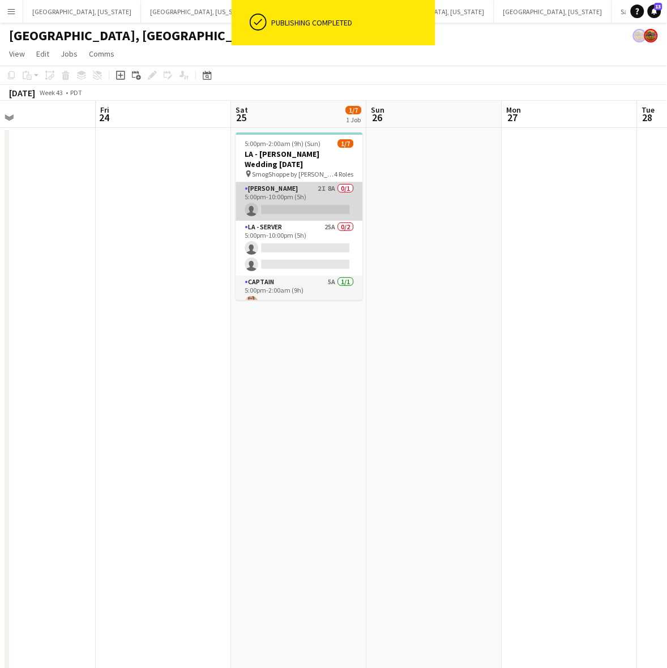
drag, startPoint x: 316, startPoint y: 199, endPoint x: 341, endPoint y: 190, distance: 27.2
click at [317, 199] on app-card-role "LA - Cook 2I 8A 0/1 5:00pm-10:00pm (5h) single-neutral-actions" at bounding box center [298, 201] width 127 height 38
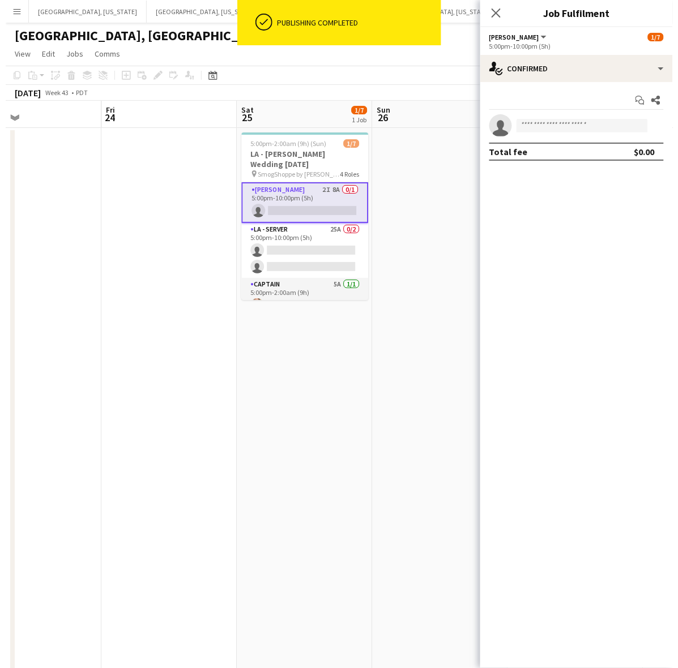
scroll to position [0, 444]
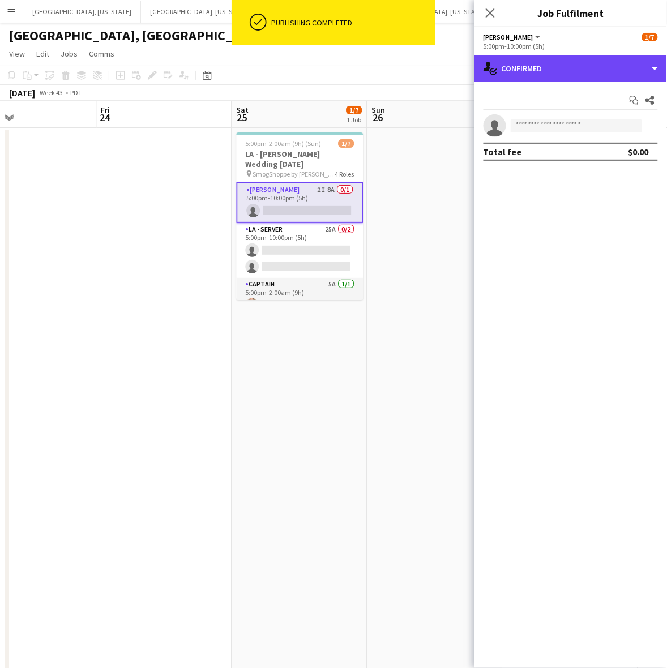
drag, startPoint x: 578, startPoint y: 60, endPoint x: 584, endPoint y: 80, distance: 20.6
click at [579, 60] on div "single-neutral-actions-check-2 Confirmed" at bounding box center [570, 68] width 192 height 27
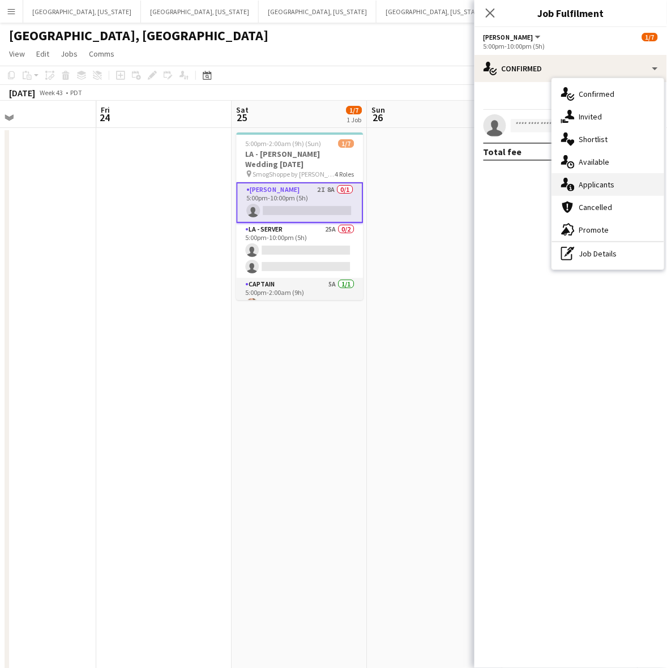
click at [607, 179] on span "Applicants" at bounding box center [597, 184] width 36 height 10
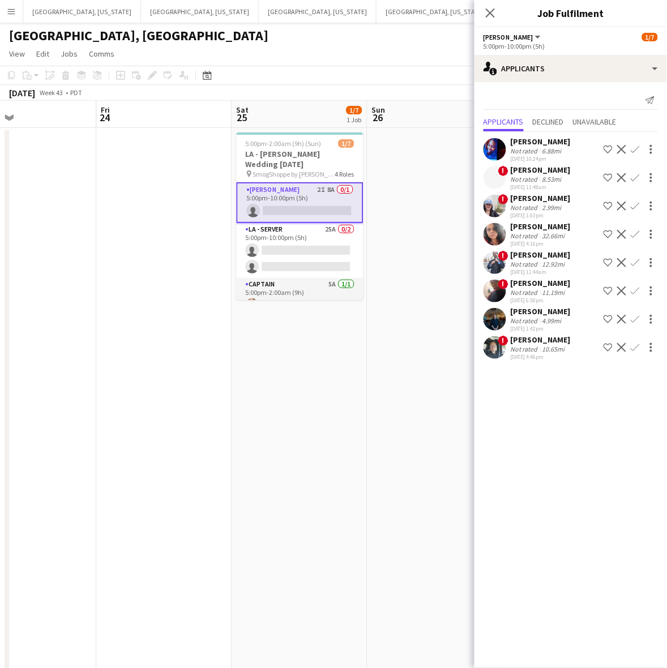
click at [345, 385] on app-date-cell "5:00pm-2:00am (9h) (Sun) 1/7 LA - Ingrid Gomez Wedding 10.25.25 pin SmogShoppe …" at bounding box center [299, 438] width 135 height 620
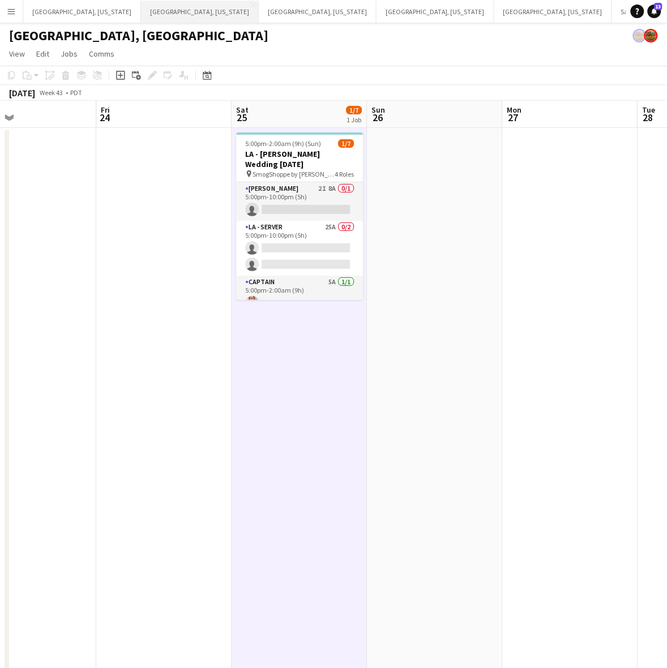
click at [141, 8] on button "Dallas, Texas Close" at bounding box center [200, 12] width 118 height 22
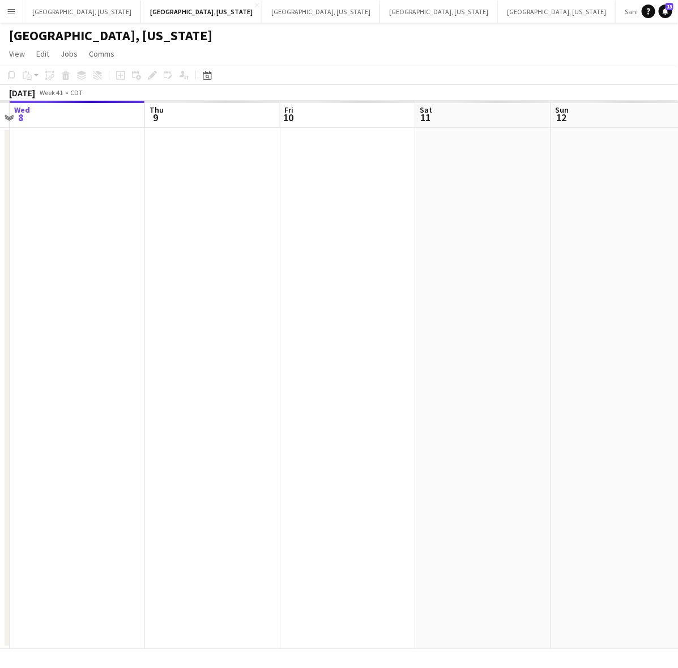
drag, startPoint x: 304, startPoint y: 237, endPoint x: 231, endPoint y: 253, distance: 74.8
click at [260, 249] on app-calendar-viewport "Sun 5 Mon 6 Tue 7 Wed 8 Thu 9 Fri 10 Sat 11 Sun 12 Mon 13 Tue 14" at bounding box center [339, 375] width 678 height 548
drag, startPoint x: 335, startPoint y: 239, endPoint x: 196, endPoint y: 283, distance: 145.5
click at [198, 283] on app-calendar-viewport "Sun 5 Mon 6 Tue 7 Wed 8 Thu 9 Fri 10 Sat 11 Sun 12 Mon 13 Tue 14" at bounding box center [339, 375] width 678 height 548
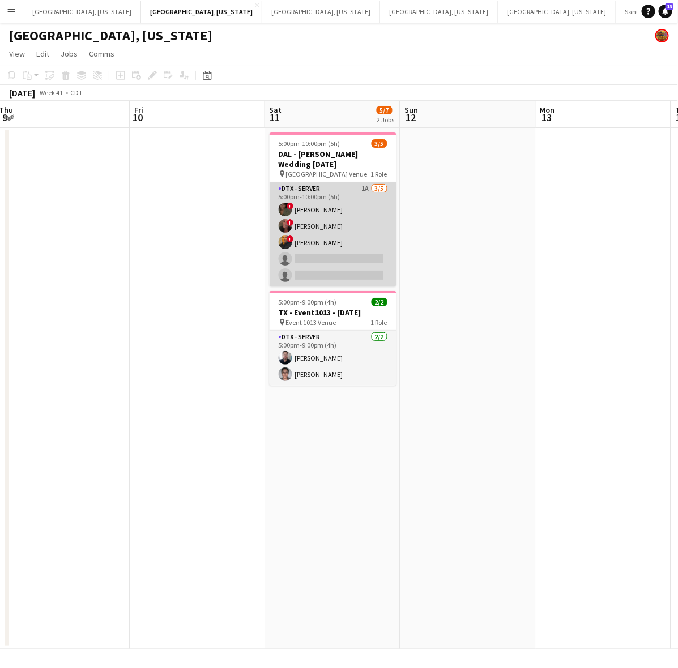
click at [361, 193] on app-card-role "DTX - Server 1A 3/5 5:00pm-10:00pm (5h) ! Bwalya Chisanga ! Whitney Guerra ! La…" at bounding box center [332, 234] width 127 height 104
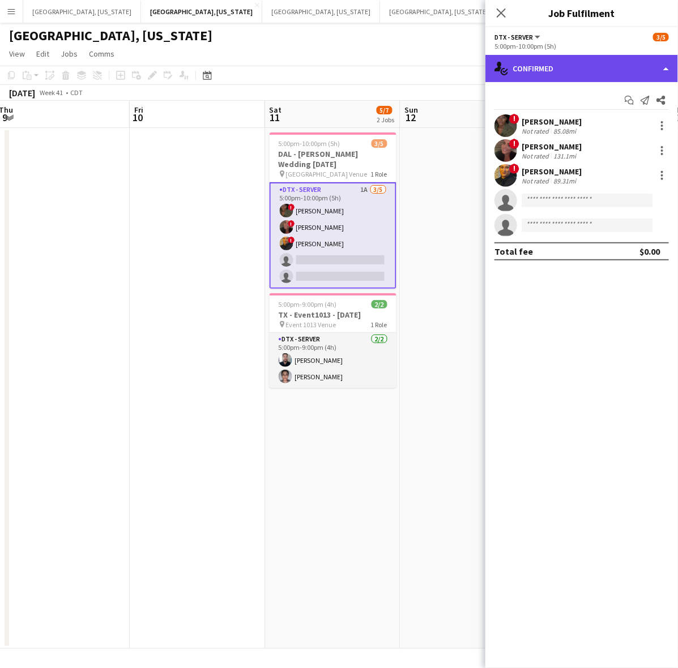
click at [573, 63] on div "single-neutral-actions-check-2 Confirmed" at bounding box center [581, 68] width 192 height 27
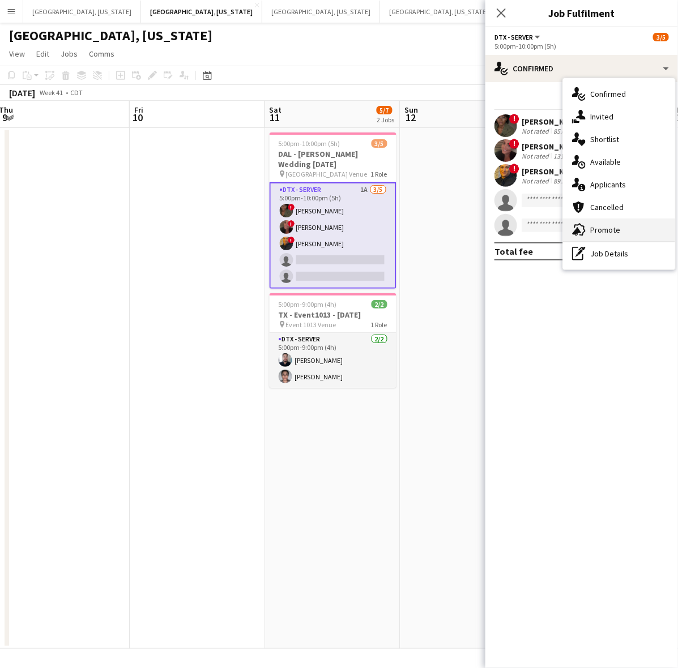
click at [590, 225] on span "Promote" at bounding box center [605, 230] width 30 height 10
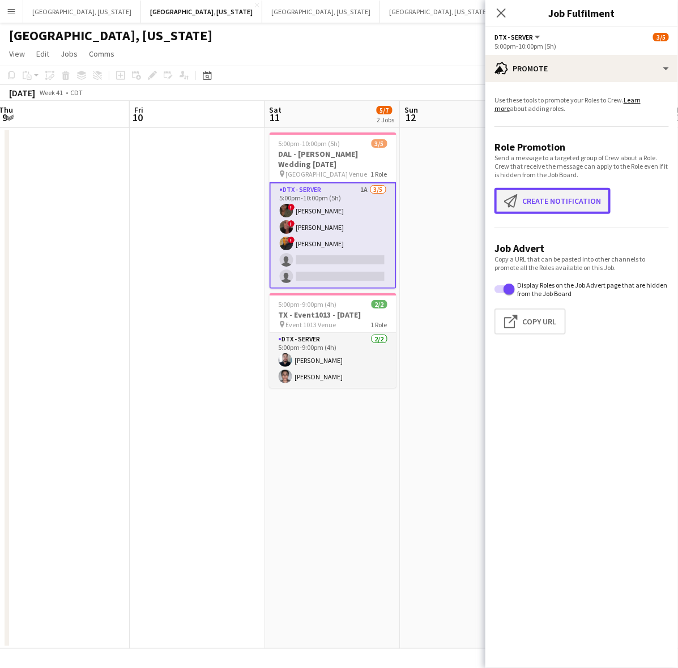
click at [570, 201] on button "Create notification Create notification" at bounding box center [552, 201] width 116 height 26
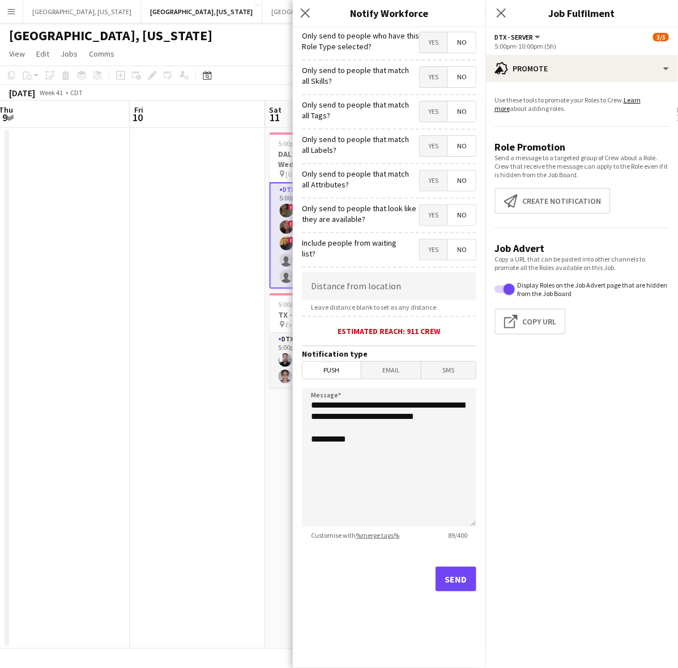
click at [439, 33] on span "Yes" at bounding box center [433, 42] width 28 height 20
click at [412, 366] on span "Email" at bounding box center [391, 370] width 60 height 17
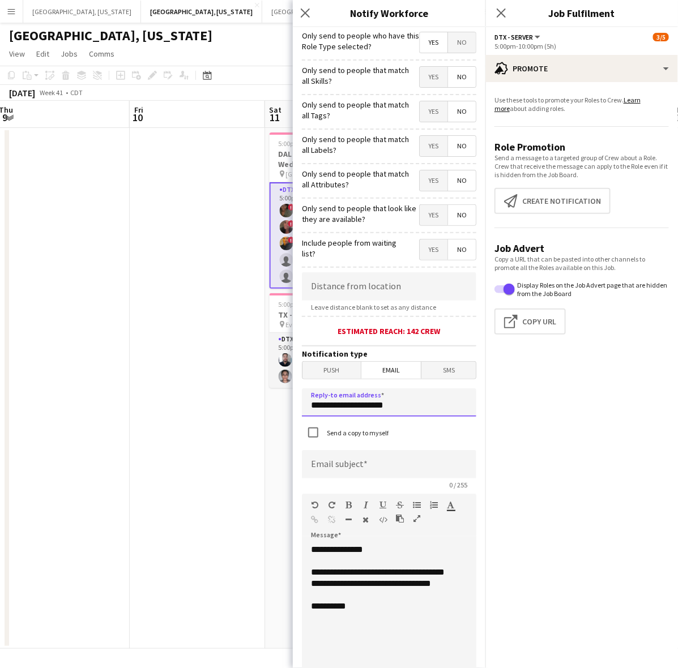
drag, startPoint x: 436, startPoint y: 406, endPoint x: 276, endPoint y: 416, distance: 160.0
click at [278, 417] on body "Menu Boards Boards Boards All jobs Status Workforce Workforce My Workforce Recr…" at bounding box center [339, 334] width 678 height 668
type input "**********"
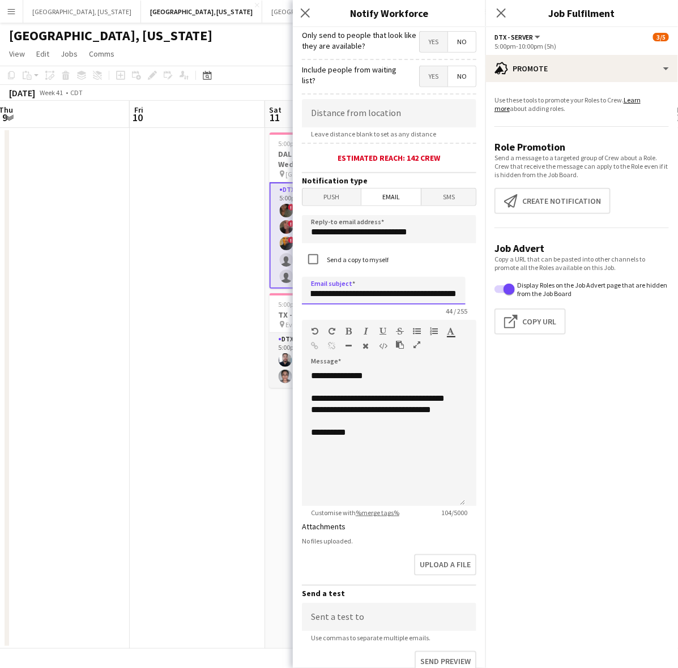
scroll to position [264, 0]
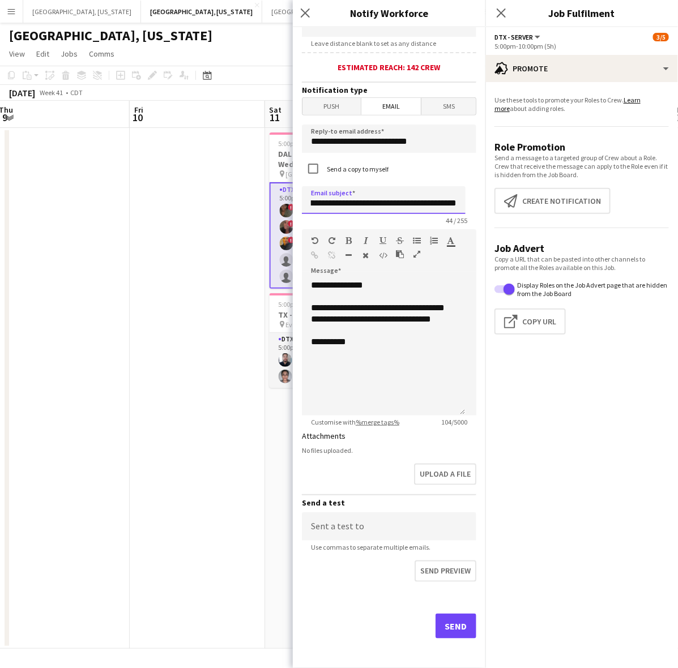
type input "**********"
click at [453, 627] on button "Send" at bounding box center [455, 626] width 41 height 25
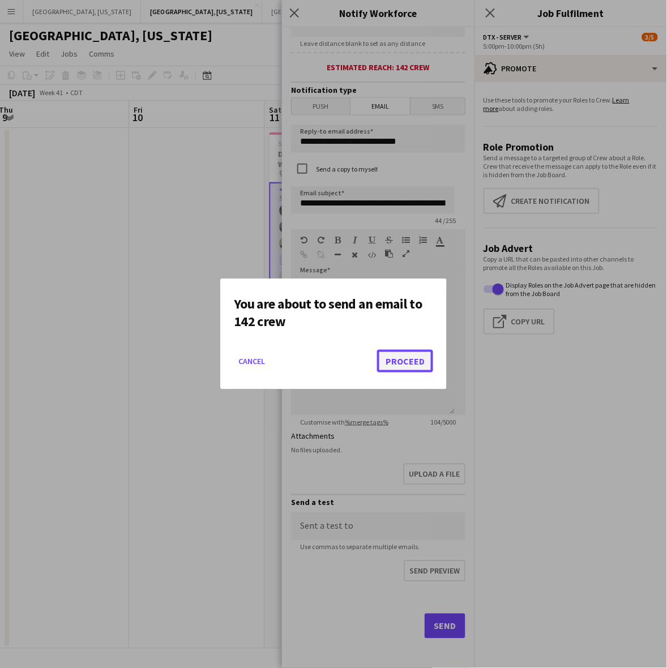
click at [408, 359] on button "Proceed" at bounding box center [405, 361] width 56 height 23
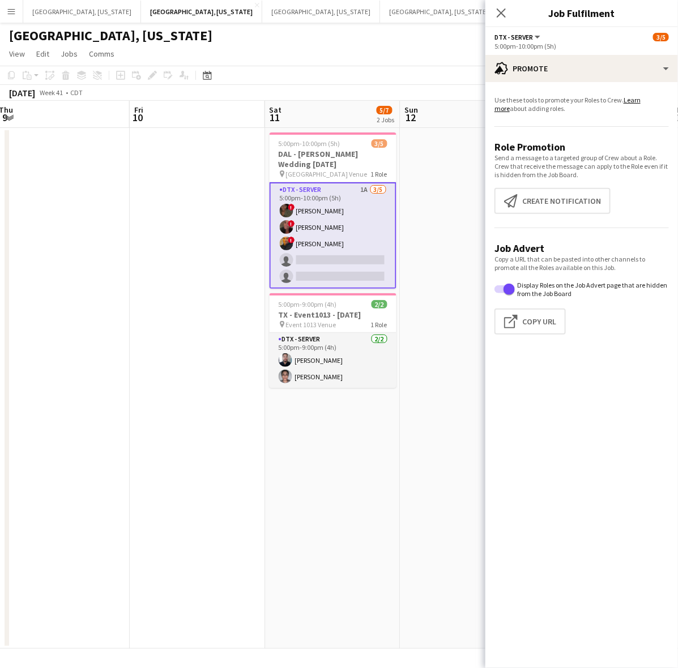
click at [412, 57] on app-page-menu "View Day view expanded Day view collapsed Month view Date picker Jump to today …" at bounding box center [339, 55] width 678 height 22
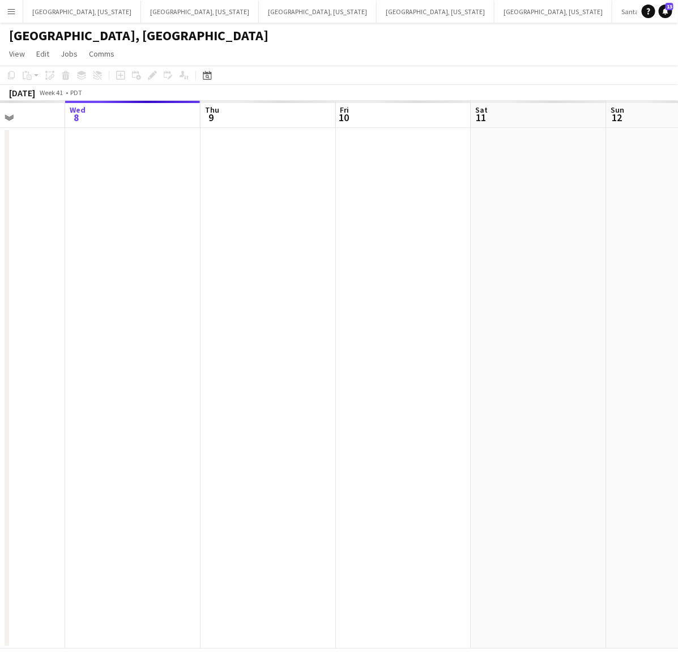
drag, startPoint x: 601, startPoint y: 388, endPoint x: 344, endPoint y: 423, distance: 259.3
click at [358, 419] on app-calendar-viewport "Sun 5 Mon 6 Tue 7 Wed 8 Thu 9 Fri 10 Sat 11 Sun 12 Mon 13 Tue 14" at bounding box center [339, 375] width 678 height 548
drag, startPoint x: 380, startPoint y: 439, endPoint x: 194, endPoint y: 448, distance: 186.5
click at [201, 448] on app-calendar-viewport "Mon 6 Tue 7 Wed 8 Thu 9 Fri 10 Sat 11 Sun 12 Mon 13 Tue 14 Wed 15" at bounding box center [339, 375] width 678 height 548
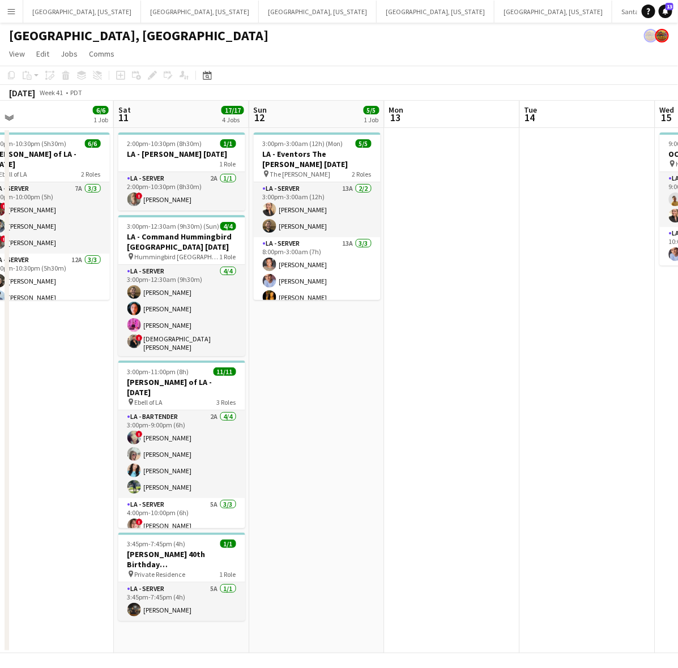
click at [102, 457] on app-calendar-viewport "Tue 7 Wed 8 11/11 1 Job Thu 9 Fri 10 6/6 1 Job Sat 11 17/17 4 Jobs Sun 12 5/5 1…" at bounding box center [339, 377] width 678 height 552
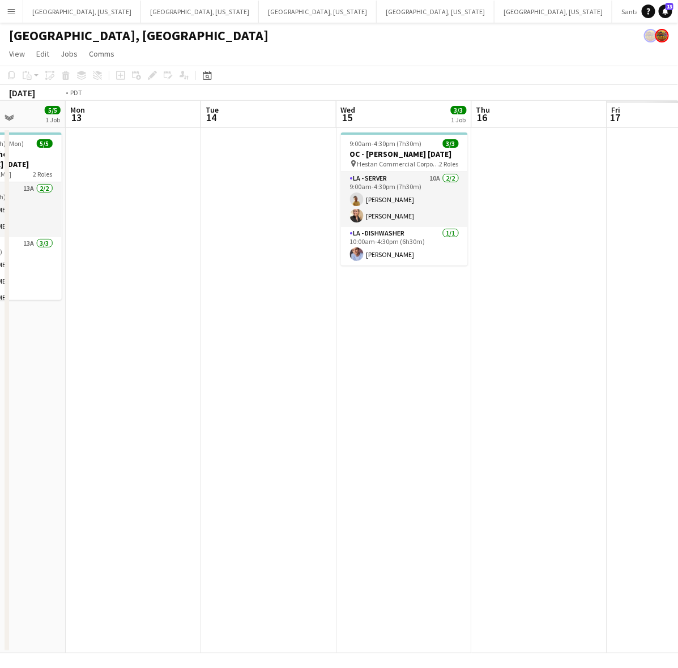
click at [116, 452] on app-calendar-viewport "Fri 10 6/6 1 Job Sat 11 17/17 4 Jobs Sun 12 5/5 1 Job Mon 13 Tue 14 Wed 15 3/3 …" at bounding box center [339, 377] width 678 height 552
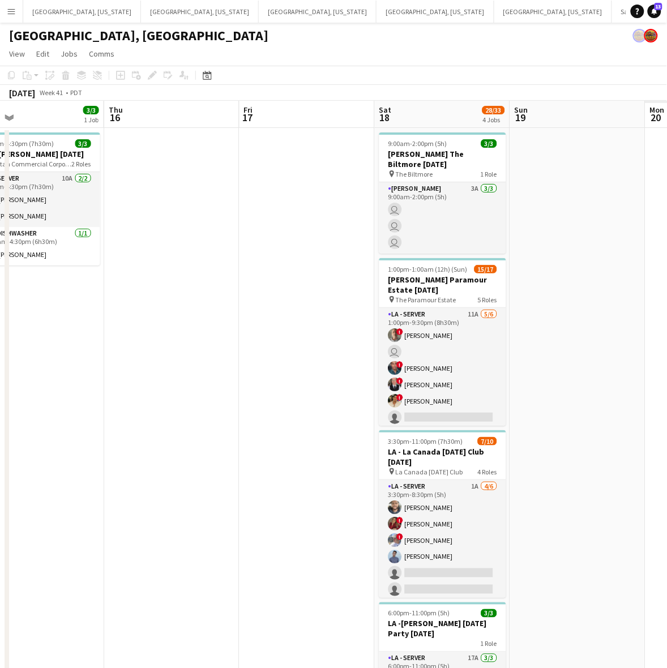
drag, startPoint x: 397, startPoint y: 448, endPoint x: 61, endPoint y: 504, distance: 341.3
click at [61, 504] on app-calendar-viewport "Mon 13 Tue 14 Wed 15 3/3 1 Job Thu 16 Fri 17 Sat 18 28/33 4 Jobs Sun 19 Mon 20 …" at bounding box center [333, 424] width 667 height 647
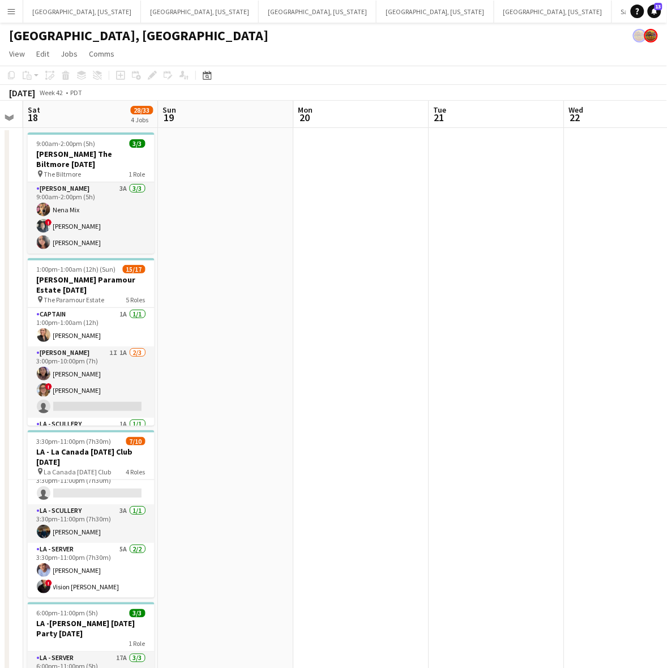
scroll to position [142, 0]
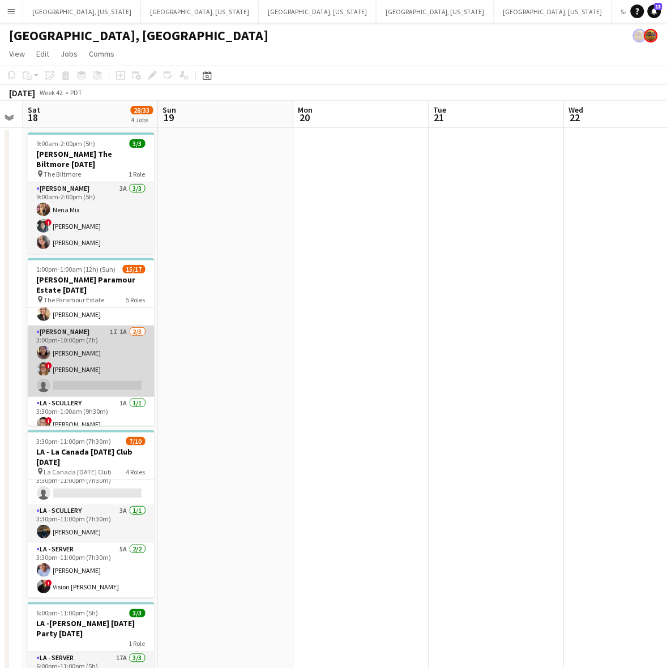
click at [105, 357] on app-card-role "LA - Cook 1I 1A 2/3 3:00pm-10:00pm (7h) Laura Pak ! Kyana Gagnon single-neutral…" at bounding box center [91, 360] width 127 height 71
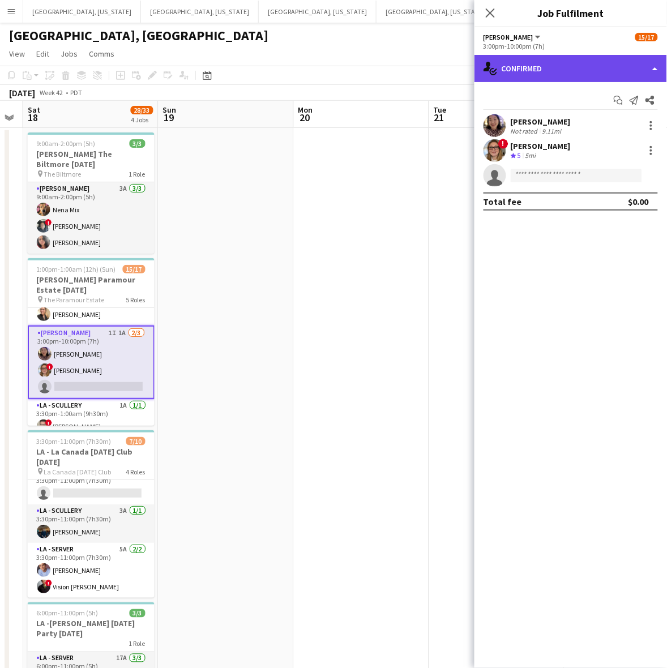
click at [542, 63] on div "single-neutral-actions-check-2 Confirmed" at bounding box center [570, 68] width 192 height 27
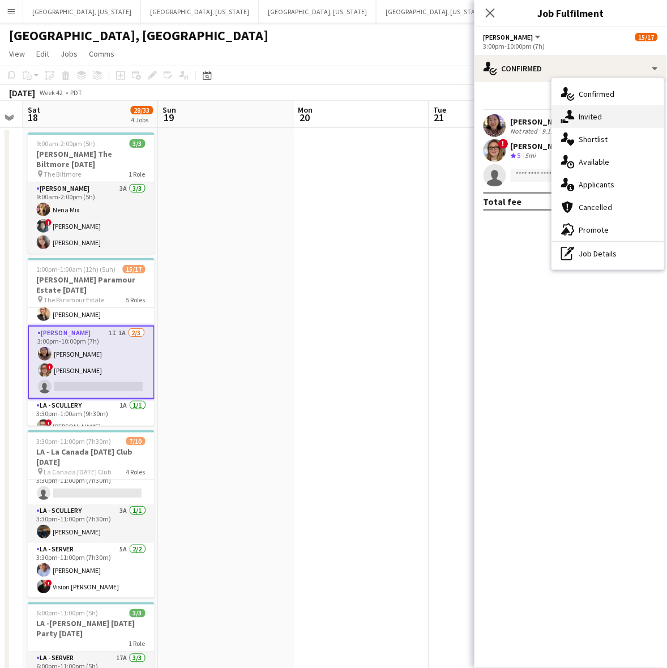
click at [581, 109] on div "single-neutral-actions-share-1 Invited" at bounding box center [608, 116] width 112 height 23
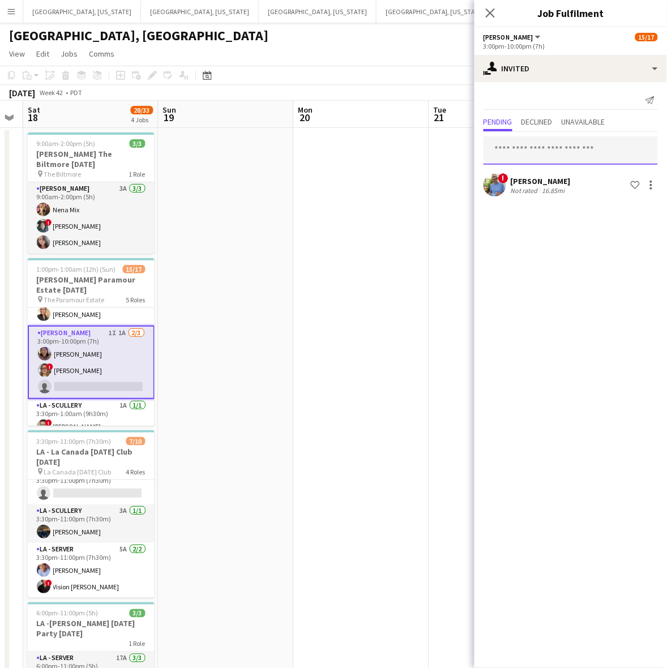
click at [542, 148] on input "text" at bounding box center [570, 150] width 174 height 28
type input "**********"
click at [490, 12] on icon at bounding box center [490, 12] width 11 height 11
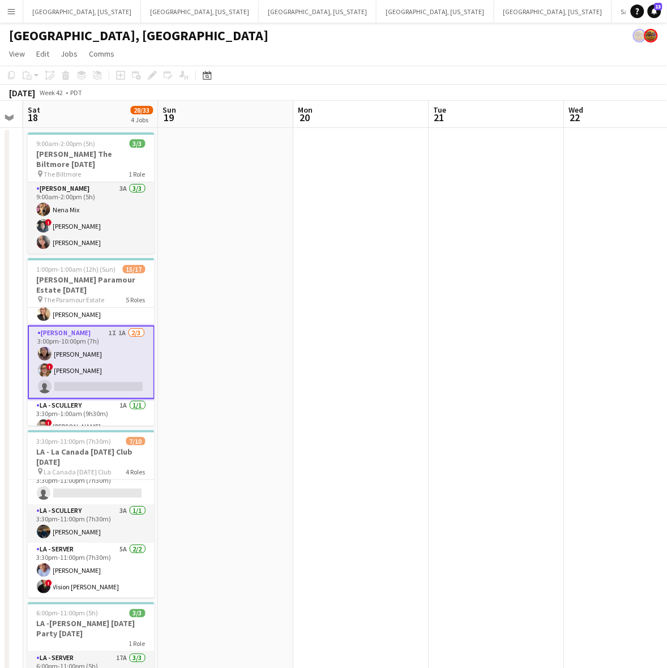
click at [398, 66] on app-toolbar "Copy Paste Paste Ctrl+V Paste with crew Ctrl+Shift+V Paste linked Job Delete Gr…" at bounding box center [333, 75] width 667 height 19
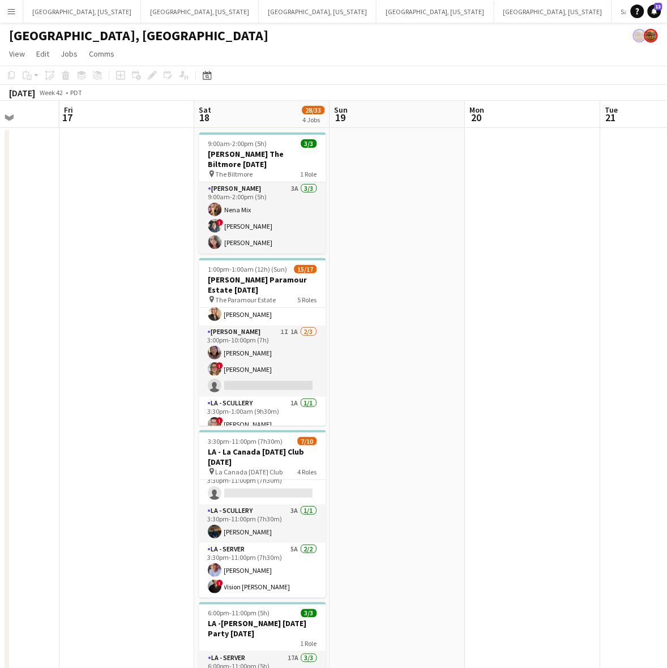
drag, startPoint x: 303, startPoint y: 366, endPoint x: 519, endPoint y: 327, distance: 219.2
click at [519, 327] on app-calendar-viewport "Tue 14 Wed 15 3/3 1 Job Thu 16 Fri 17 Sat 18 28/33 4 Jobs Sun 19 Mon 20 Tue 21 …" at bounding box center [333, 424] width 667 height 647
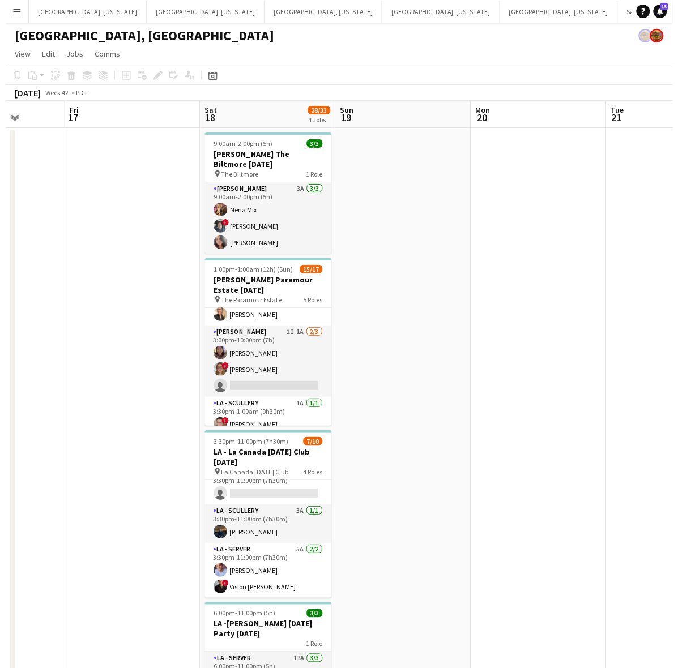
scroll to position [0, 302]
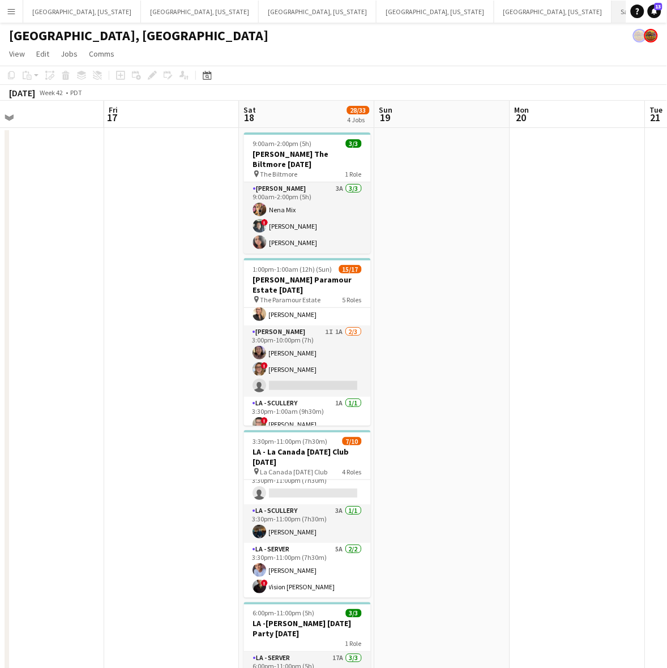
click at [612, 7] on button "Santa Barbara Close" at bounding box center [654, 12] width 85 height 22
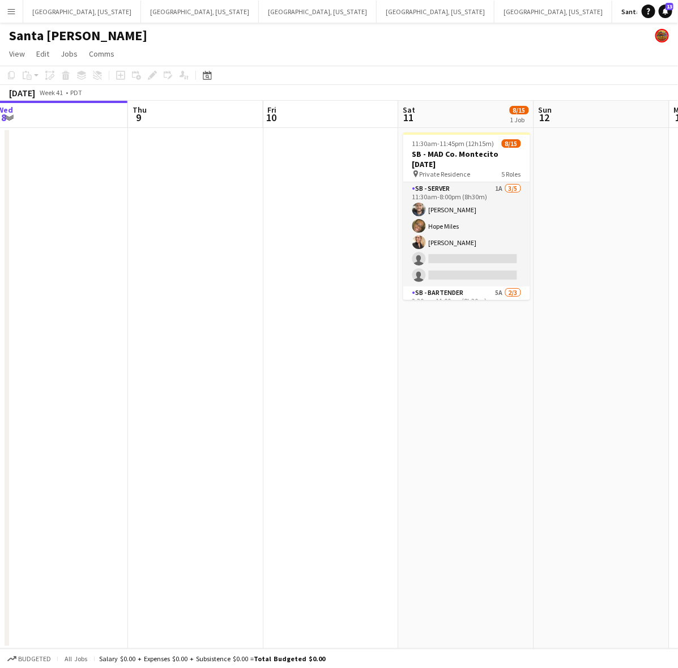
scroll to position [0, 417]
drag, startPoint x: 488, startPoint y: 186, endPoint x: 354, endPoint y: 238, distance: 143.9
click at [354, 238] on app-calendar-viewport "Sun 5 Mon 6 Tue 7 Wed 8 Thu 9 Fri 10 Sat 11 8/15 1 Job Sun 12 Mon 13 Tue 14 11:…" at bounding box center [339, 375] width 678 height 548
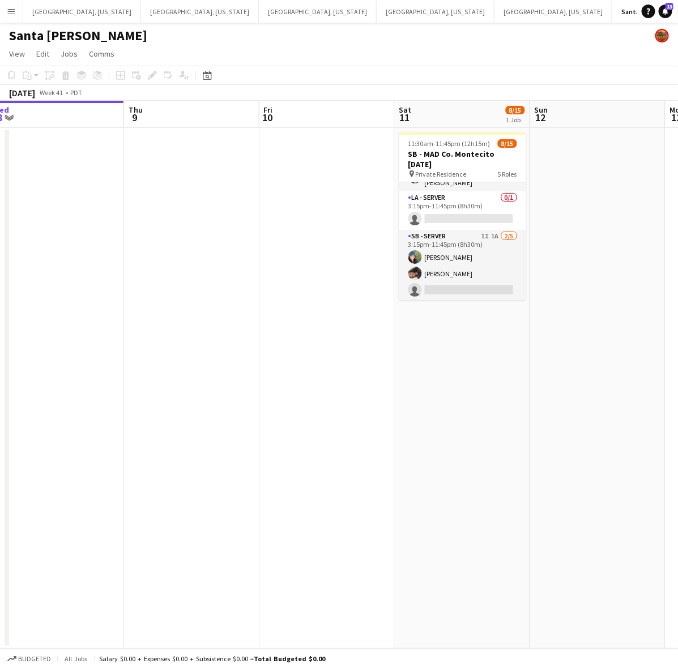
scroll to position [212, 0]
drag, startPoint x: 5, startPoint y: 8, endPoint x: 32, endPoint y: 49, distance: 48.8
click at [6, 8] on button "Menu" at bounding box center [11, 11] width 23 height 23
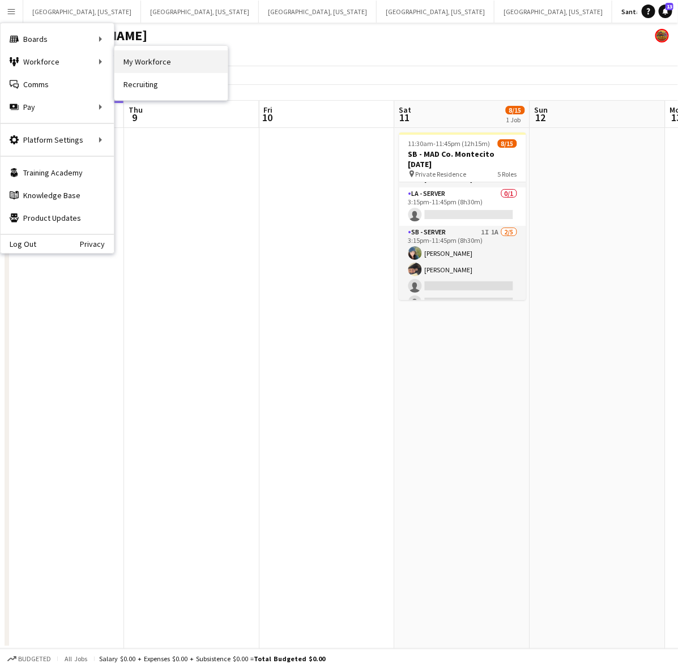
click at [134, 60] on link "My Workforce" at bounding box center [170, 61] width 113 height 23
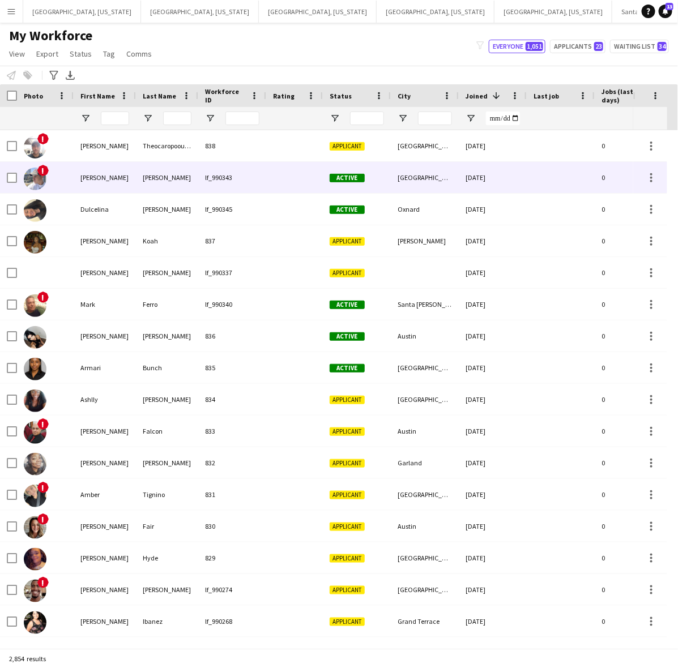
drag, startPoint x: 160, startPoint y: 169, endPoint x: 293, endPoint y: 23, distance: 197.5
click at [160, 169] on div "Melendez" at bounding box center [167, 177] width 62 height 31
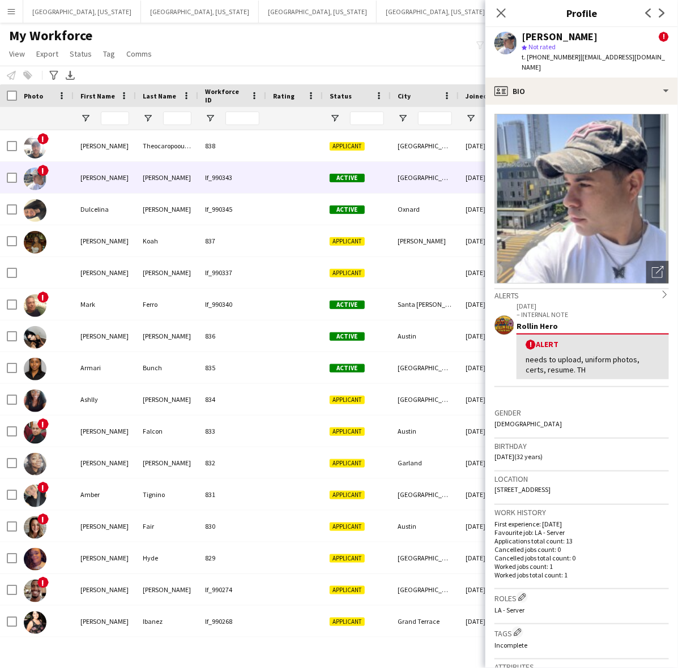
click at [549, 58] on span "t. +16127508920" at bounding box center [550, 57] width 59 height 8
click at [548, 57] on span "t. +16127508920" at bounding box center [550, 57] width 59 height 8
copy span "16127508920"
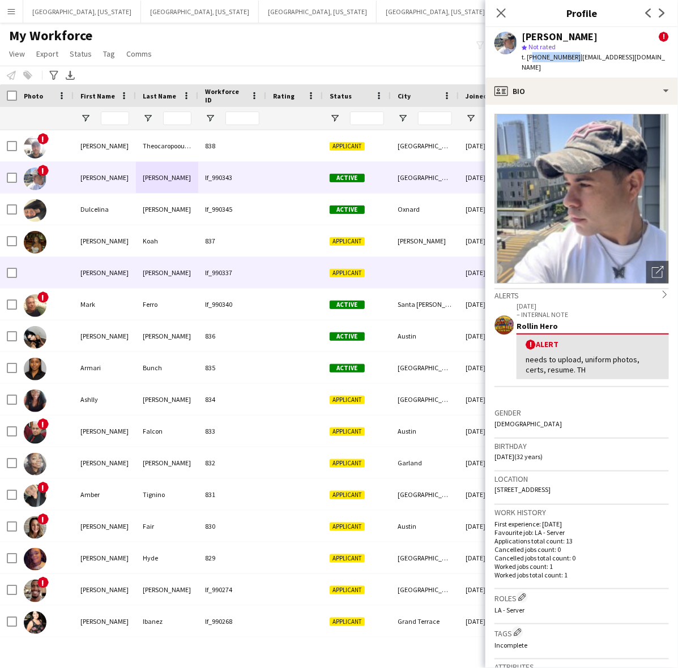
click at [311, 272] on div at bounding box center [294, 272] width 57 height 31
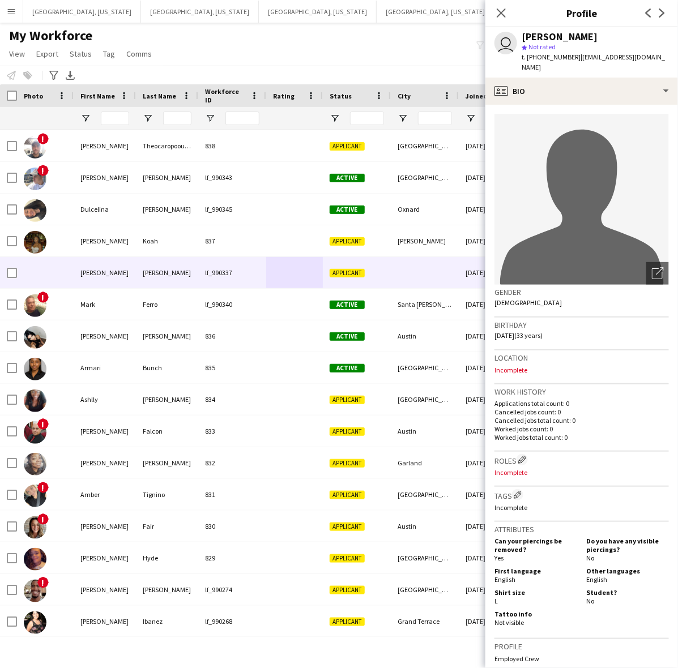
click at [535, 54] on span "t. [PHONE_NUMBER]" at bounding box center [550, 57] width 59 height 8
click at [535, 53] on span "t. [PHONE_NUMBER]" at bounding box center [550, 57] width 59 height 8
copy span "18055098585"
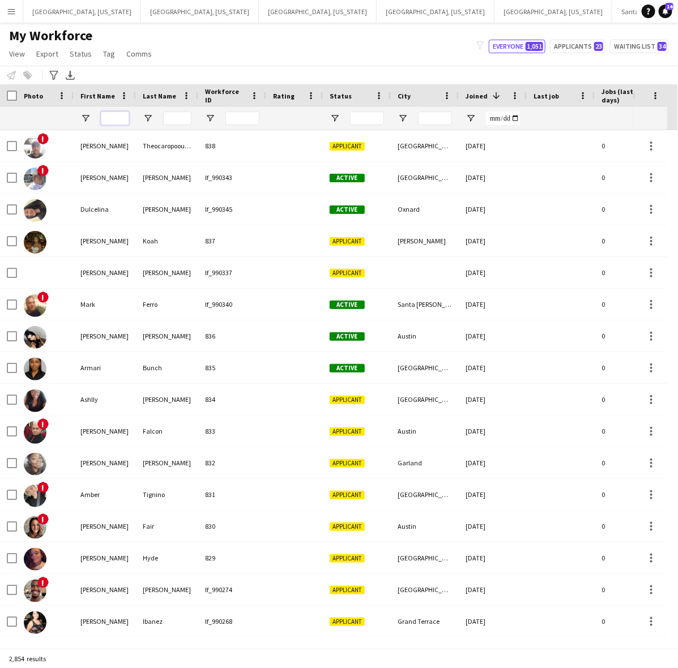
click at [112, 119] on input "First Name Filter Input" at bounding box center [115, 119] width 28 height 14
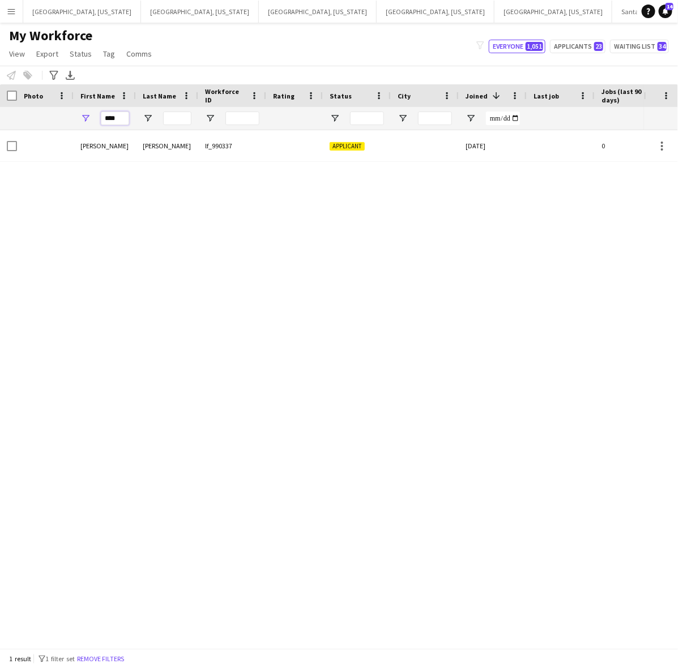
type input "****"
click at [228, 287] on div "[PERSON_NAME] lf_990337 Applicant [DATE] 0 [EMAIL_ADDRESS][DOMAIN_NAME]" at bounding box center [322, 383] width 644 height 507
click at [669, 9] on span "14" at bounding box center [669, 6] width 8 height 7
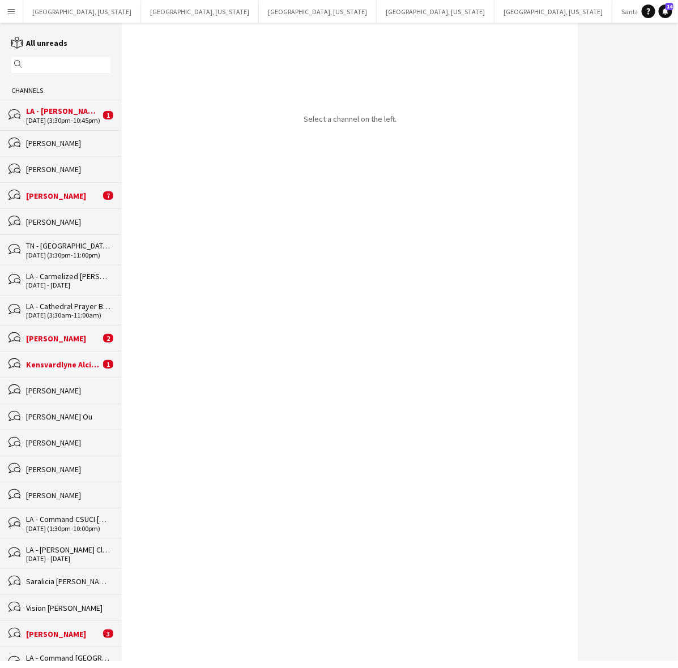
click at [55, 117] on div "10-08-2025 (3:30pm-10:45pm)" at bounding box center [63, 121] width 74 height 8
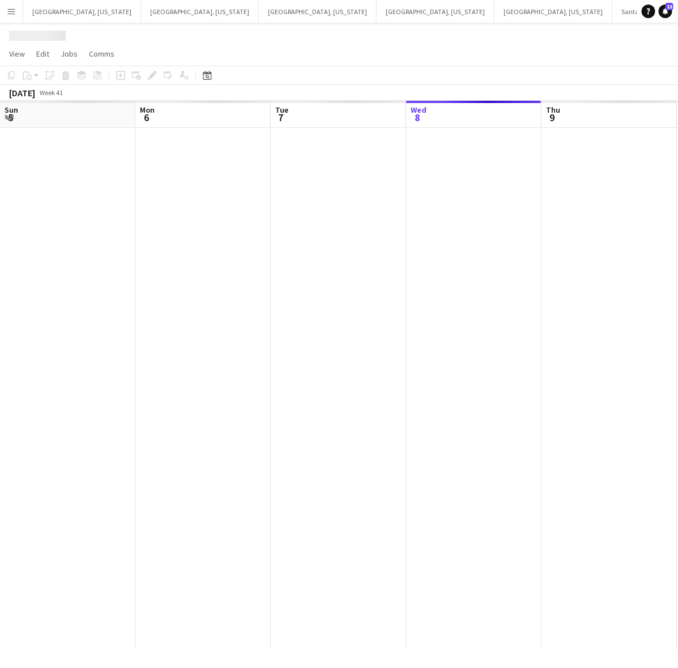
scroll to position [0, 270]
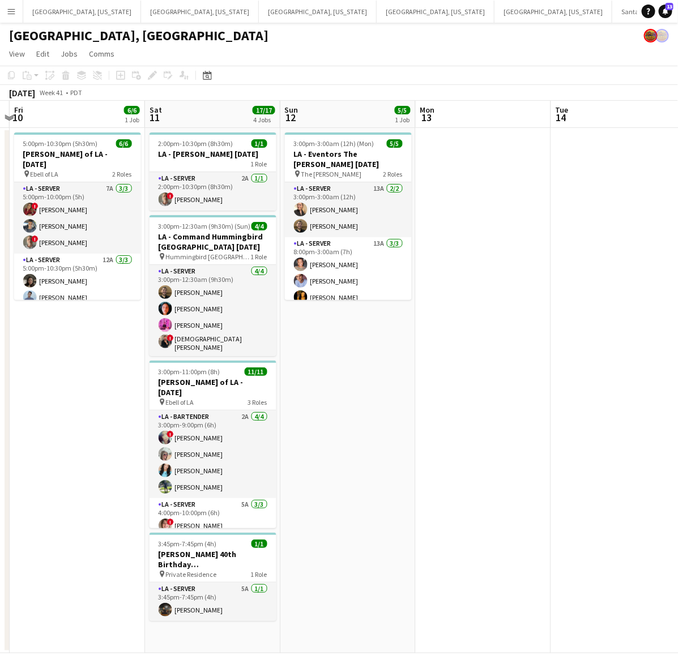
drag, startPoint x: 427, startPoint y: 409, endPoint x: 60, endPoint y: 510, distance: 381.1
click at [60, 510] on app-calendar-viewport "Tue 7 Wed 8 11/11 1 Job Thu 9 Fri 10 6/6 1 Job Sat 11 17/17 4 Jobs Sun 12 5/5 1…" at bounding box center [339, 377] width 678 height 552
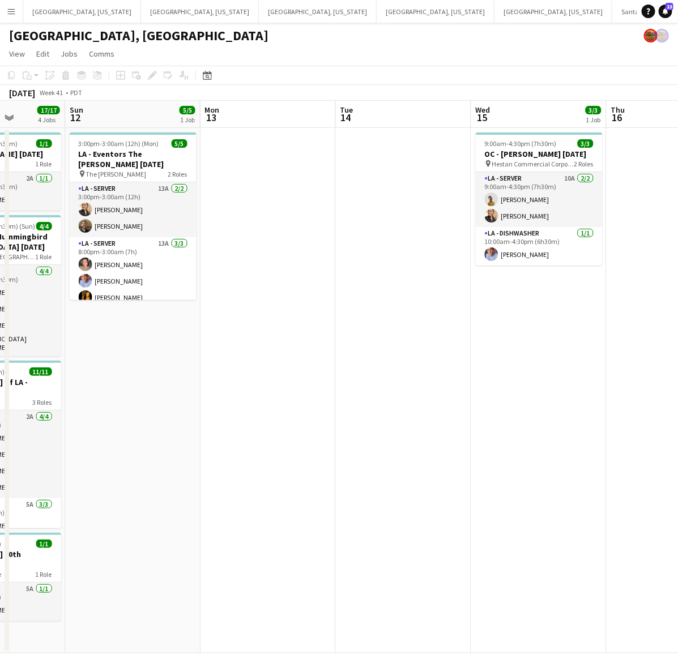
drag, startPoint x: 527, startPoint y: 344, endPoint x: 187, endPoint y: 434, distance: 351.4
click at [250, 423] on app-calendar-viewport "Wed 8 11/11 1 Job Thu 9 Fri 10 6/6 1 Job Sat 11 17/17 4 Jobs Sun 12 5/5 1 Job M…" at bounding box center [339, 377] width 678 height 552
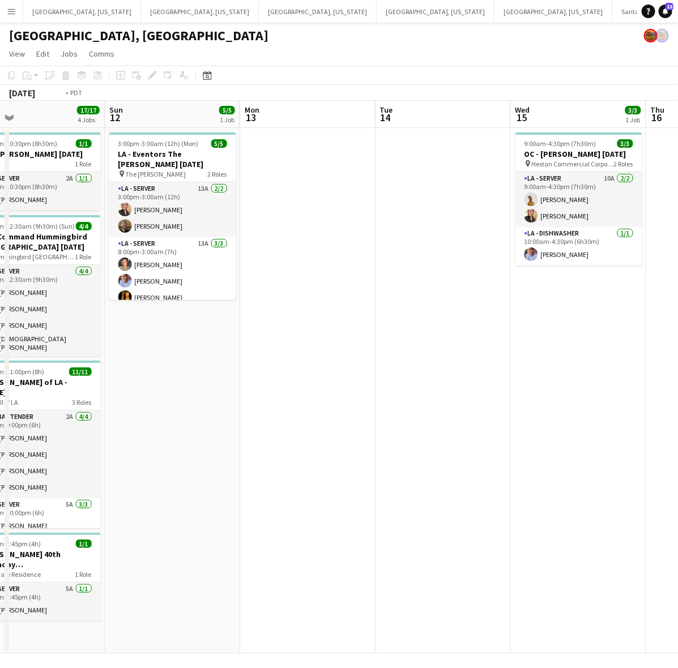
drag, startPoint x: 406, startPoint y: 368, endPoint x: 88, endPoint y: 459, distance: 331.3
click at [88, 459] on app-calendar-viewport "Thu 9 Fri 10 6/6 1 Job Sat 11 17/17 4 Jobs Sun 12 5/5 1 Job Mon 13 Tue 14 Wed 1…" at bounding box center [339, 377] width 678 height 552
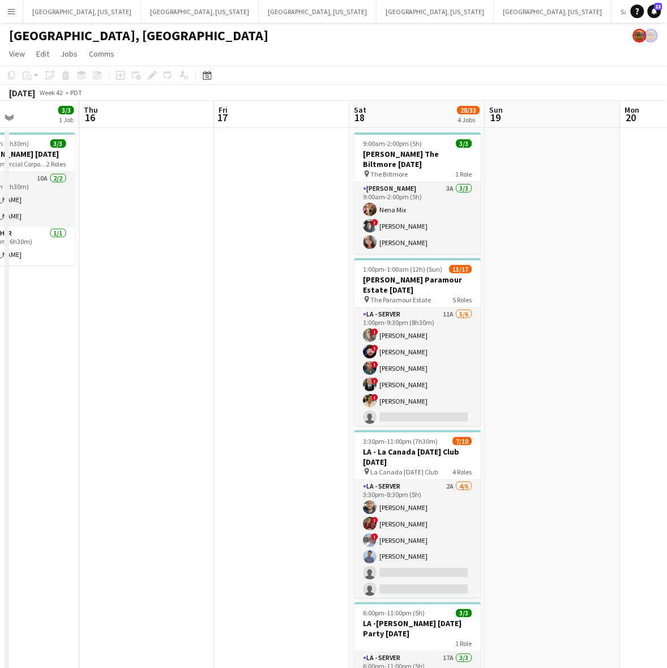
drag, startPoint x: 380, startPoint y: 368, endPoint x: 327, endPoint y: 380, distance: 54.1
click at [327, 380] on app-calendar-viewport "Mon 13 Tue 14 Wed 15 3/3 1 Job Thu 16 Fri 17 Sat 18 28/33 4 Jobs Sun 19 Mon 20 …" at bounding box center [333, 424] width 667 height 647
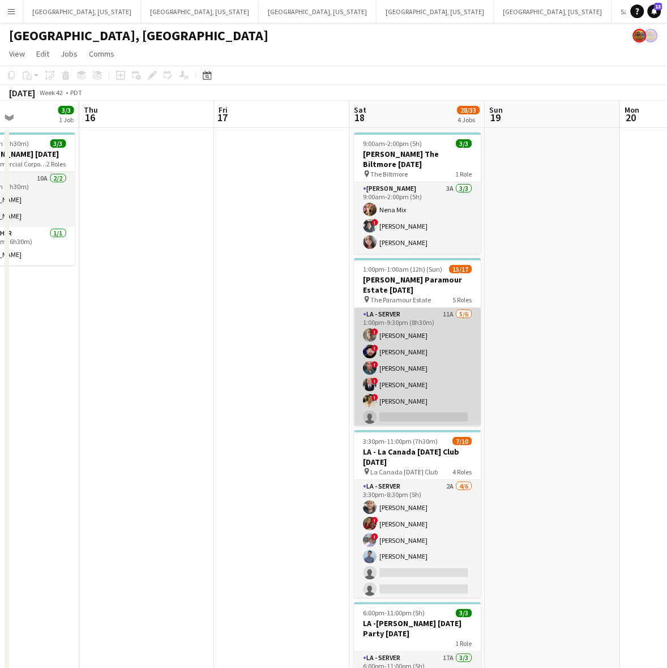
click at [401, 357] on app-card-role "LA - Server 11A 5/6 1:00pm-9:30pm (8h30m) ! Armando Casanas ! Anthony Cantiello…" at bounding box center [417, 368] width 127 height 121
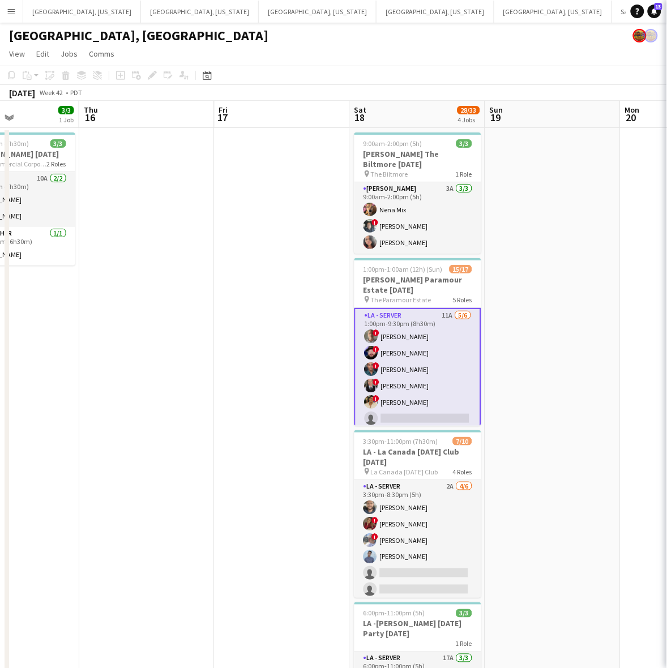
scroll to position [0, 325]
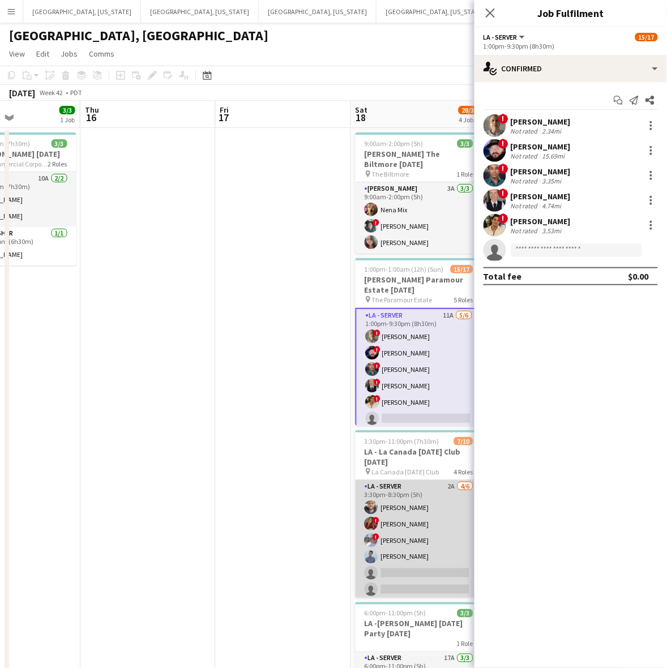
click at [440, 509] on app-card-role "LA - Server 2A 4/6 3:30pm-8:30pm (5h) Gerardo Mejia ! Kristina Vo ! David Melen…" at bounding box center [418, 540] width 127 height 121
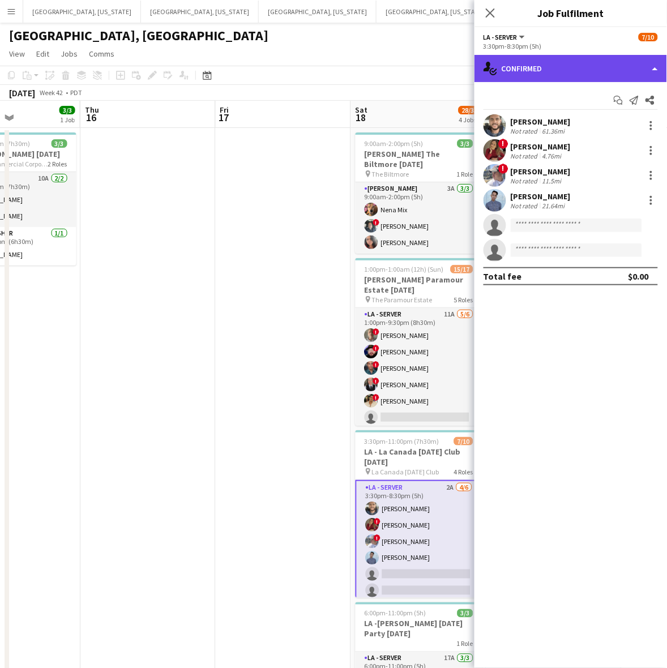
click at [614, 55] on div "single-neutral-actions-check-2 Confirmed" at bounding box center [570, 68] width 192 height 27
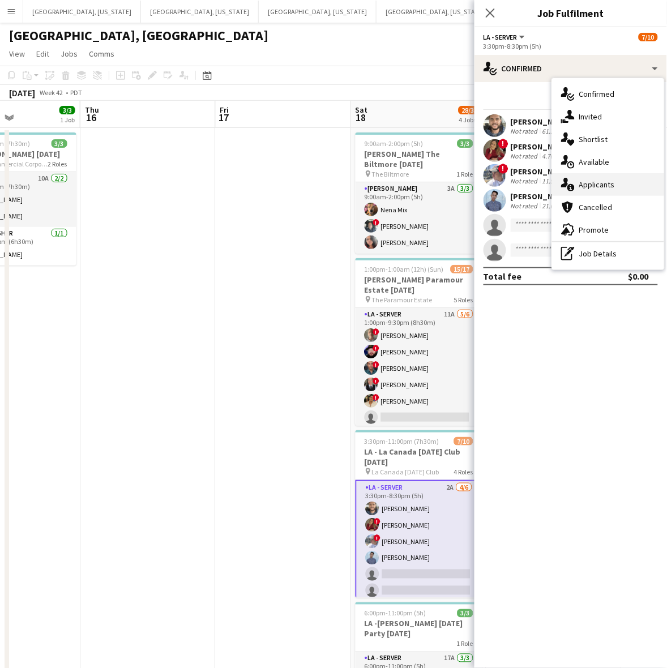
click at [604, 180] on span "Applicants" at bounding box center [597, 184] width 36 height 10
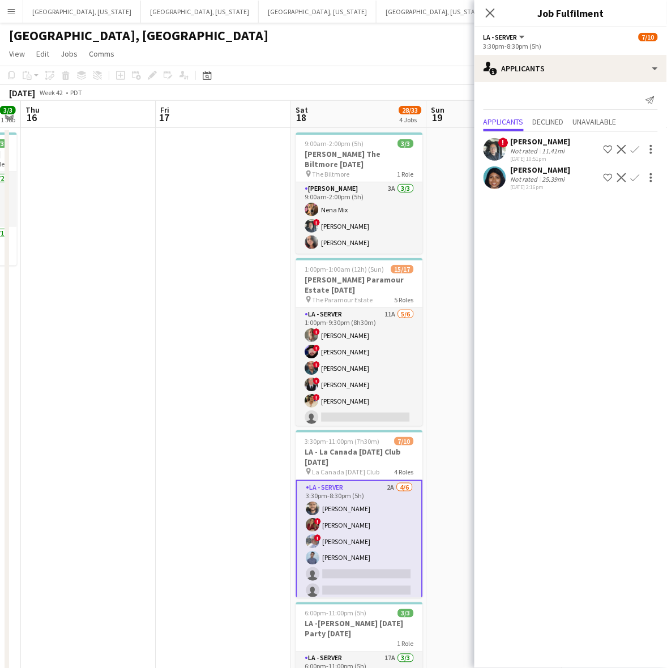
scroll to position [0, 440]
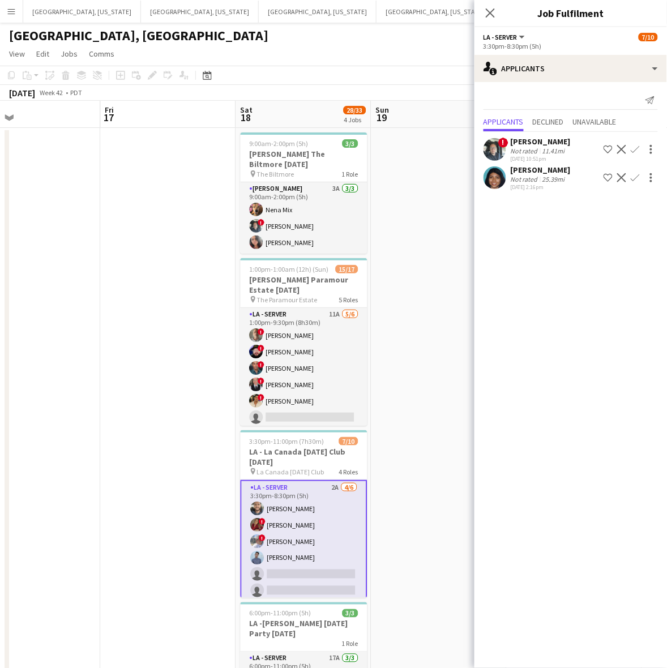
drag, startPoint x: 303, startPoint y: 446, endPoint x: 187, endPoint y: 472, distance: 118.3
click at [187, 472] on app-calendar-viewport "Mon 13 Tue 14 Wed 15 3/3 1 Job Thu 16 Fri 17 Sat 18 28/33 4 Jobs Sun 19 Mon 20 …" at bounding box center [333, 424] width 667 height 647
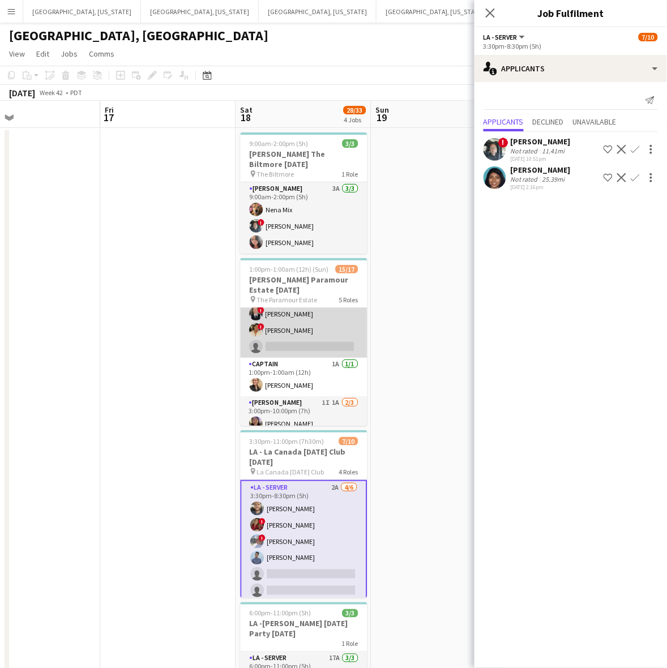
click at [319, 338] on app-card-role "LA - Server 11A 5/6 1:00pm-9:30pm (8h30m) ! Armando Casanas ! Anthony Cantiello…" at bounding box center [304, 297] width 127 height 121
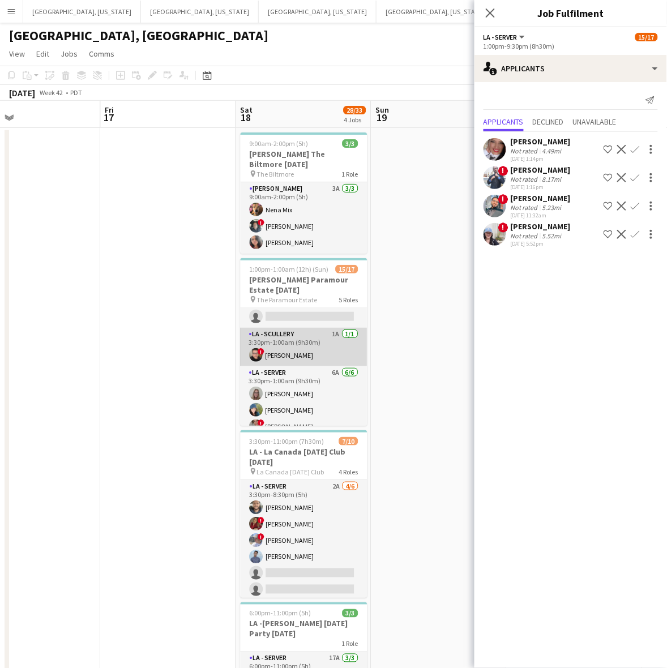
scroll to position [142, 0]
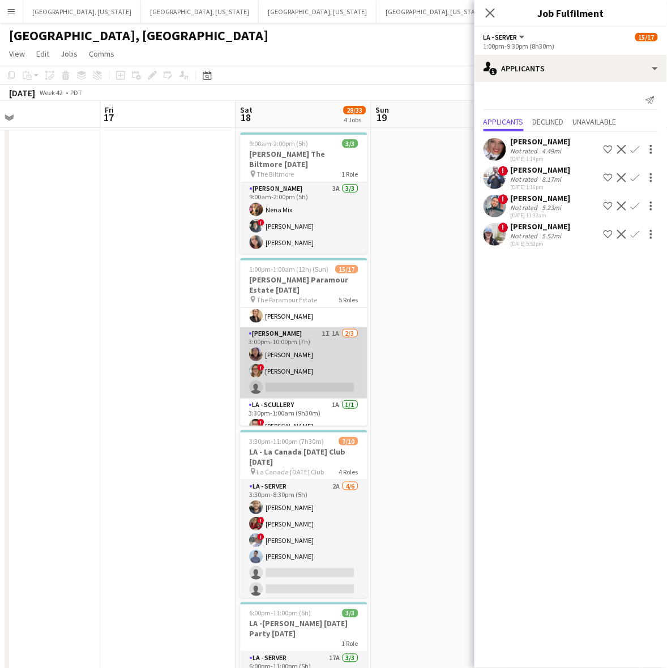
click at [326, 357] on app-card-role "LA - Cook 1I 1A 2/3 3:00pm-10:00pm (7h) Laura Pak ! Kyana Gagnon single-neutral…" at bounding box center [304, 362] width 127 height 71
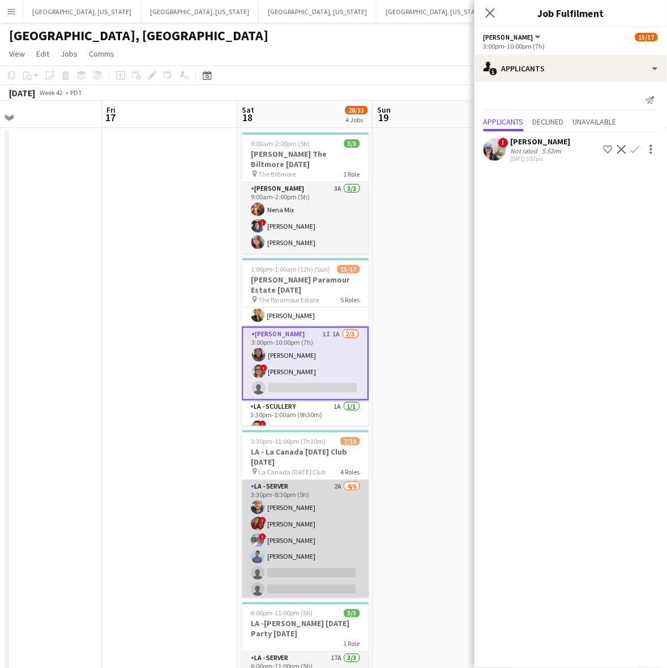
click at [315, 547] on app-card-role "LA - Server 2A 4/6 3:30pm-8:30pm (5h) Gerardo Mejia ! Kristina Vo ! David Melen…" at bounding box center [305, 540] width 127 height 121
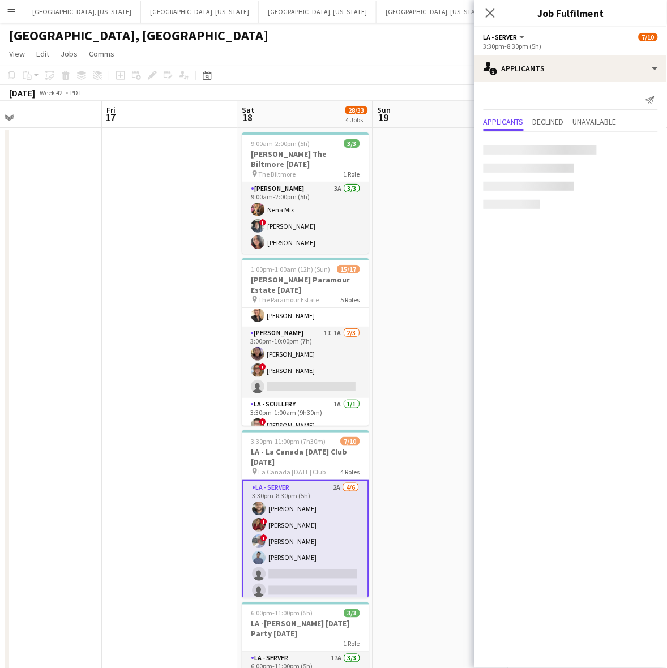
scroll to position [0, 437]
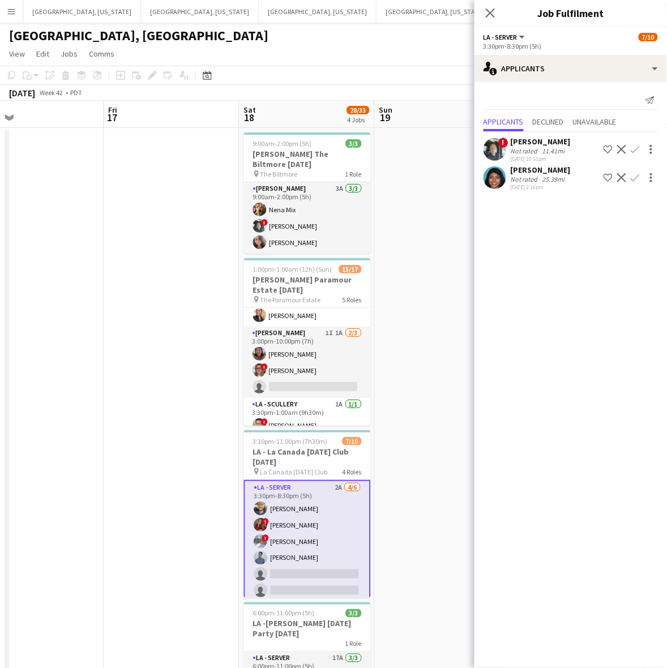
click at [638, 177] on app-icon "Confirm" at bounding box center [635, 177] width 9 height 9
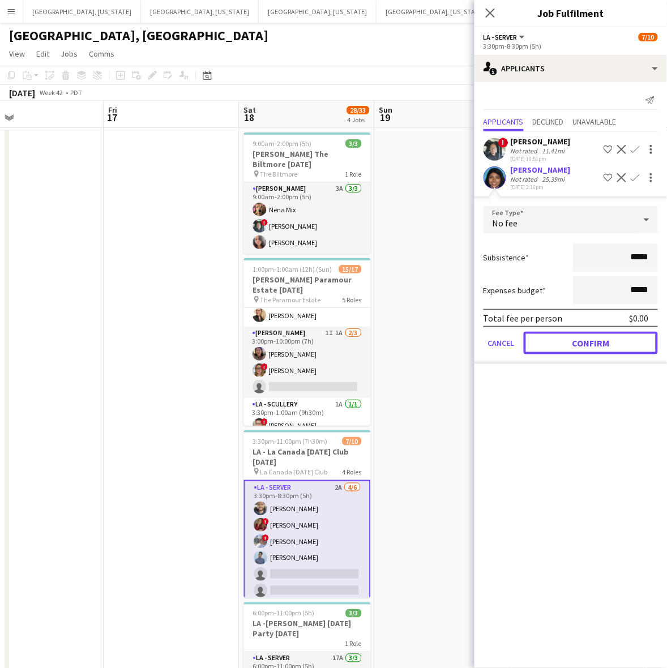
click at [580, 334] on button "Confirm" at bounding box center [591, 343] width 134 height 23
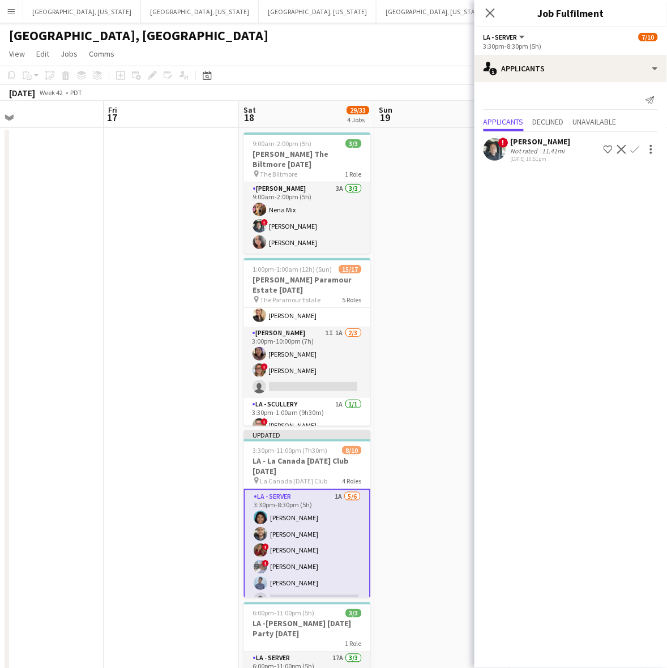
click at [439, 77] on app-toolbar "Copy Paste Paste Ctrl+V Paste with crew Ctrl+Shift+V Paste linked Job Delete Gr…" at bounding box center [333, 75] width 667 height 19
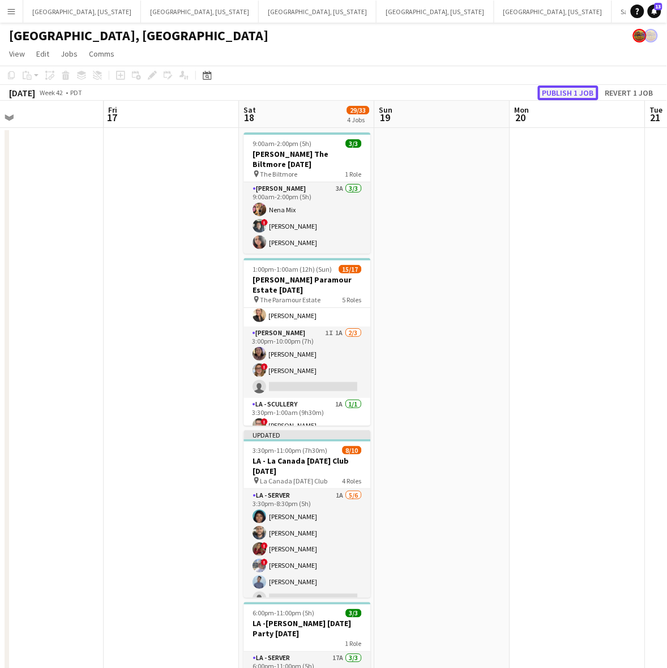
click at [566, 93] on button "Publish 1 job" at bounding box center [568, 92] width 61 height 15
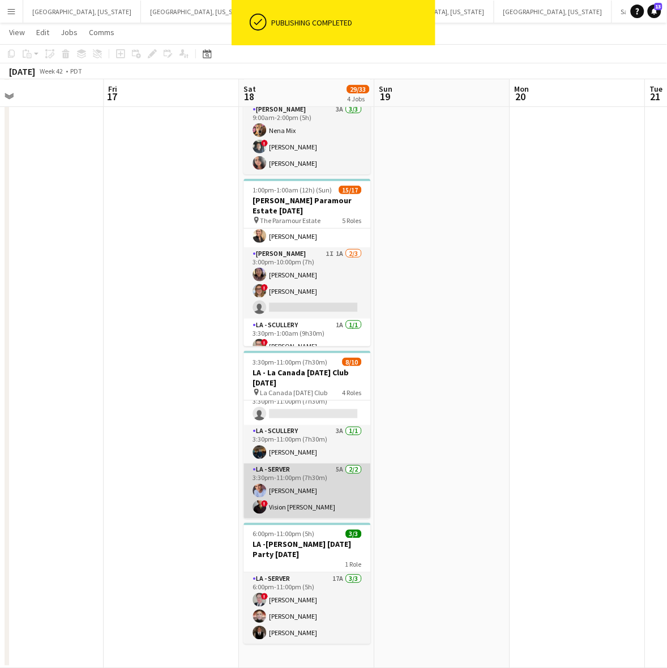
scroll to position [65, 0]
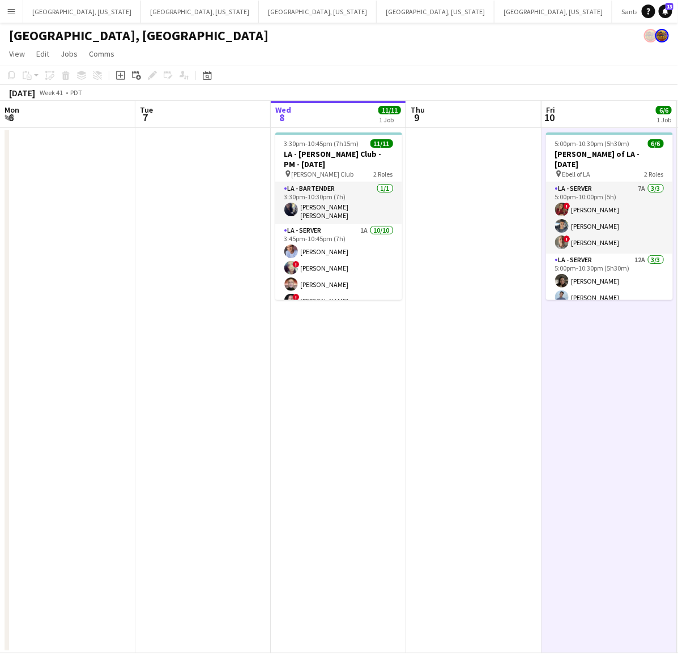
scroll to position [0, 405]
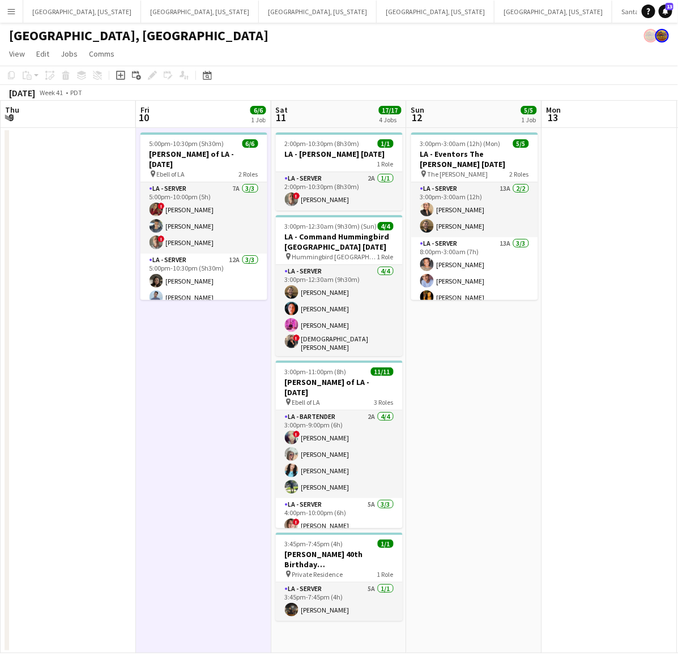
click at [18, 2] on button "Menu" at bounding box center [11, 11] width 23 height 23
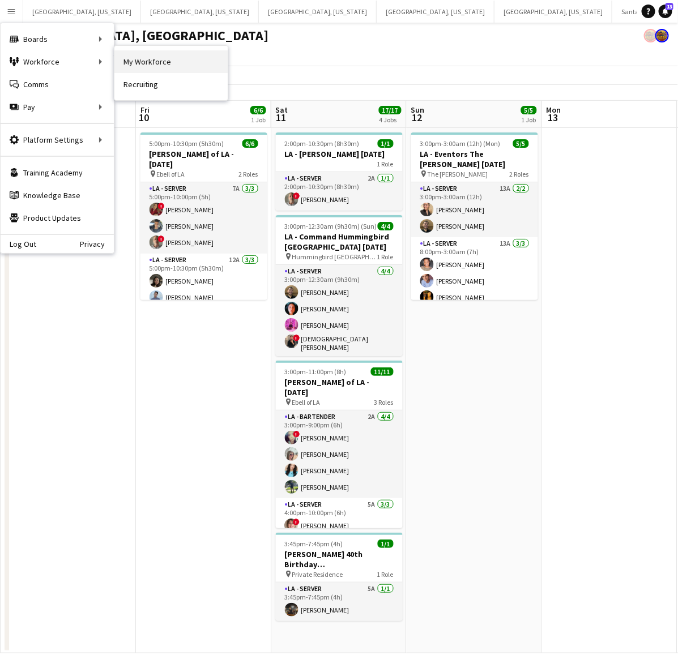
click at [156, 58] on link "My Workforce" at bounding box center [170, 61] width 113 height 23
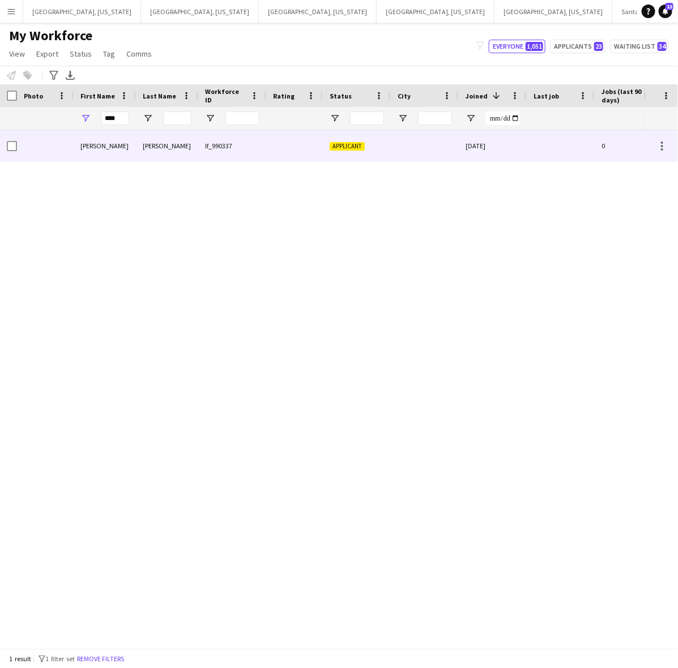
click at [164, 158] on div "[PERSON_NAME]" at bounding box center [167, 145] width 62 height 31
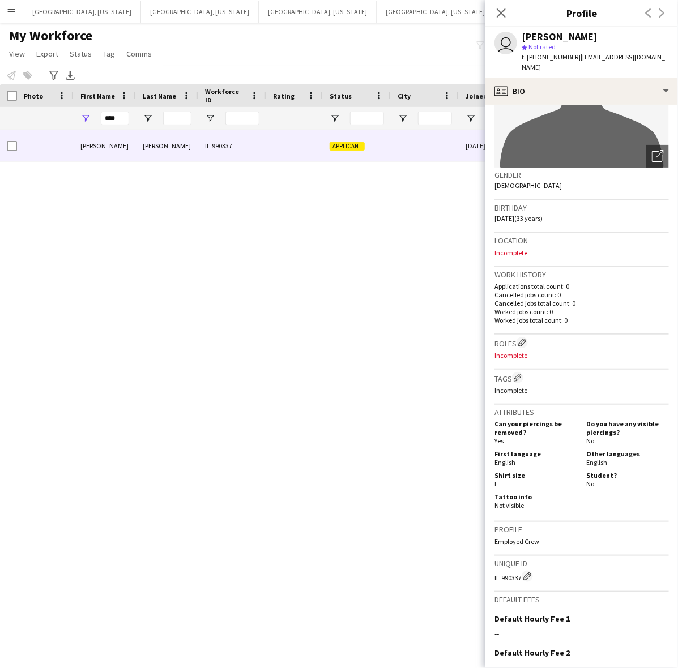
scroll to position [226, 0]
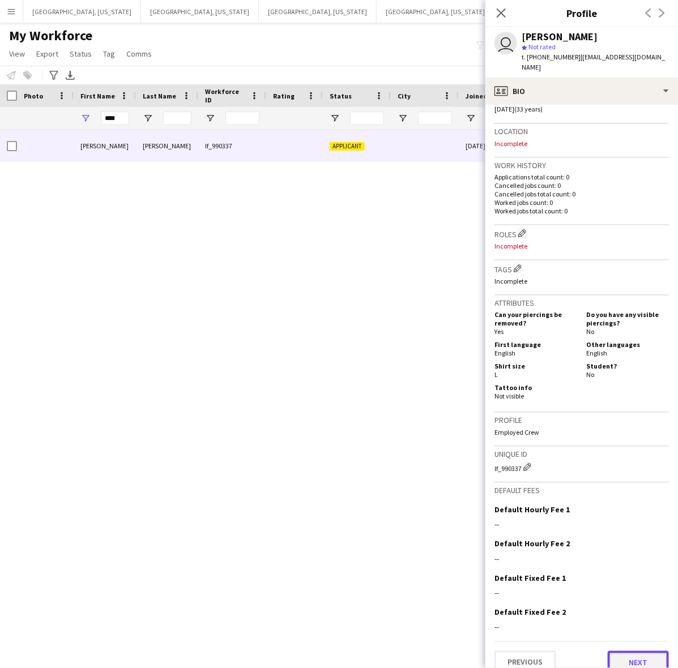
click at [623, 651] on button "Next" at bounding box center [637, 662] width 61 height 23
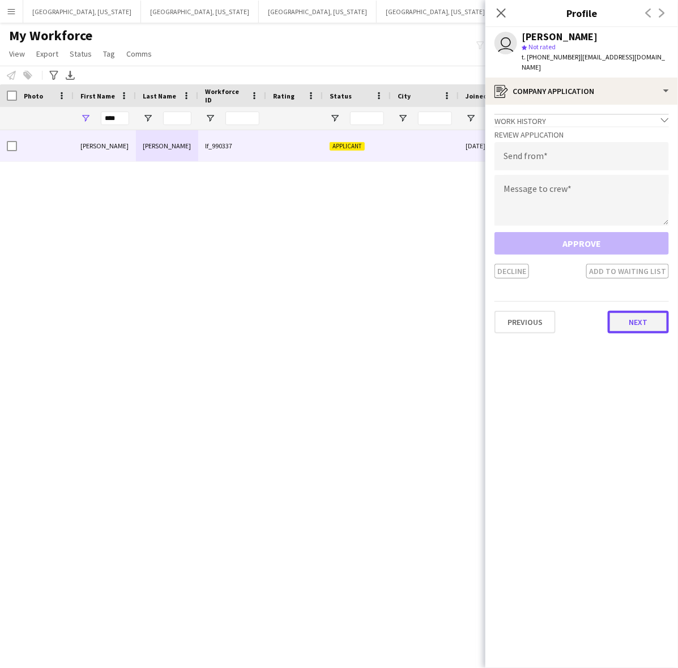
click at [619, 311] on button "Next" at bounding box center [637, 322] width 61 height 23
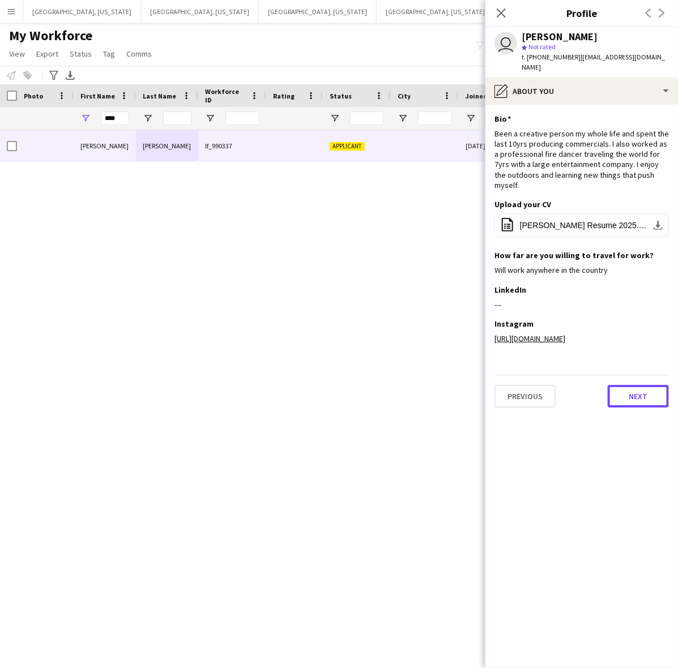
click at [626, 385] on button "Next" at bounding box center [637, 396] width 61 height 23
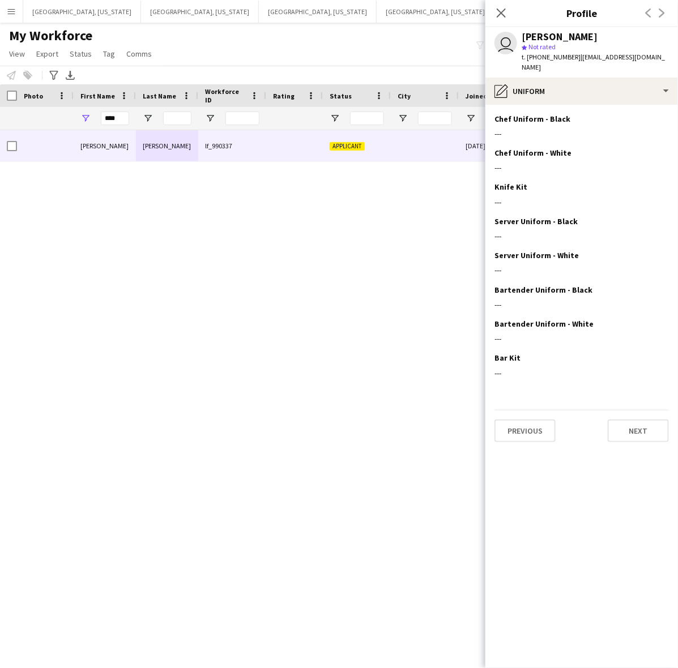
click at [626, 410] on div "Previous Next" at bounding box center [581, 426] width 174 height 32
click at [627, 419] on button "Next" at bounding box center [637, 430] width 61 height 23
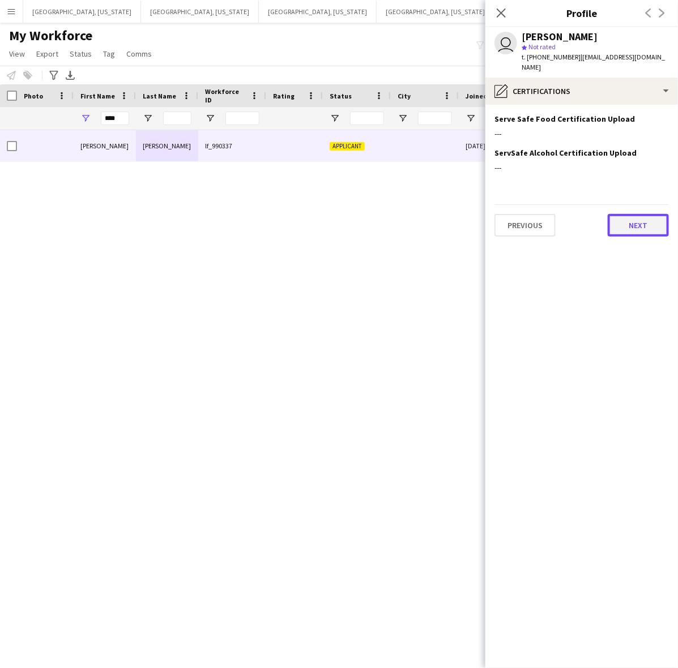
click at [623, 214] on button "Next" at bounding box center [637, 225] width 61 height 23
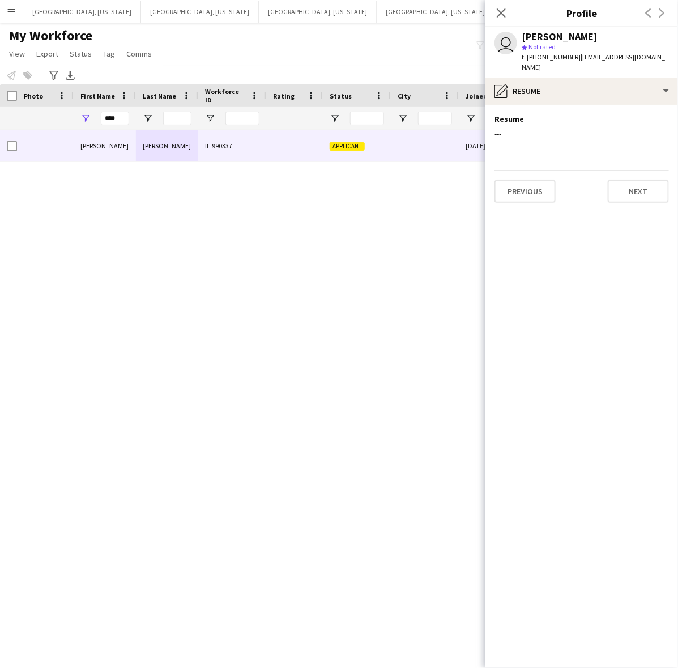
click at [636, 170] on div "Previous Next" at bounding box center [581, 186] width 174 height 32
click at [633, 187] on button "Next" at bounding box center [637, 191] width 61 height 23
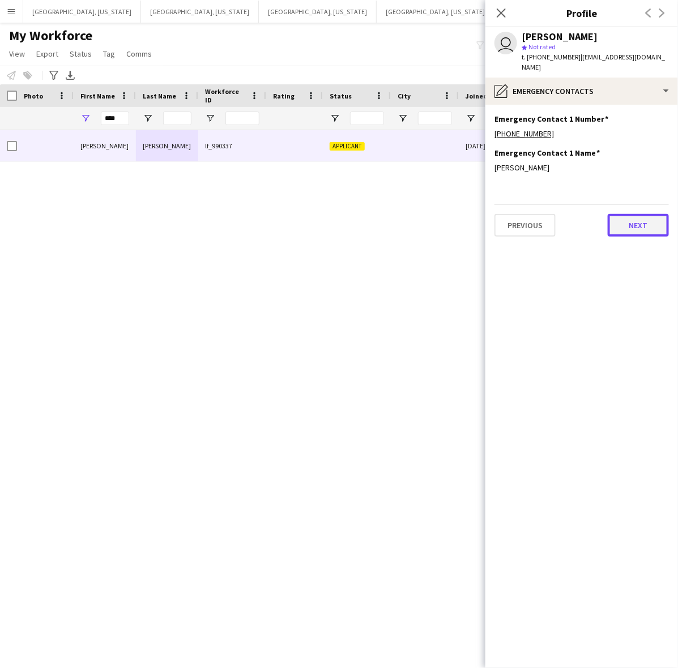
click at [636, 216] on button "Next" at bounding box center [637, 225] width 61 height 23
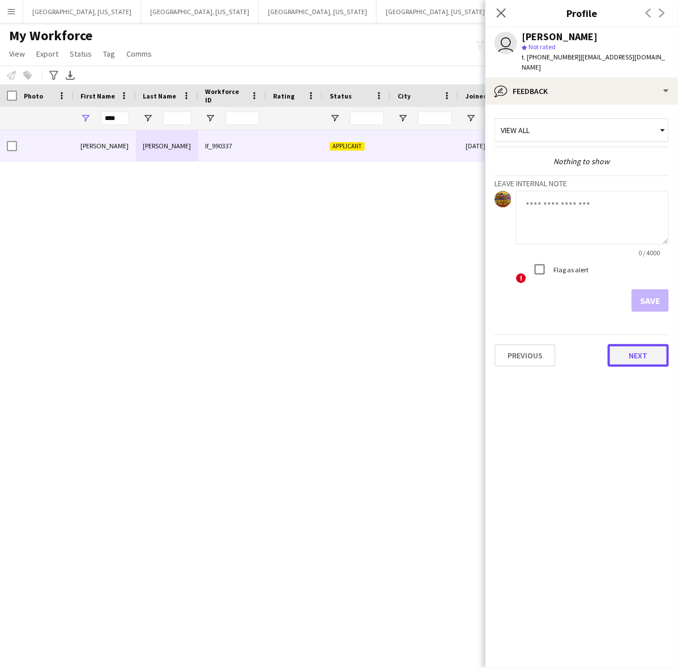
click at [620, 354] on button "Next" at bounding box center [637, 355] width 61 height 23
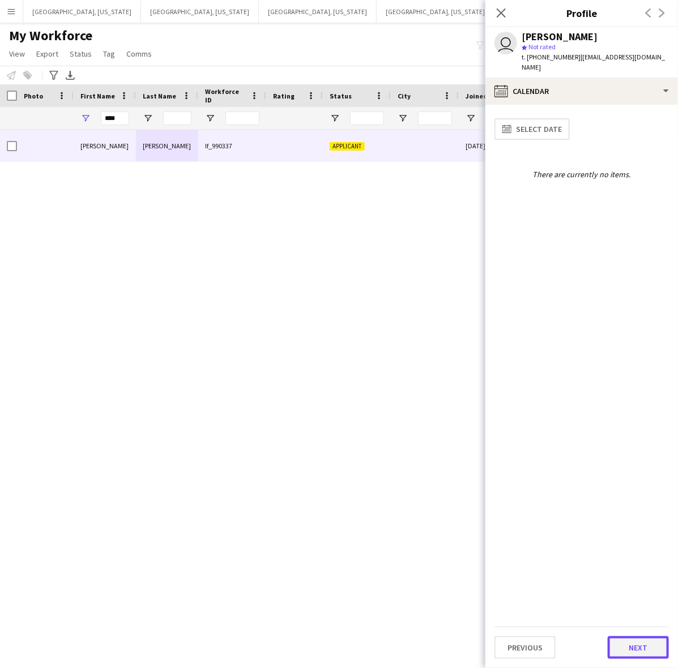
click at [653, 647] on button "Next" at bounding box center [637, 647] width 61 height 23
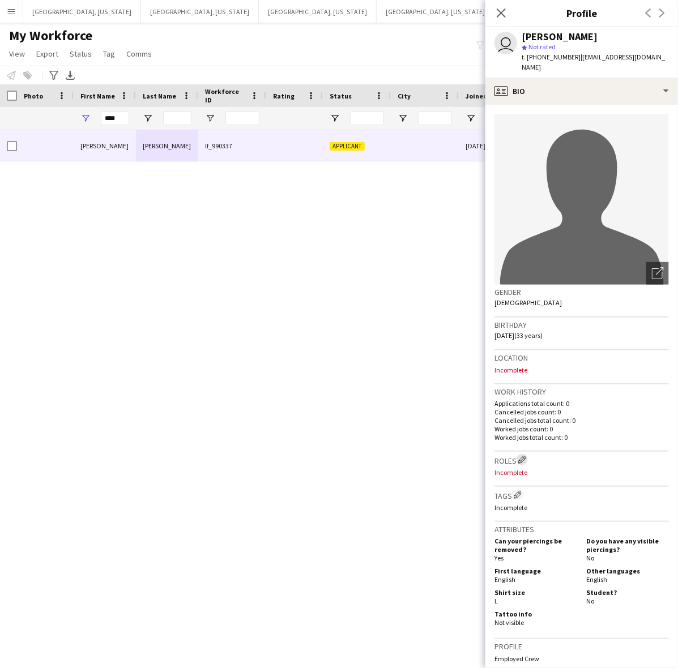
click at [524, 456] on app-icon "Edit crew company roles" at bounding box center [522, 460] width 8 height 8
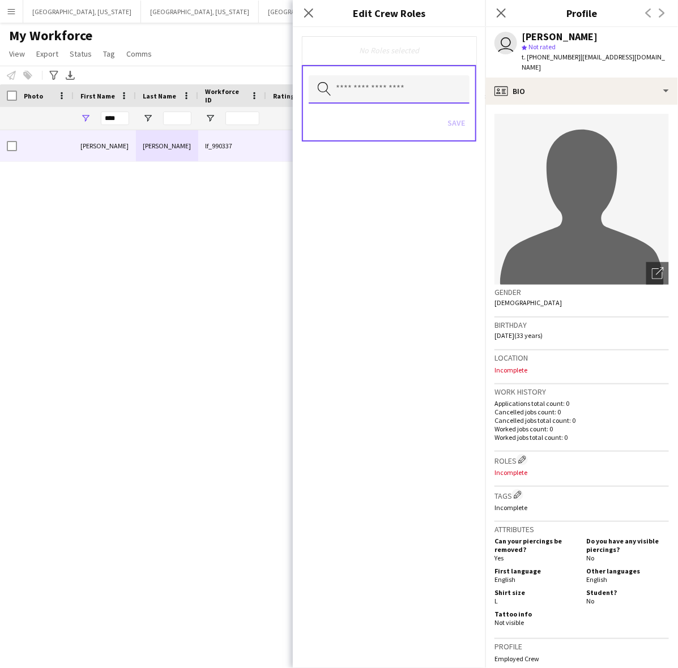
click at [406, 92] on input "text" at bounding box center [389, 89] width 161 height 28
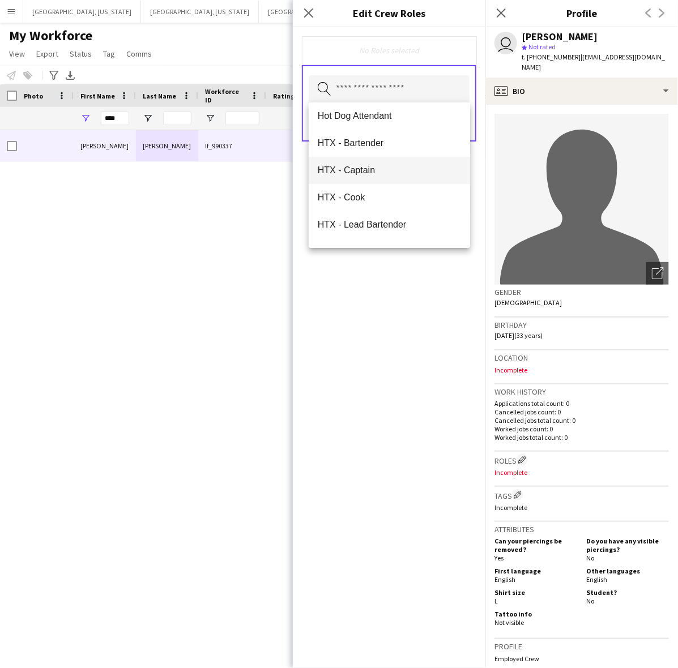
scroll to position [1203, 0]
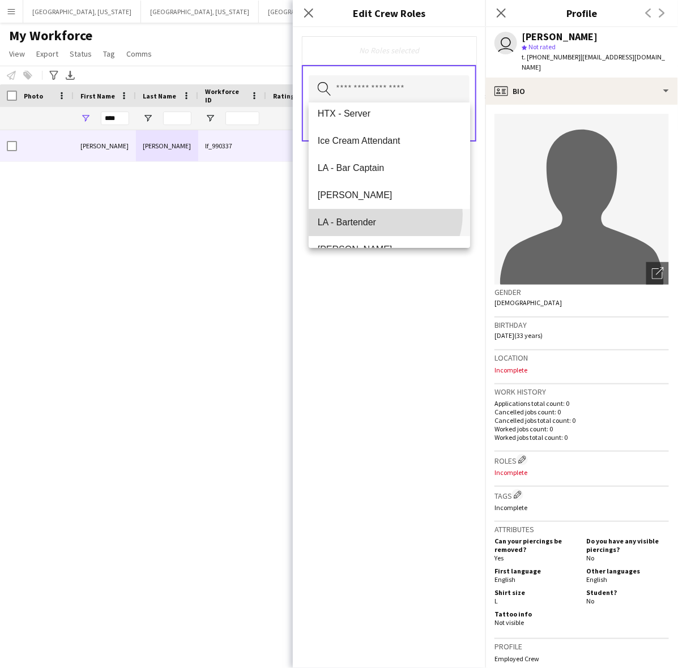
click at [381, 214] on mat-option "LA - Bartender" at bounding box center [390, 222] width 162 height 27
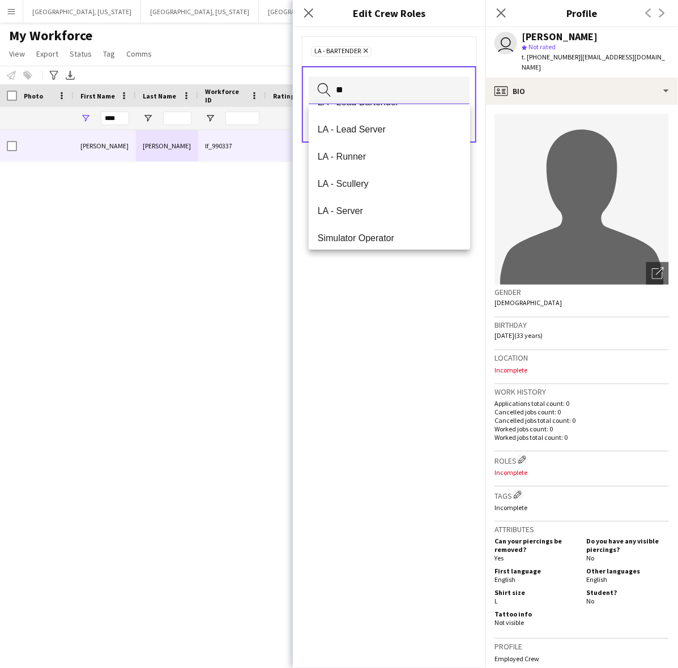
scroll to position [212, 0]
type input "**"
click at [369, 210] on span "LA - Server" at bounding box center [390, 209] width 144 height 11
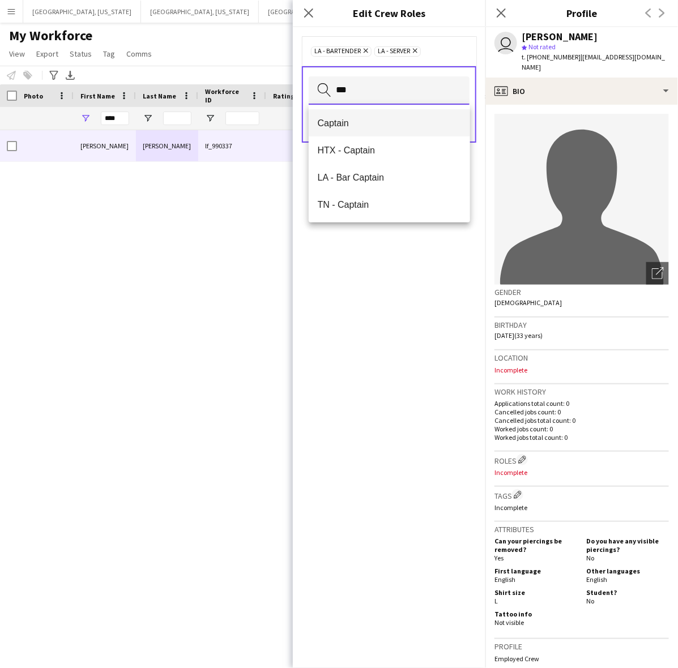
type input "***"
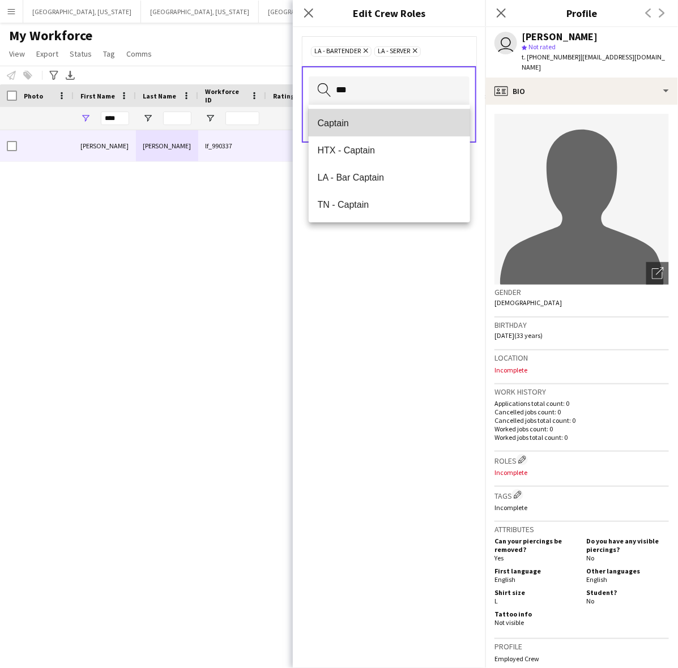
click at [340, 122] on span "Captain" at bounding box center [390, 123] width 144 height 11
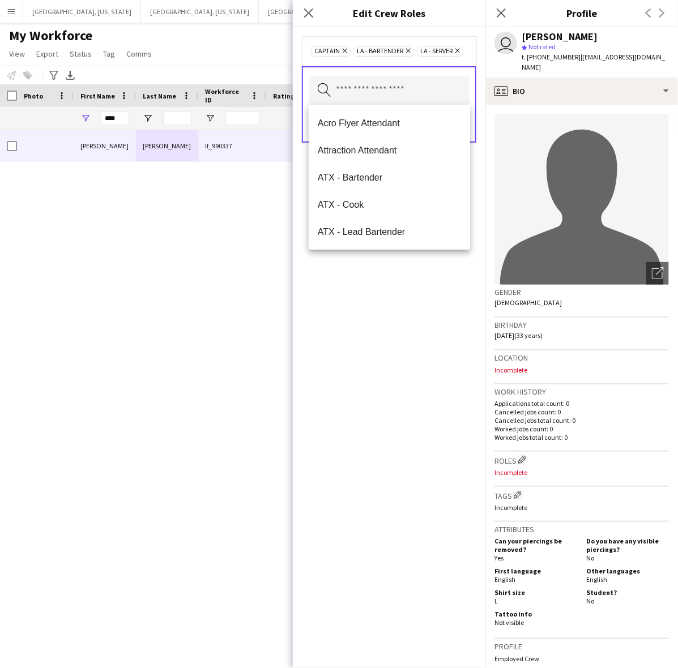
click at [377, 337] on div "Captain Remove LA - Bartender Remove LA - Server Remove Search by role type Save" at bounding box center [389, 347] width 192 height 641
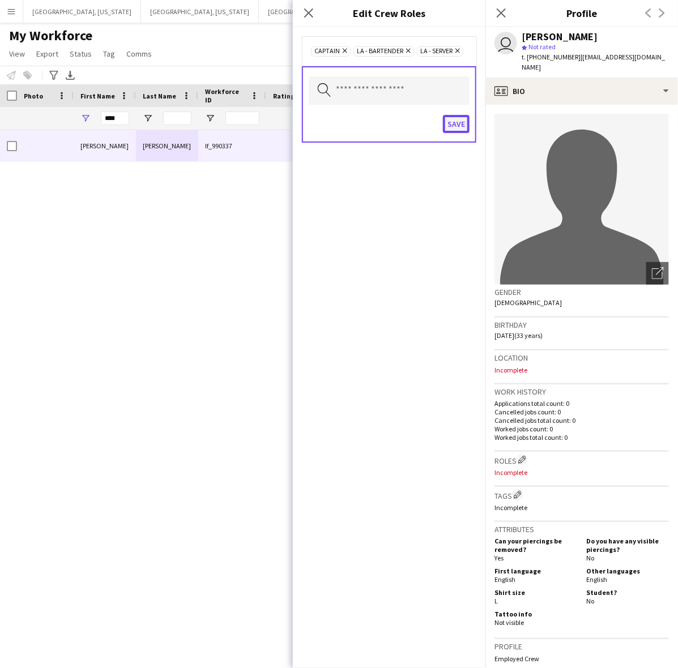
click at [459, 122] on button "Save" at bounding box center [456, 124] width 27 height 18
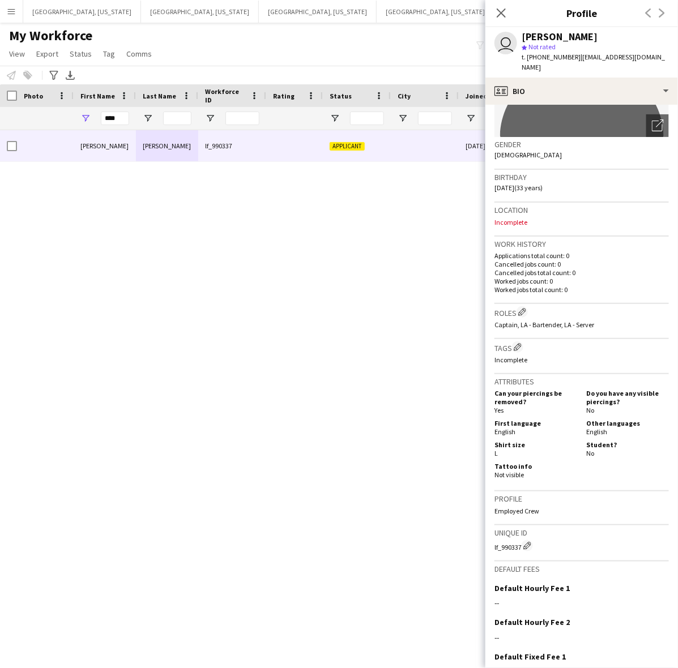
scroll to position [226, 0]
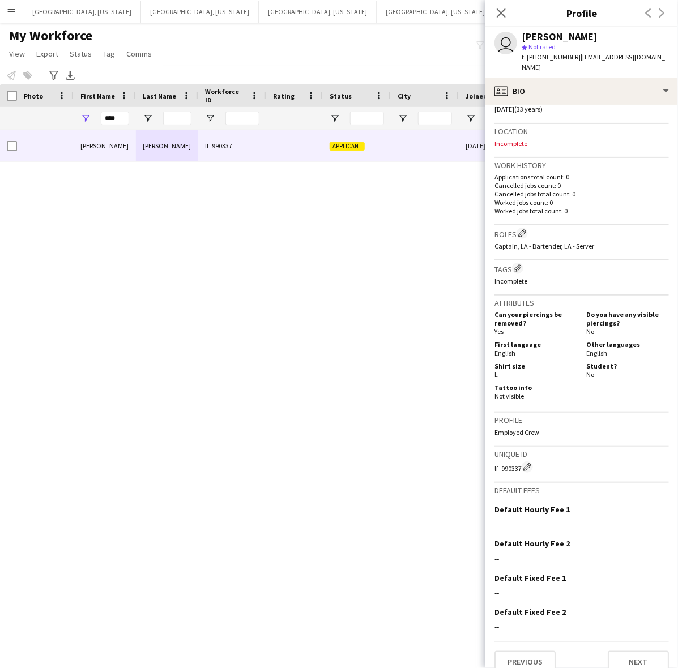
click at [630, 641] on div "Previous Next" at bounding box center [581, 657] width 174 height 32
click at [639, 661] on app-crew-profile-bio "Open photos pop-in avatar-single-neutral Gender [DEMOGRAPHIC_DATA] Birthday [DE…" at bounding box center [581, 386] width 192 height 563
click at [627, 651] on button "Next" at bounding box center [637, 662] width 61 height 23
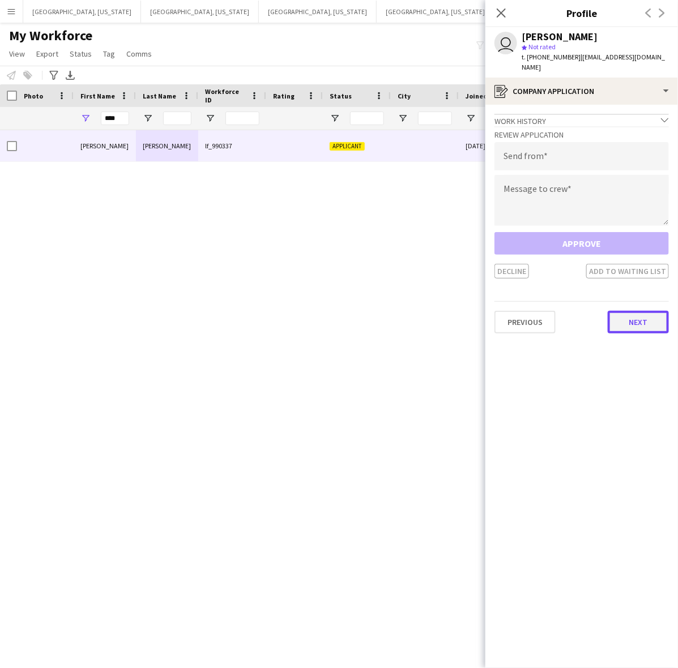
click at [624, 312] on button "Next" at bounding box center [637, 322] width 61 height 23
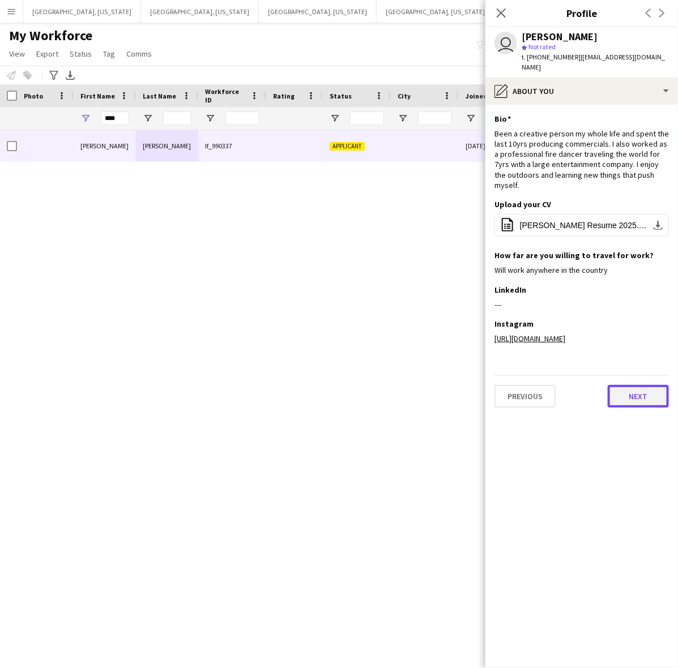
click at [645, 385] on button "Next" at bounding box center [637, 396] width 61 height 23
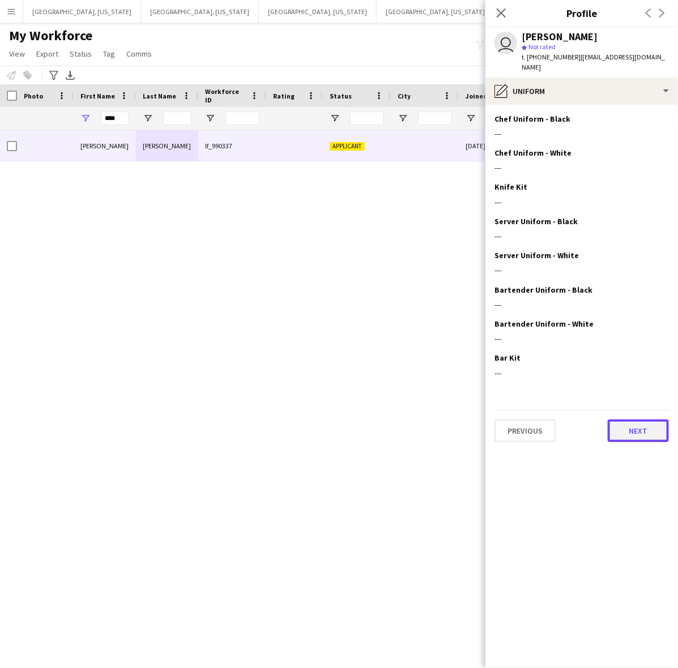
click at [633, 425] on button "Next" at bounding box center [637, 430] width 61 height 23
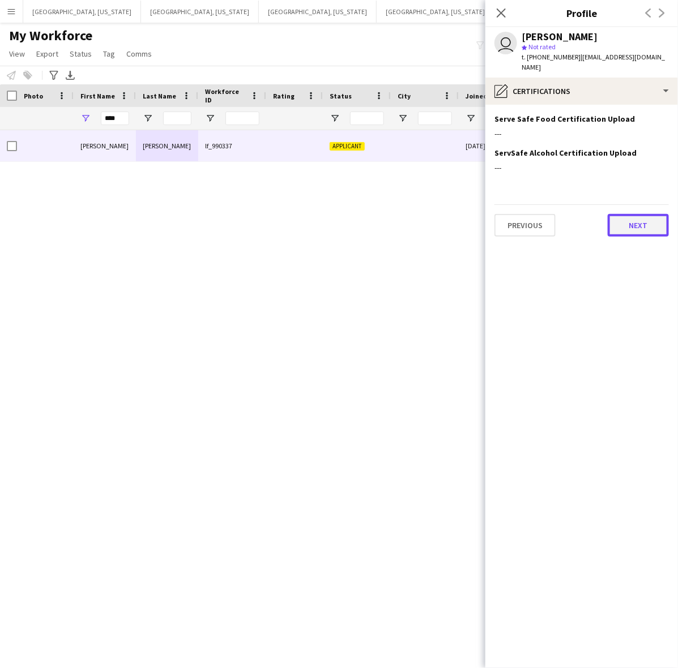
click at [645, 215] on button "Next" at bounding box center [637, 225] width 61 height 23
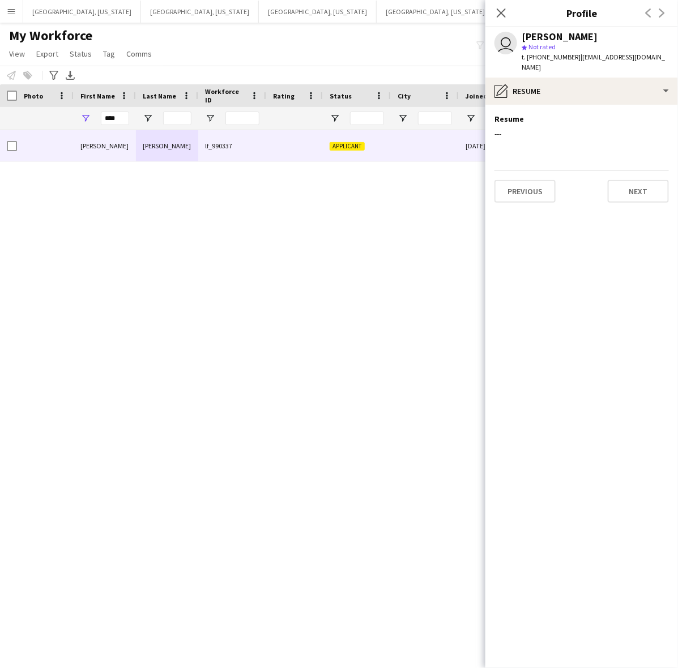
click at [649, 194] on app-section-data-types "Resume Edit this field --- Previous Next" at bounding box center [581, 386] width 192 height 563
click at [652, 184] on button "Next" at bounding box center [637, 191] width 61 height 23
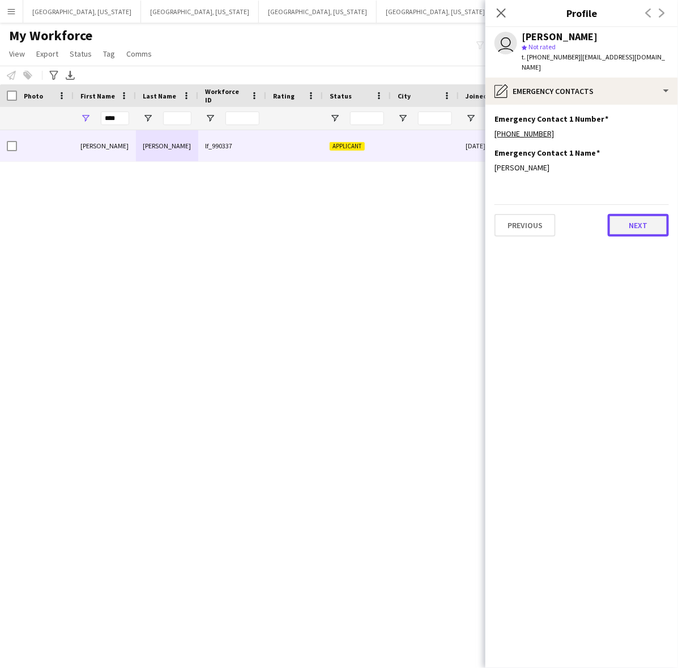
click at [634, 221] on button "Next" at bounding box center [637, 225] width 61 height 23
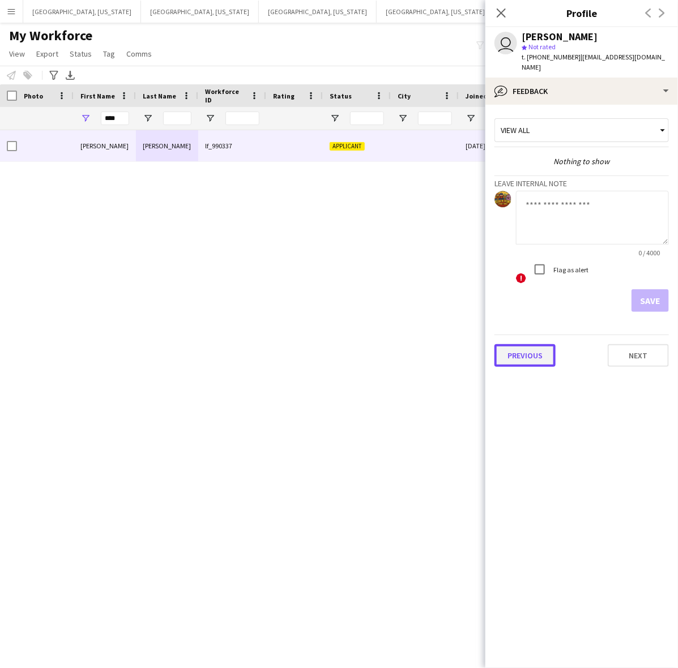
click at [544, 348] on button "Previous" at bounding box center [524, 355] width 61 height 23
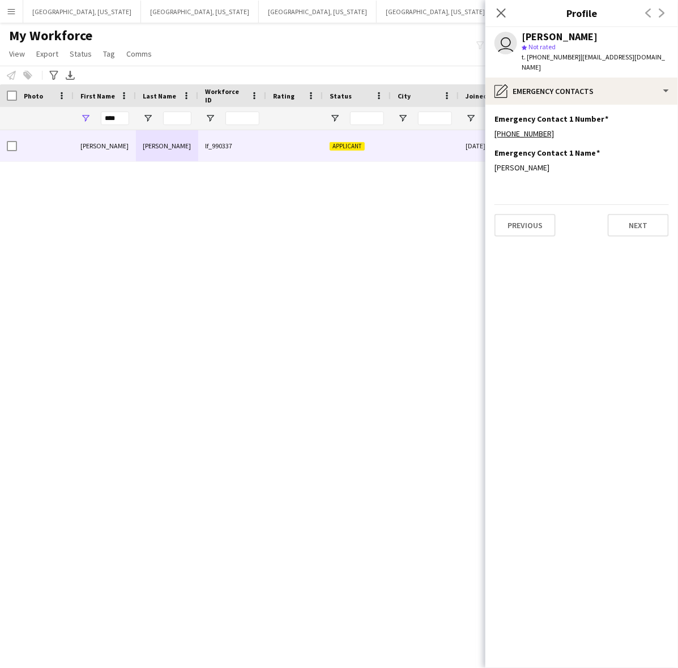
click at [404, 285] on div "[PERSON_NAME] lf_990337 Applicant [DATE] 0 [EMAIL_ADDRESS][DOMAIN_NAME]" at bounding box center [322, 383] width 644 height 507
click at [498, 11] on icon "Close pop-in" at bounding box center [500, 12] width 11 height 11
